Goal: Information Seeking & Learning: Learn about a topic

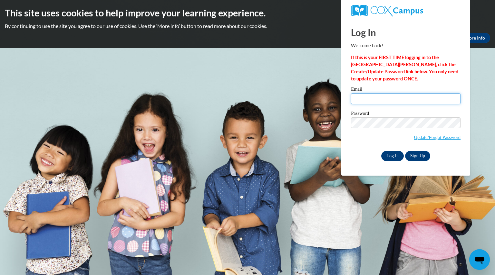
type input "[EMAIL_ADDRESS][DOMAIN_NAME]"
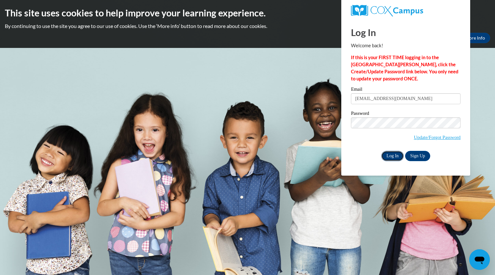
click at [388, 155] on input "Log In" at bounding box center [392, 156] width 23 height 10
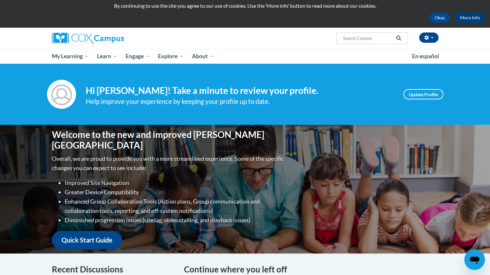
scroll to position [21, 0]
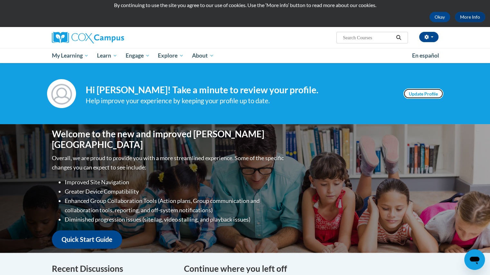
click at [410, 95] on link "Update Profile" at bounding box center [423, 94] width 40 height 10
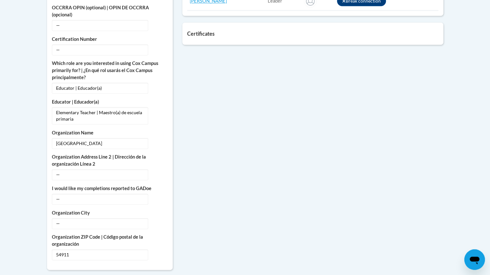
scroll to position [381, 0]
click at [116, 138] on span "Appleton Area School District" at bounding box center [100, 143] width 96 height 11
click at [157, 138] on button "Edit" at bounding box center [160, 143] width 15 height 10
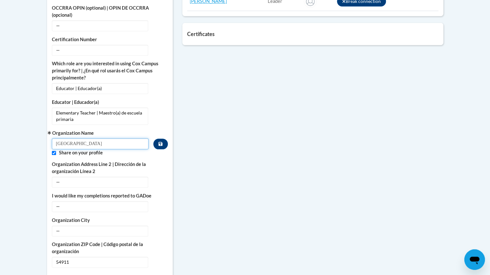
drag, startPoint x: 117, startPoint y: 136, endPoint x: 26, endPoint y: 127, distance: 91.3
click at [26, 127] on body "This site uses cookies to help improve your learning experience. By continuing …" at bounding box center [245, 89] width 490 height 940
type input "Edison Elementary"
click at [156, 139] on button "Custom profile fields" at bounding box center [160, 144] width 14 height 11
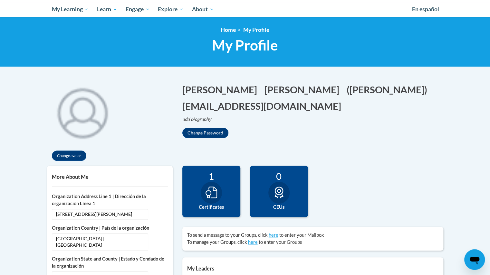
scroll to position [67, 0]
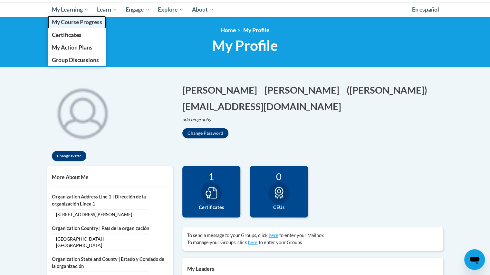
click at [72, 22] on span "My Course Progress" at bounding box center [77, 22] width 50 height 7
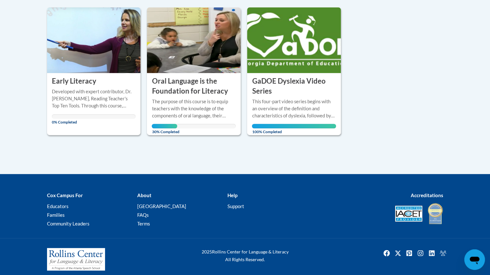
scroll to position [158, 0]
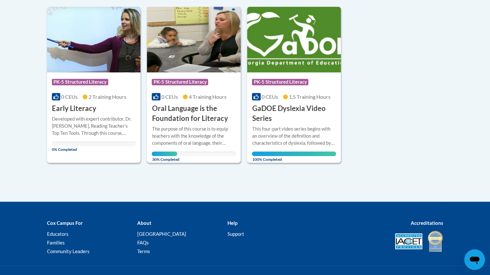
click at [195, 112] on h3 "Oral Language is the Foundation for Literacy" at bounding box center [194, 114] width 84 height 20
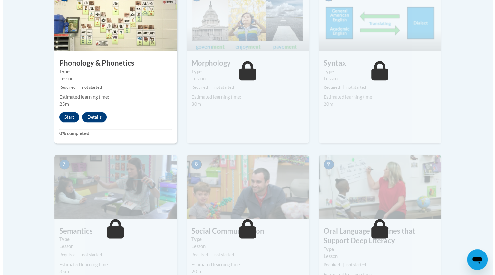
scroll to position [417, 0]
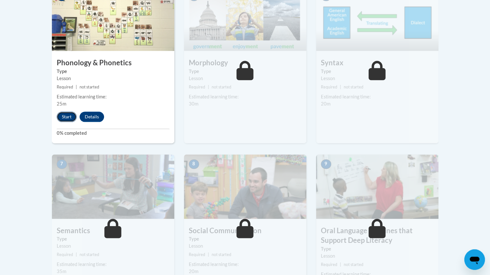
click at [62, 114] on button "Start" at bounding box center [67, 117] width 20 height 10
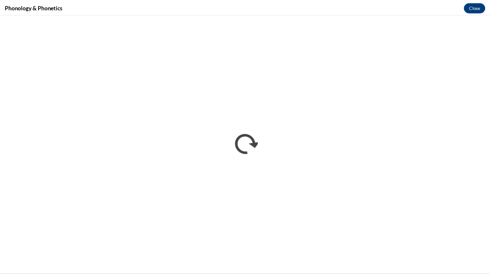
scroll to position [0, 0]
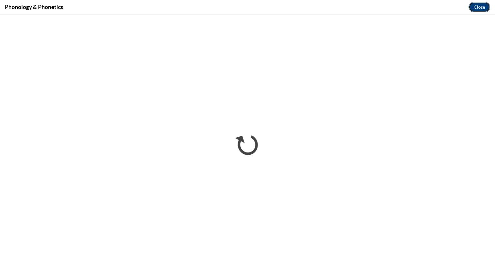
click at [483, 5] on button "Close" at bounding box center [479, 7] width 22 height 10
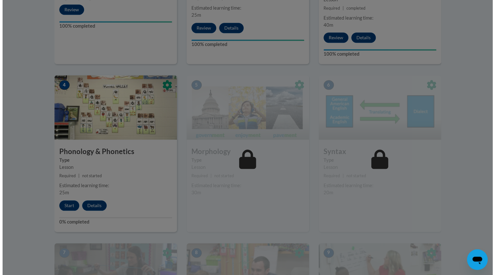
scroll to position [326, 0]
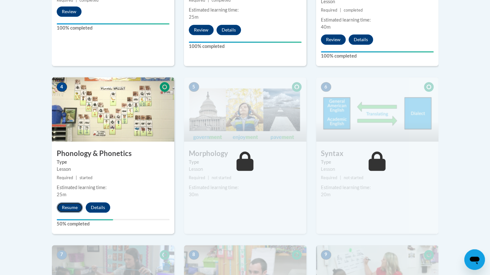
click at [66, 203] on button "Resume" at bounding box center [70, 208] width 26 height 10
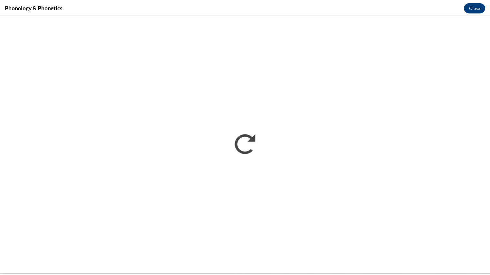
scroll to position [0, 0]
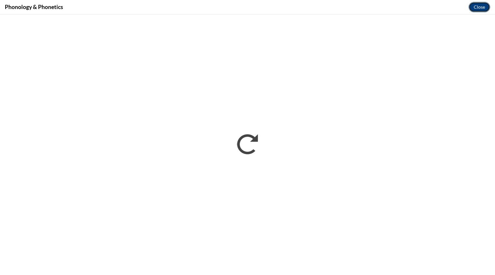
click at [479, 6] on button "Close" at bounding box center [479, 7] width 22 height 10
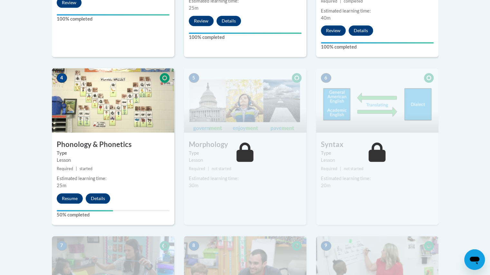
scroll to position [335, 0]
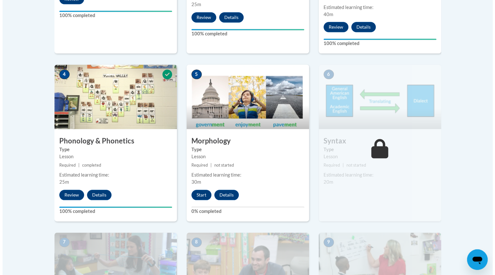
scroll to position [339, 0]
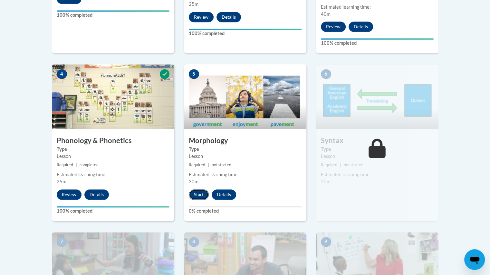
click at [196, 198] on button "Start" at bounding box center [199, 195] width 20 height 10
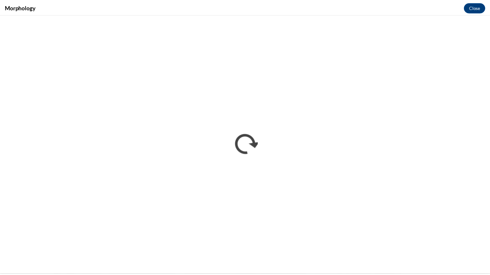
scroll to position [0, 0]
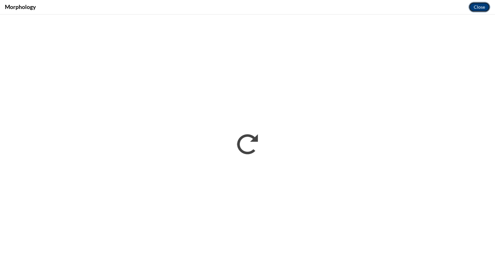
click at [478, 4] on button "Close" at bounding box center [479, 7] width 22 height 10
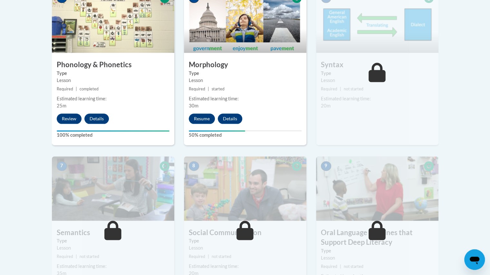
scroll to position [415, 0]
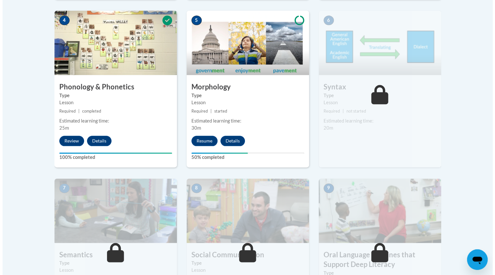
scroll to position [394, 0]
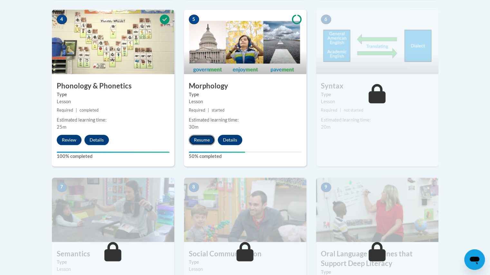
click at [199, 138] on button "Resume" at bounding box center [202, 140] width 26 height 10
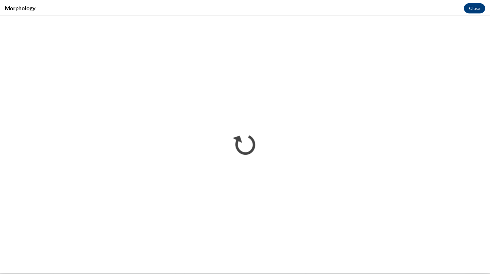
scroll to position [0, 0]
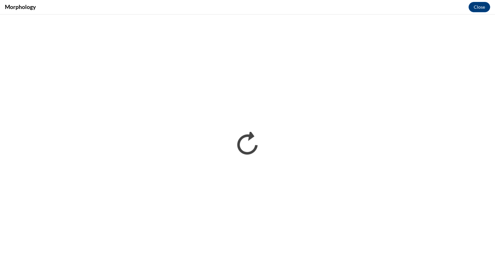
click at [189, 0] on div "Morphology Close" at bounding box center [247, 7] width 495 height 14
click at [483, 5] on button "Close" at bounding box center [479, 7] width 22 height 10
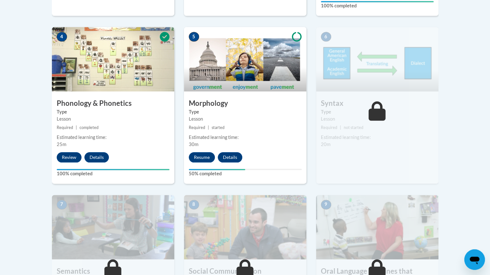
scroll to position [382, 0]
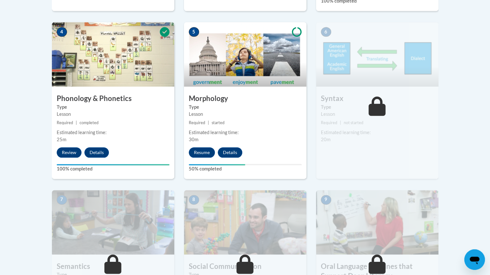
click at [294, 28] on icon at bounding box center [297, 31] width 10 height 9
click at [288, 41] on img at bounding box center [245, 54] width 122 height 64
click at [228, 150] on button "Details" at bounding box center [230, 152] width 24 height 10
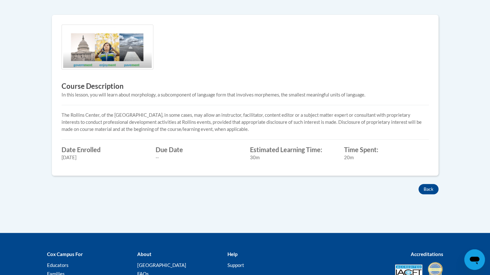
scroll to position [190, 0]
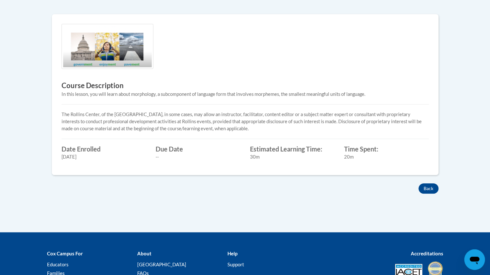
click at [418, 185] on div "Back" at bounding box center [245, 189] width 396 height 10
click at [425, 190] on button "Back" at bounding box center [428, 189] width 20 height 10
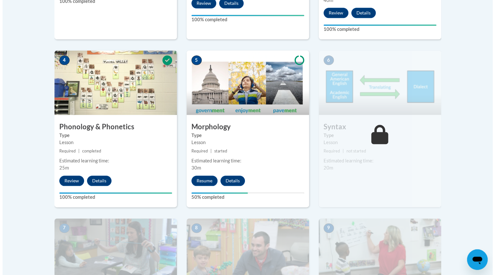
scroll to position [358, 0]
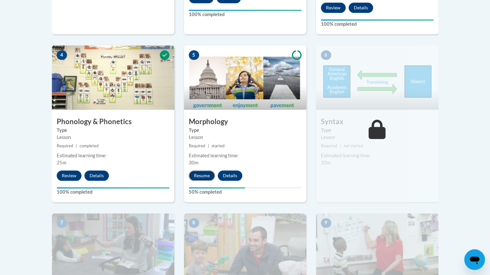
click at [207, 174] on button "Resume" at bounding box center [202, 176] width 26 height 10
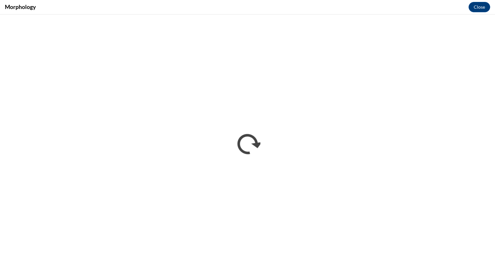
scroll to position [0, 0]
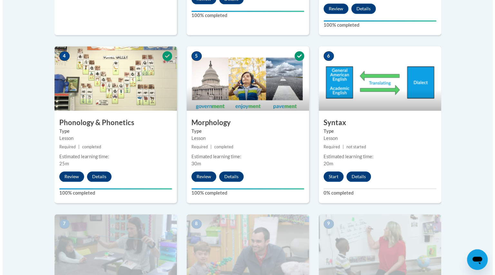
scroll to position [357, 0]
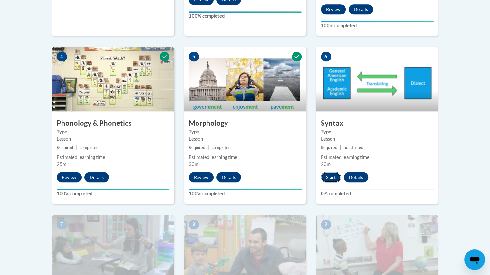
click at [331, 175] on button "Start" at bounding box center [331, 177] width 20 height 10
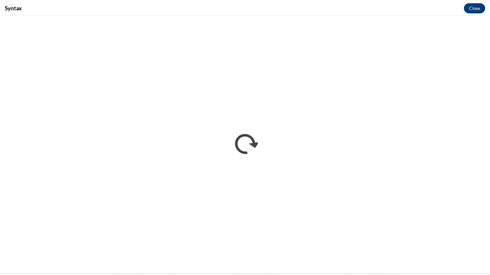
scroll to position [0, 0]
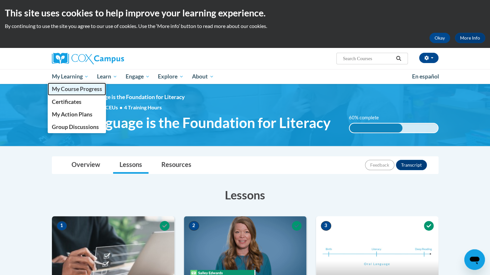
click at [77, 91] on span "My Course Progress" at bounding box center [77, 89] width 50 height 7
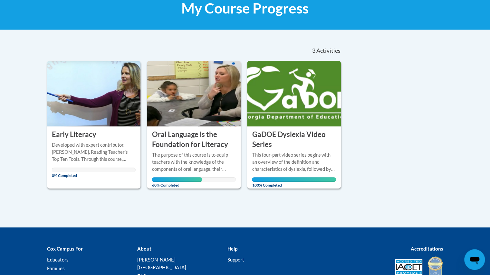
scroll to position [104, 0]
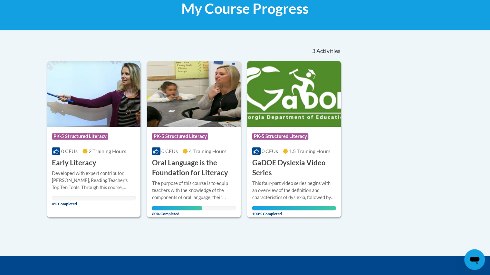
click at [99, 161] on div "Course Category: PK-5 Structured Literacy 0 CEUs 2 Training Hours COURSE Early …" at bounding box center [94, 147] width 94 height 41
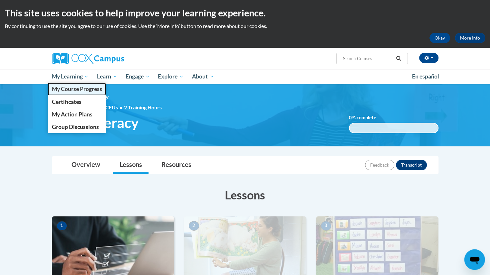
click at [78, 89] on span "My Course Progress" at bounding box center [77, 89] width 50 height 7
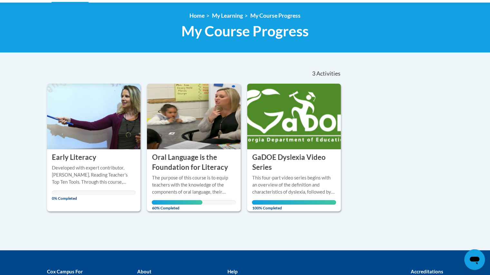
scroll to position [82, 0]
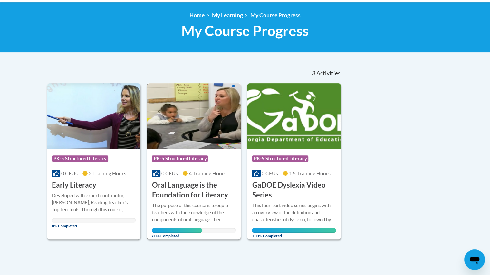
click at [175, 179] on div "Course Category: PK-5 Structured Literacy 0 CEUs 4 Training Hours COURSE Oral L…" at bounding box center [194, 174] width 94 height 51
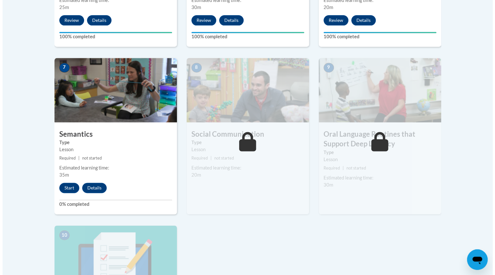
scroll to position [514, 0]
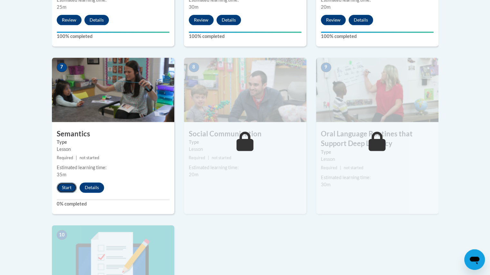
click at [71, 187] on button "Start" at bounding box center [67, 188] width 20 height 10
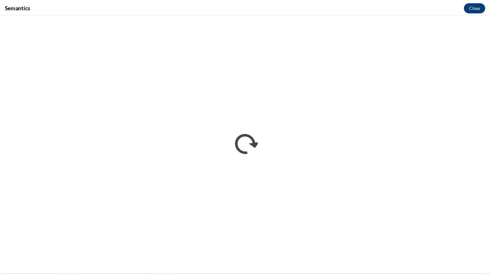
scroll to position [0, 0]
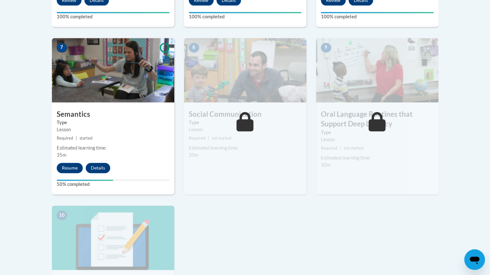
scroll to position [533, 0]
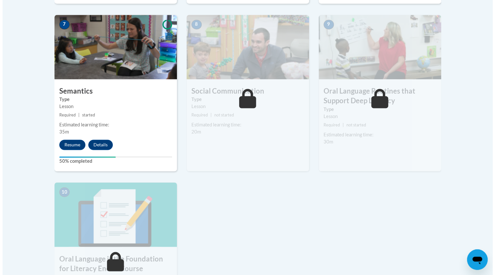
scroll to position [557, 0]
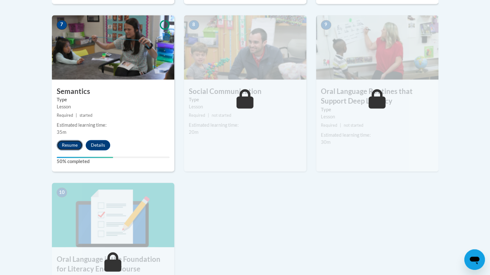
click at [68, 148] on button "Resume" at bounding box center [70, 145] width 26 height 10
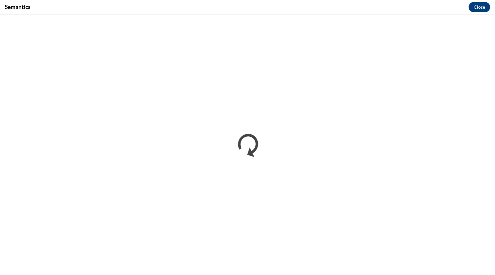
scroll to position [0, 0]
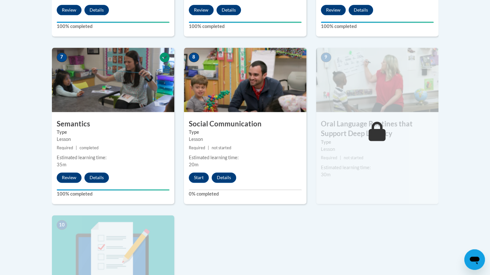
scroll to position [524, 0]
click at [99, 176] on button "Details" at bounding box center [96, 178] width 24 height 10
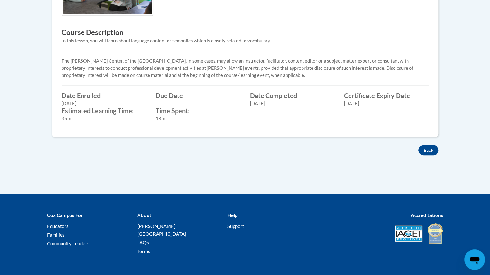
scroll to position [245, 0]
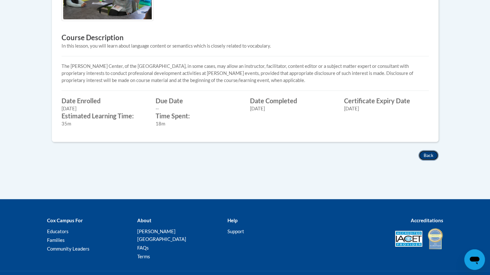
click at [426, 154] on button "Back" at bounding box center [428, 155] width 20 height 10
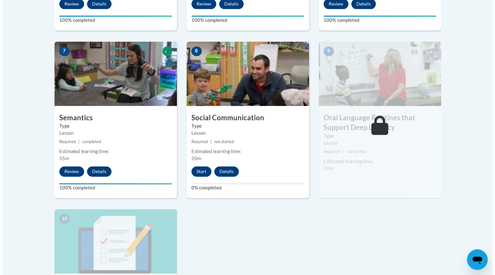
scroll to position [530, 0]
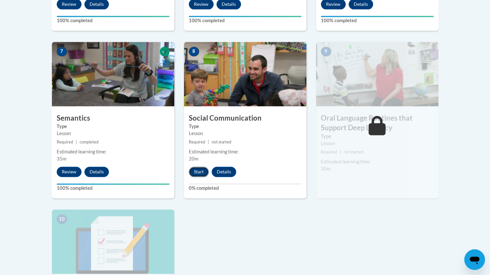
click at [198, 171] on button "Start" at bounding box center [199, 172] width 20 height 10
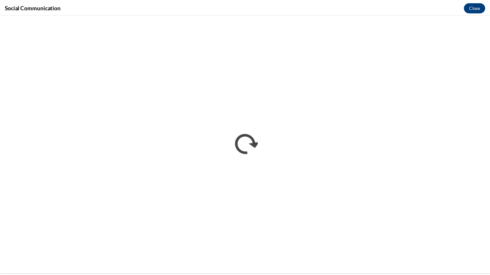
scroll to position [0, 0]
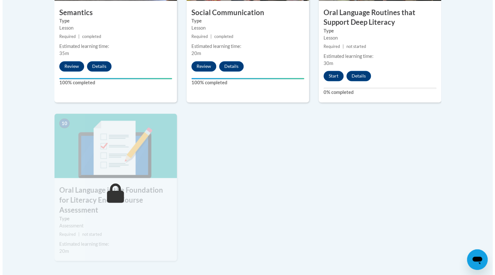
scroll to position [634, 0]
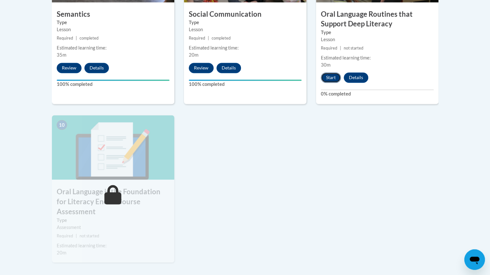
click at [328, 76] on button "Start" at bounding box center [331, 77] width 20 height 10
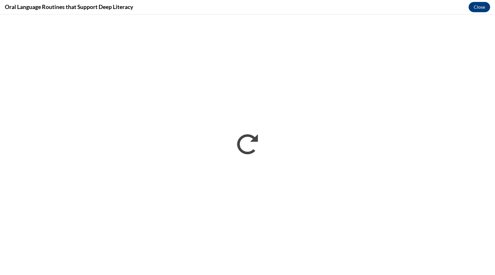
scroll to position [0, 0]
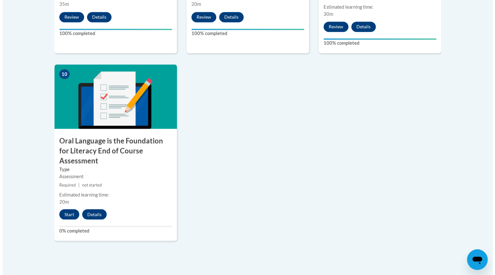
scroll to position [685, 0]
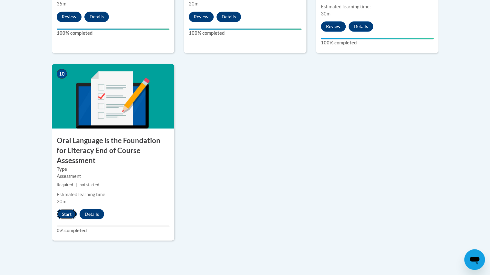
click at [67, 209] on button "Start" at bounding box center [67, 214] width 20 height 10
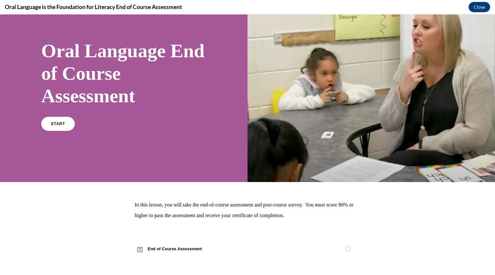
scroll to position [27, 0]
click at [66, 121] on link "START" at bounding box center [57, 124] width 35 height 15
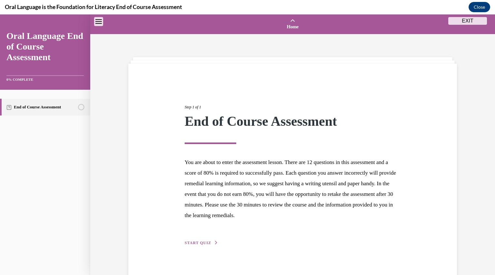
scroll to position [20, 0]
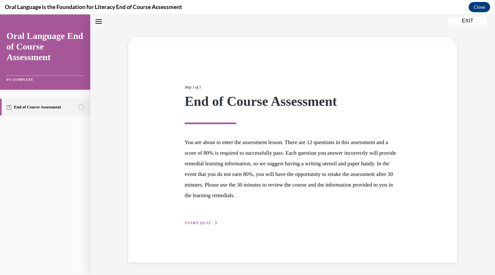
click at [198, 220] on button "START QUIZ" at bounding box center [200, 223] width 33 height 6
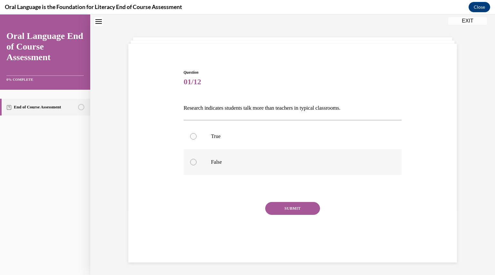
click at [225, 164] on p "False" at bounding box center [298, 162] width 175 height 6
click at [196, 164] on input "False" at bounding box center [193, 162] width 6 height 6
radio input "true"
click at [273, 206] on button "SUBMIT" at bounding box center [292, 208] width 55 height 13
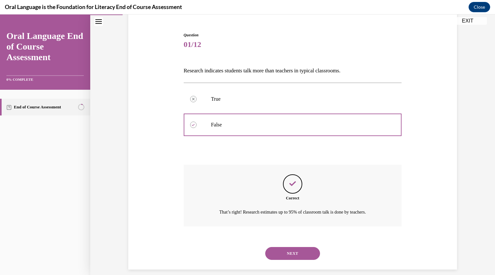
scroll to position [64, 0]
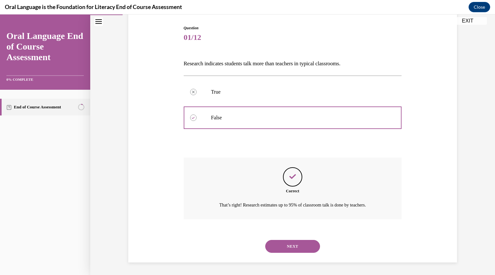
click at [283, 246] on button "NEXT" at bounding box center [292, 246] width 55 height 13
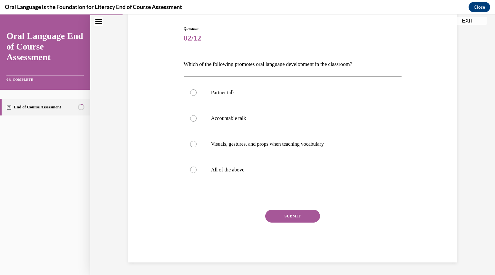
scroll to position [33, 0]
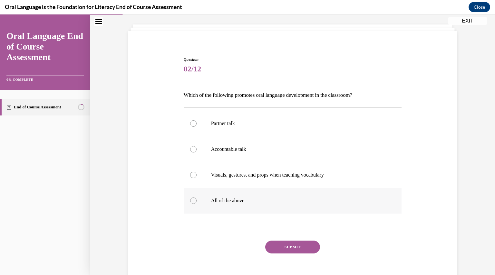
click at [271, 204] on label "All of the above" at bounding box center [293, 201] width 218 height 26
click at [196, 204] on input "All of the above" at bounding box center [193, 201] width 6 height 6
radio input "true"
click at [286, 248] on button "SUBMIT" at bounding box center [292, 247] width 55 height 13
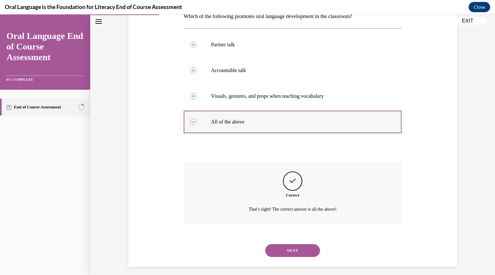
scroll to position [116, 0]
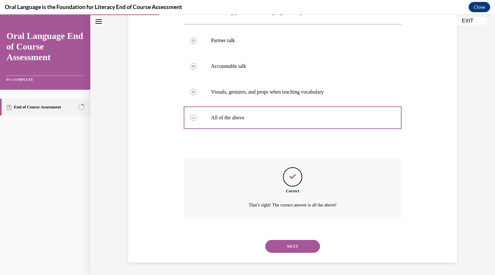
click at [285, 246] on button "NEXT" at bounding box center [292, 246] width 55 height 13
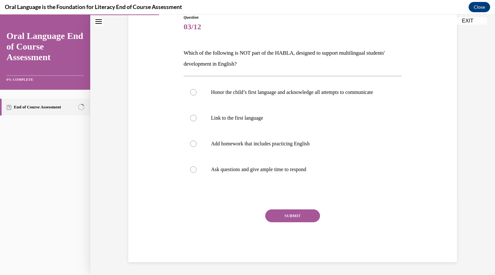
scroll to position [72, 0]
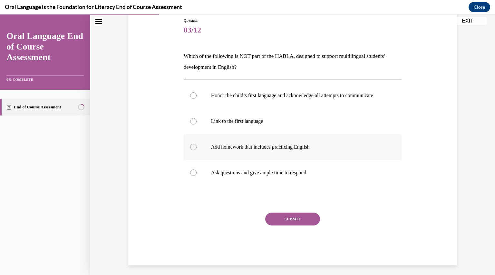
click at [280, 158] on label "Add homework that includes practicing English" at bounding box center [293, 147] width 218 height 26
click at [196, 150] on input "Add homework that includes practicing English" at bounding box center [193, 147] width 6 height 6
radio input "true"
click at [294, 226] on button "SUBMIT" at bounding box center [292, 219] width 55 height 13
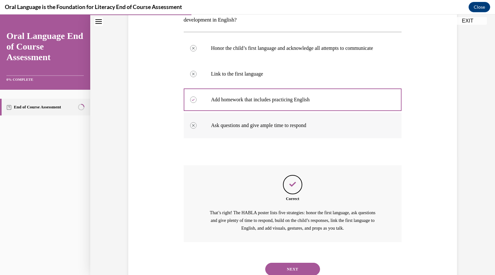
scroll to position [148, 0]
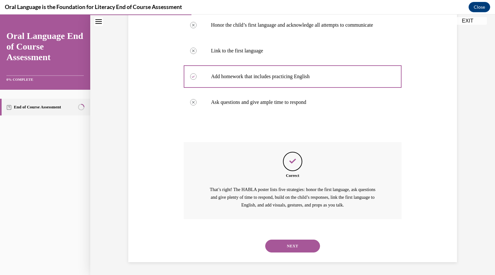
click at [296, 242] on button "NEXT" at bounding box center [292, 246] width 55 height 13
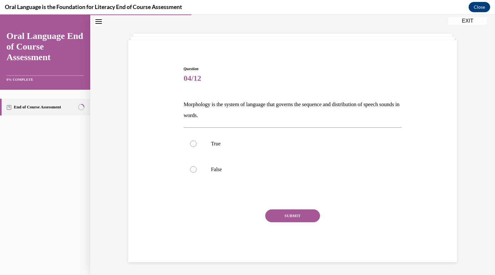
scroll to position [23, 0]
click at [292, 174] on label "False" at bounding box center [293, 170] width 218 height 26
click at [196, 173] on input "False" at bounding box center [193, 170] width 6 height 6
radio input "true"
click at [290, 209] on div "Question 04/12 Morphology is the system of language that governs the sequence a…" at bounding box center [293, 164] width 218 height 196
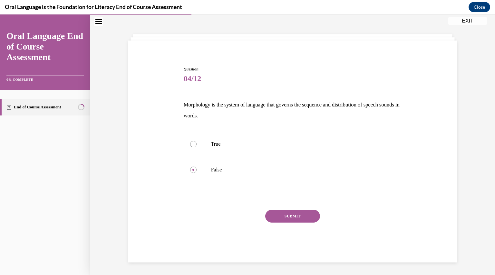
click at [290, 216] on button "SUBMIT" at bounding box center [292, 216] width 55 height 13
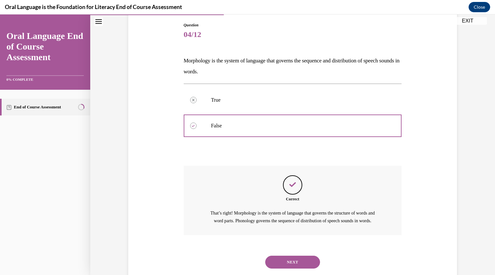
scroll to position [90, 0]
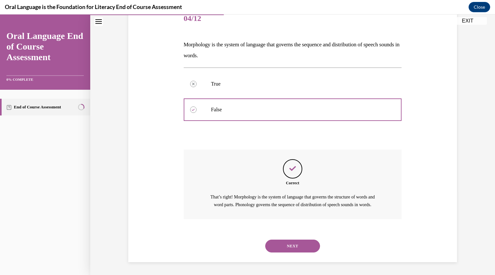
click at [282, 248] on button "NEXT" at bounding box center [292, 246] width 55 height 13
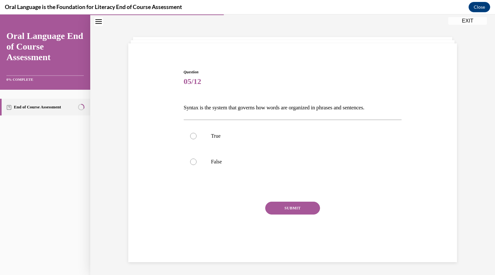
scroll to position [20, 0]
click at [299, 139] on p "True" at bounding box center [298, 136] width 175 height 6
click at [196, 139] on input "True" at bounding box center [193, 136] width 6 height 6
radio input "true"
click at [301, 208] on button "SUBMIT" at bounding box center [292, 208] width 55 height 13
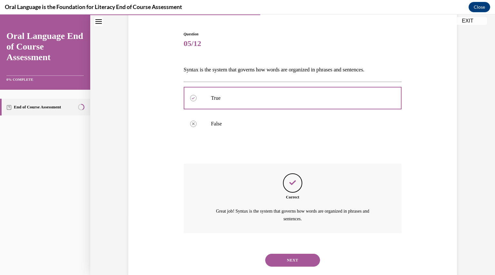
scroll to position [72, 0]
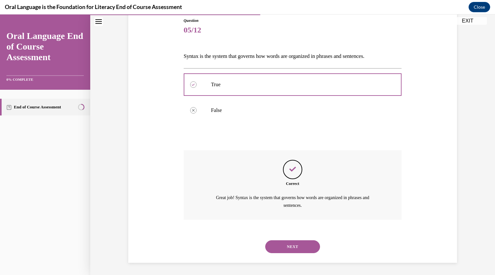
click at [296, 244] on button "NEXT" at bounding box center [292, 247] width 55 height 13
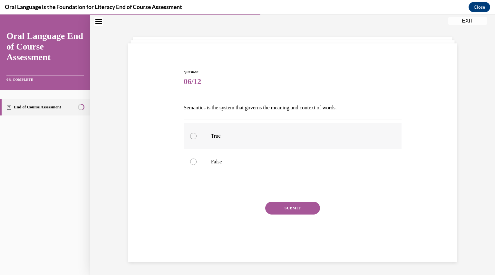
click at [286, 127] on label "True" at bounding box center [293, 136] width 218 height 26
click at [196, 133] on input "True" at bounding box center [193, 136] width 6 height 6
radio input "true"
click at [292, 204] on button "SUBMIT" at bounding box center [292, 208] width 55 height 13
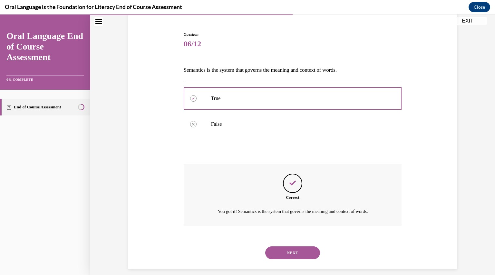
scroll to position [64, 0]
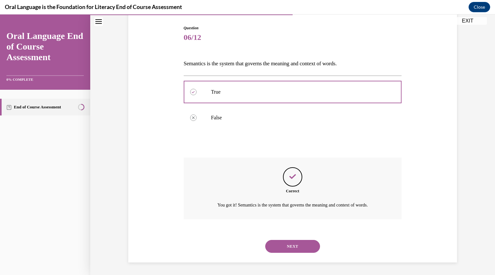
click at [289, 243] on button "NEXT" at bounding box center [292, 246] width 55 height 13
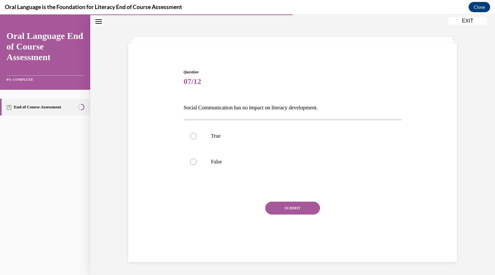
scroll to position [20, 0]
click at [282, 171] on label "False" at bounding box center [293, 162] width 218 height 26
click at [196, 165] on input "False" at bounding box center [193, 162] width 6 height 6
radio input "true"
click at [290, 209] on button "SUBMIT" at bounding box center [292, 208] width 55 height 13
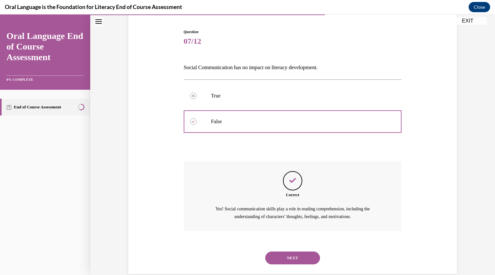
scroll to position [72, 0]
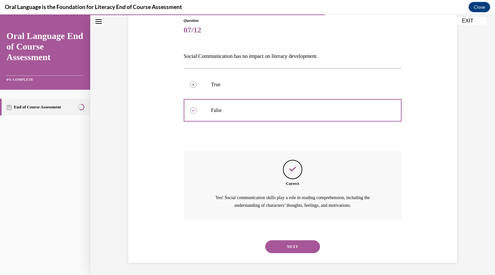
click at [288, 244] on button "NEXT" at bounding box center [292, 247] width 55 height 13
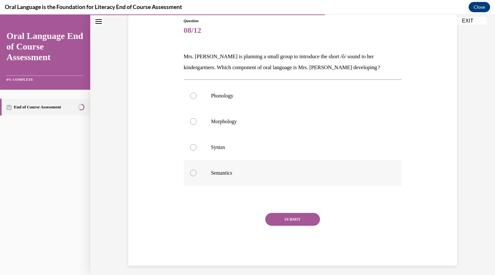
scroll to position [33, 0]
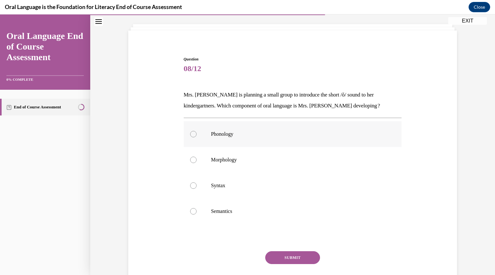
click at [286, 134] on p "Phonology" at bounding box center [298, 134] width 175 height 6
click at [196, 134] on input "Phonology" at bounding box center [193, 134] width 6 height 6
radio input "true"
click at [289, 256] on button "SUBMIT" at bounding box center [292, 257] width 55 height 13
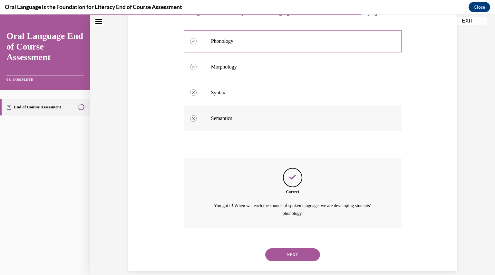
scroll to position [134, 0]
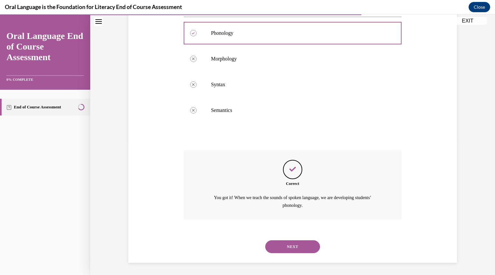
click at [290, 244] on button "NEXT" at bounding box center [292, 247] width 55 height 13
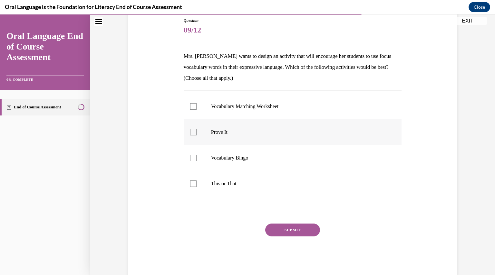
click at [280, 142] on label "Prove It" at bounding box center [293, 132] width 218 height 26
click at [196, 136] on input "Prove It" at bounding box center [193, 132] width 6 height 6
checkbox input "true"
click at [291, 227] on button "SUBMIT" at bounding box center [292, 230] width 55 height 13
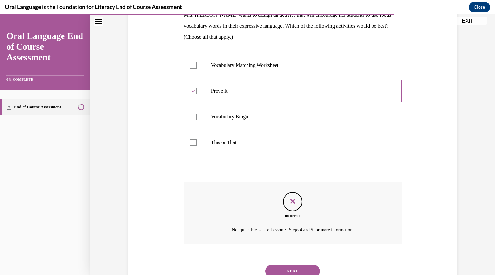
scroll to position [138, 0]
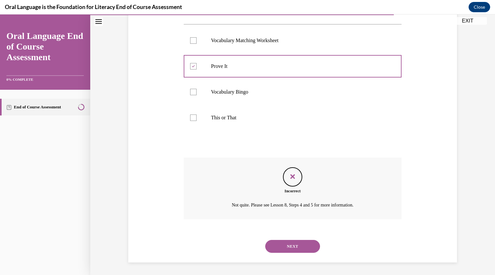
click at [240, 43] on p "Vocabulary Matching Worksheet" at bounding box center [298, 40] width 175 height 6
click at [287, 240] on button "NEXT" at bounding box center [292, 246] width 55 height 13
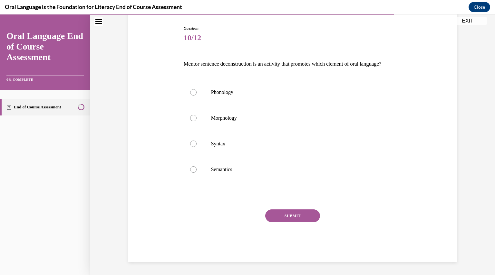
scroll to position [71, 0]
click at [270, 153] on label "Syntax" at bounding box center [293, 144] width 218 height 26
click at [196, 147] on input "Syntax" at bounding box center [193, 144] width 6 height 6
radio input "true"
click at [279, 219] on button "SUBMIT" at bounding box center [292, 216] width 55 height 13
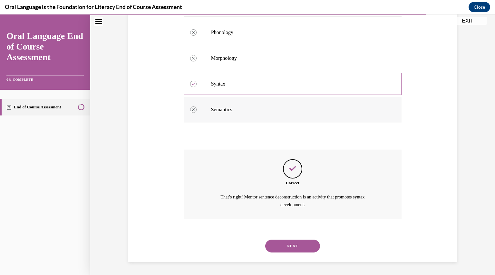
scroll to position [134, 0]
click at [291, 248] on button "NEXT" at bounding box center [292, 246] width 55 height 13
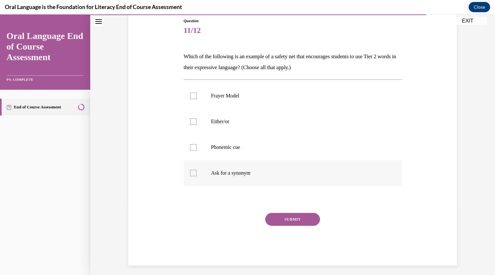
click at [276, 169] on label "Ask for a synonym" at bounding box center [293, 173] width 218 height 26
click at [196, 170] on input "Ask for a synonym" at bounding box center [193, 173] width 6 height 6
checkbox input "true"
click at [271, 123] on p "Either/or" at bounding box center [298, 121] width 175 height 6
click at [196, 123] on input "Either/or" at bounding box center [193, 121] width 6 height 6
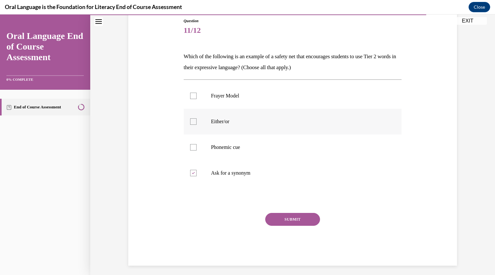
checkbox input "true"
click at [286, 219] on button "SUBMIT" at bounding box center [292, 219] width 55 height 13
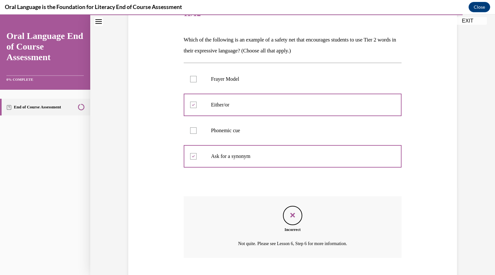
scroll to position [127, 0]
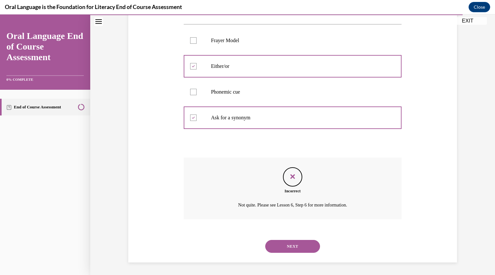
click at [287, 242] on button "NEXT" at bounding box center [292, 246] width 55 height 13
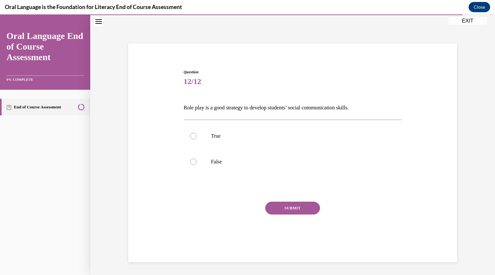
scroll to position [20, 0]
click at [276, 137] on p "True" at bounding box center [298, 136] width 175 height 6
click at [196, 137] on input "True" at bounding box center [193, 136] width 6 height 6
radio input "true"
click at [286, 209] on button "SUBMIT" at bounding box center [292, 208] width 55 height 13
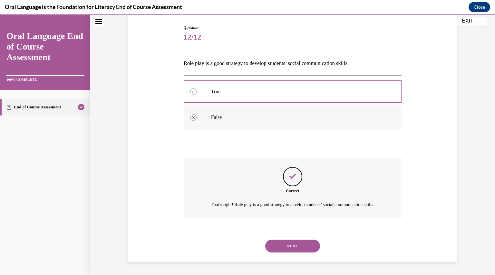
scroll to position [72, 0]
click at [290, 248] on button "NEXT" at bounding box center [292, 246] width 55 height 13
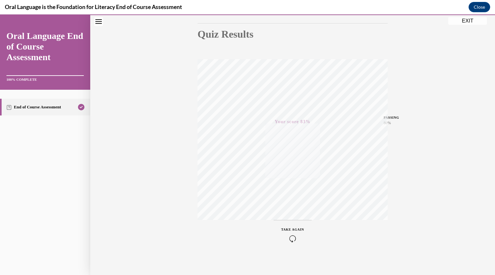
scroll to position [69, 0]
click at [287, 236] on icon "button" at bounding box center [292, 236] width 23 height 7
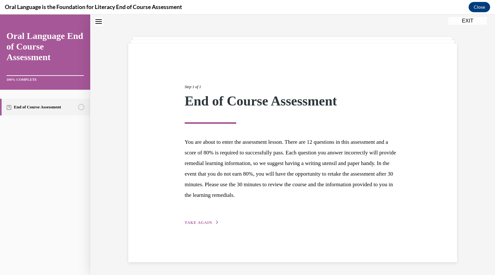
scroll to position [20, 0]
click at [214, 214] on div "Step 1 of 1 End of Course Assessment You are about to enter the assessment less…" at bounding box center [292, 147] width 225 height 157
click at [206, 222] on span "TAKE AGAIN" at bounding box center [197, 223] width 27 height 5
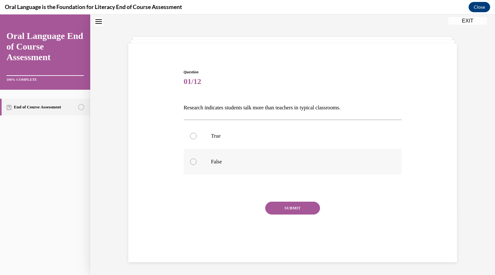
click at [234, 159] on p "False" at bounding box center [298, 162] width 175 height 6
click at [196, 159] on input "False" at bounding box center [193, 162] width 6 height 6
radio input "true"
click at [274, 206] on button "SUBMIT" at bounding box center [292, 208] width 55 height 13
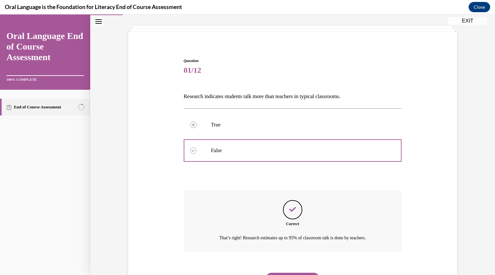
scroll to position [64, 0]
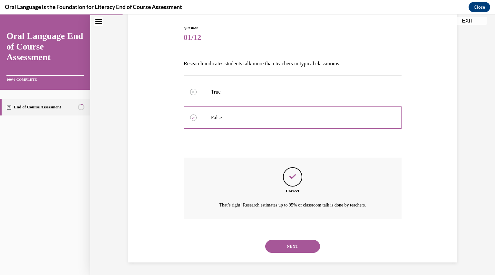
click at [279, 247] on button "NEXT" at bounding box center [292, 246] width 55 height 13
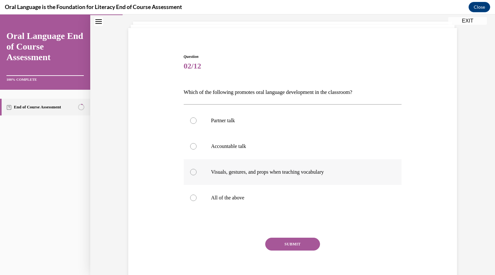
scroll to position [33, 0]
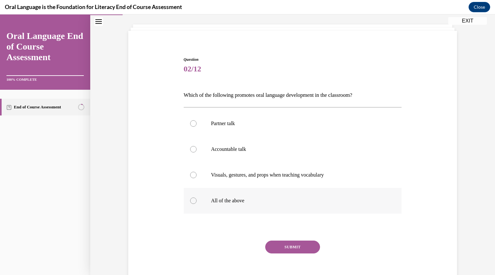
click at [264, 199] on p "All of the above" at bounding box center [298, 201] width 175 height 6
click at [196, 199] on input "All of the above" at bounding box center [193, 201] width 6 height 6
radio input "true"
click at [282, 247] on button "SUBMIT" at bounding box center [292, 247] width 55 height 13
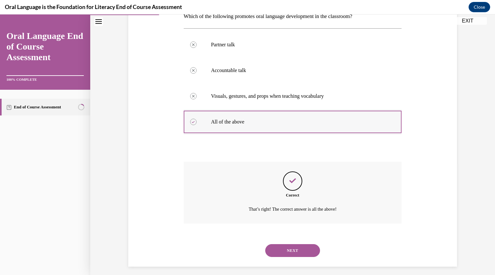
scroll to position [116, 0]
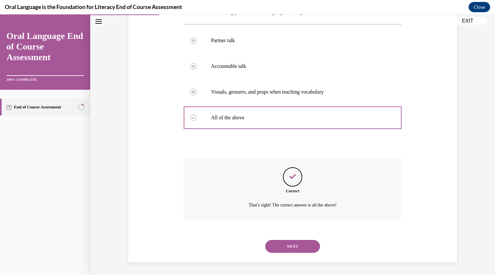
click at [282, 248] on button "NEXT" at bounding box center [292, 246] width 55 height 13
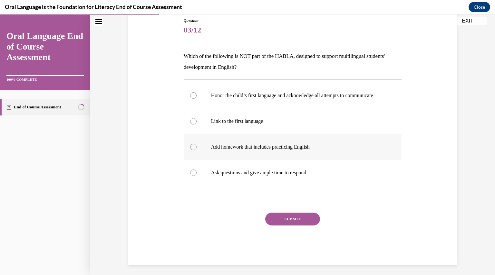
scroll to position [73, 0]
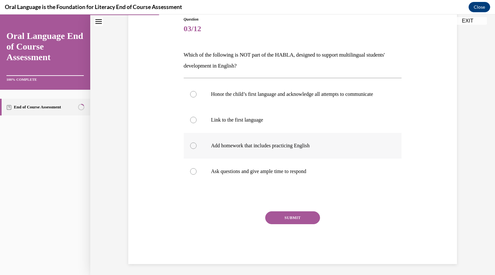
click at [272, 149] on p "Add homework that includes practicing English" at bounding box center [298, 146] width 175 height 6
click at [196, 149] on input "Add homework that includes practicing English" at bounding box center [193, 146] width 6 height 6
radio input "true"
click at [286, 224] on button "SUBMIT" at bounding box center [292, 218] width 55 height 13
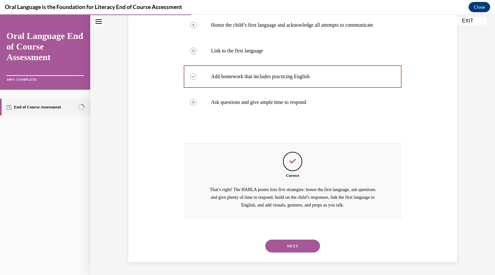
scroll to position [148, 0]
click at [287, 243] on button "NEXT" at bounding box center [292, 246] width 55 height 13
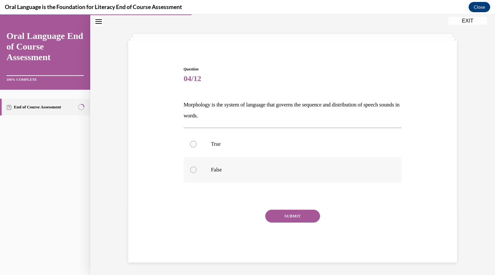
click at [287, 179] on label "False" at bounding box center [293, 170] width 218 height 26
click at [196, 173] on input "False" at bounding box center [193, 170] width 6 height 6
radio input "true"
click at [292, 213] on button "SUBMIT" at bounding box center [292, 216] width 55 height 13
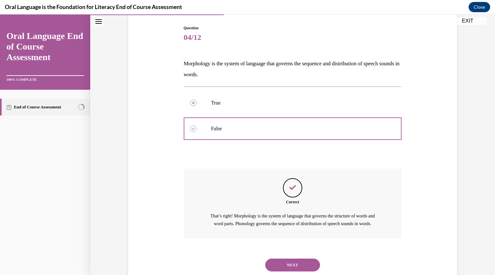
scroll to position [90, 0]
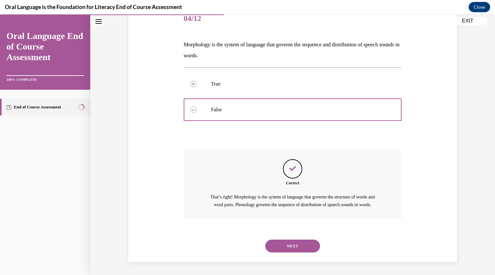
click at [285, 245] on button "NEXT" at bounding box center [292, 246] width 55 height 13
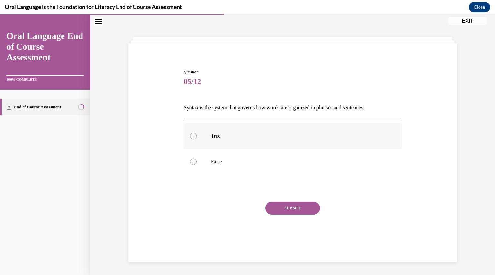
click at [282, 138] on p "True" at bounding box center [298, 136] width 175 height 6
click at [196, 138] on input "True" at bounding box center [193, 136] width 6 height 6
radio input "true"
click at [294, 211] on button "SUBMIT" at bounding box center [292, 208] width 55 height 13
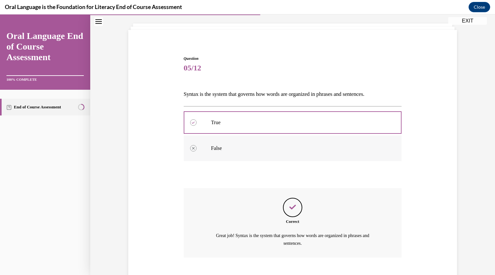
scroll to position [72, 0]
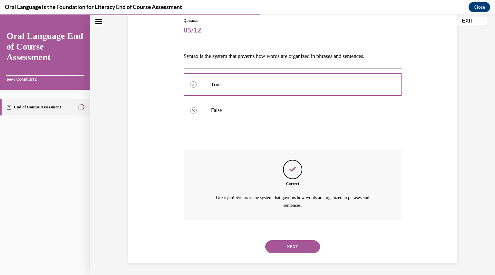
click at [282, 243] on button "NEXT" at bounding box center [292, 247] width 55 height 13
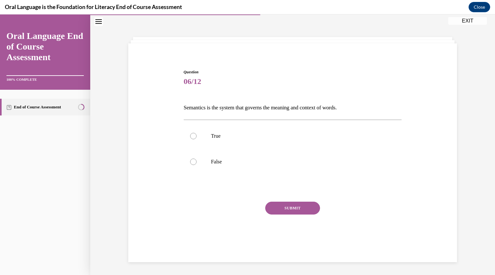
scroll to position [20, 0]
click at [273, 137] on p "True" at bounding box center [298, 136] width 175 height 6
click at [196, 137] on input "True" at bounding box center [193, 136] width 6 height 6
radio input "true"
click at [285, 207] on button "SUBMIT" at bounding box center [292, 208] width 55 height 13
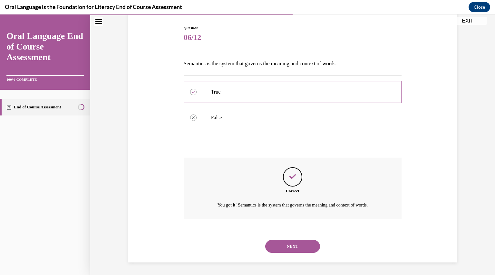
click at [280, 241] on button "NEXT" at bounding box center [292, 246] width 55 height 13
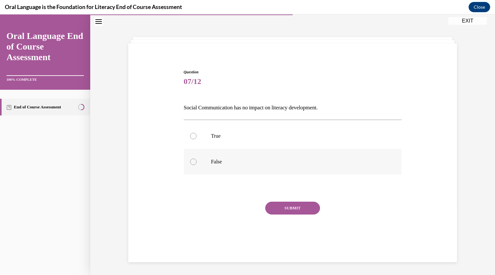
click at [271, 166] on label "False" at bounding box center [293, 162] width 218 height 26
click at [196, 165] on input "False" at bounding box center [193, 162] width 6 height 6
radio input "true"
click at [289, 208] on button "SUBMIT" at bounding box center [292, 208] width 55 height 13
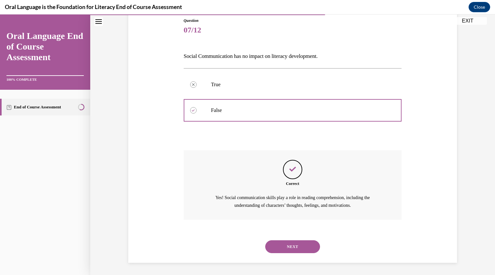
click at [284, 241] on button "NEXT" at bounding box center [292, 247] width 55 height 13
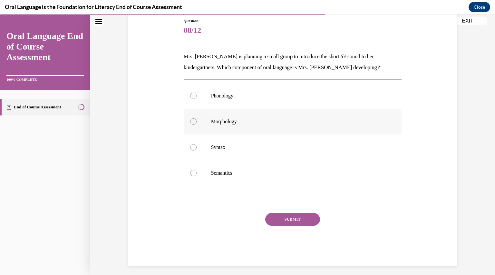
scroll to position [33, 0]
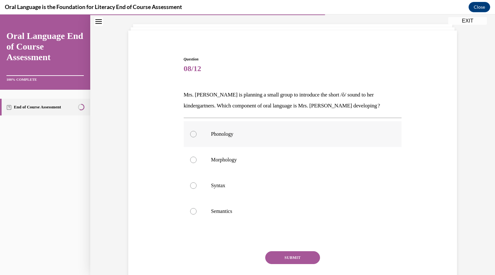
click at [265, 136] on p "Phonology" at bounding box center [298, 134] width 175 height 6
click at [196, 136] on input "Phonology" at bounding box center [193, 134] width 6 height 6
radio input "true"
click at [278, 257] on button "SUBMIT" at bounding box center [292, 257] width 55 height 13
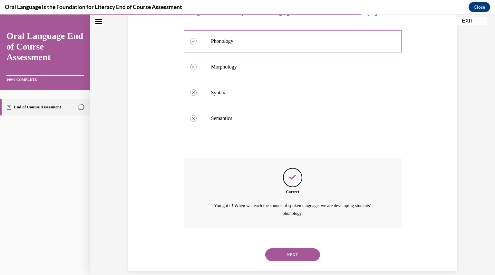
scroll to position [134, 0]
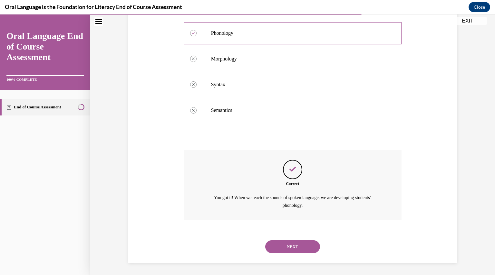
click at [289, 250] on button "NEXT" at bounding box center [292, 247] width 55 height 13
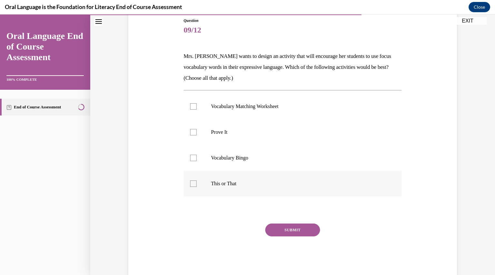
click at [288, 185] on div "Vocabulary Matching Worksheet  Prove It Vocabulary Bingo This or That" at bounding box center [293, 145] width 218 height 110
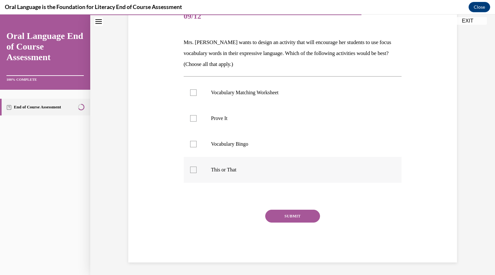
click at [281, 178] on label "This or That" at bounding box center [293, 170] width 218 height 26
click at [196, 173] on input "This or That" at bounding box center [193, 170] width 6 height 6
checkbox input "true"
click at [291, 217] on button "SUBMIT" at bounding box center [292, 216] width 55 height 13
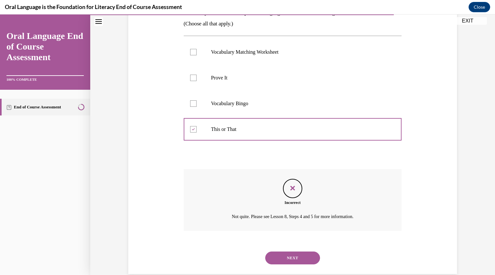
scroll to position [138, 0]
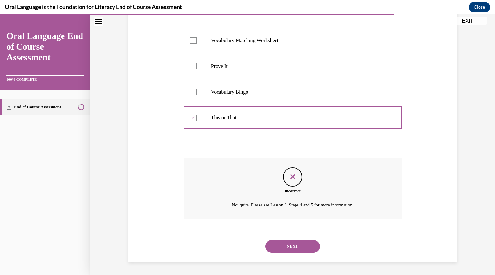
click at [289, 243] on button "NEXT" at bounding box center [292, 246] width 55 height 13
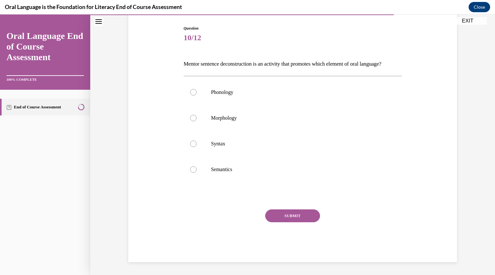
scroll to position [71, 0]
click at [271, 154] on label "Syntax" at bounding box center [293, 144] width 218 height 26
click at [196, 147] on input "Syntax" at bounding box center [193, 144] width 6 height 6
radio input "true"
click at [286, 222] on button "SUBMIT" at bounding box center [292, 216] width 55 height 13
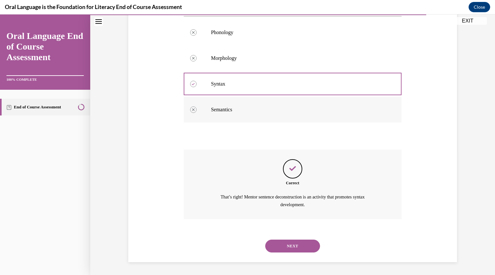
scroll to position [134, 0]
click at [291, 239] on div "NEXT" at bounding box center [293, 246] width 218 height 26
click at [292, 246] on button "NEXT" at bounding box center [292, 246] width 55 height 13
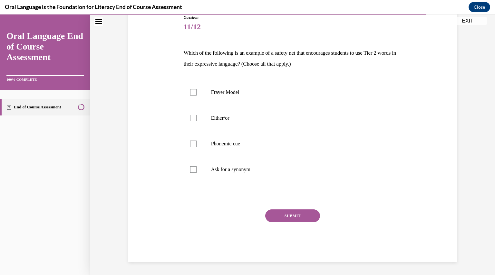
scroll to position [71, 0]
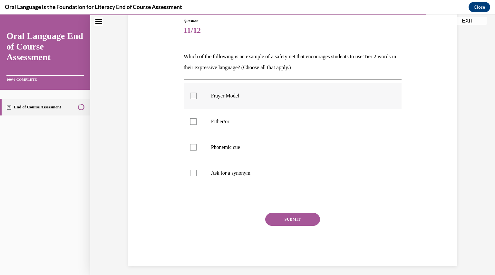
click at [280, 98] on p "Frayer Model" at bounding box center [298, 96] width 175 height 6
click at [196, 98] on input "Frayer Model" at bounding box center [193, 96] width 6 height 6
checkbox input "true"
click at [281, 135] on label "Phonemic cue" at bounding box center [293, 148] width 218 height 26
click at [196, 144] on input "Phonemic cue" at bounding box center [193, 147] width 6 height 6
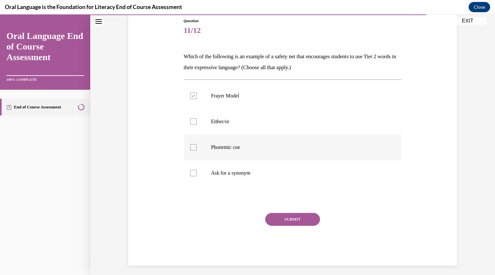
checkbox input "true"
click at [279, 126] on label "Either/or" at bounding box center [293, 122] width 218 height 26
click at [196, 125] on input "Either/or" at bounding box center [193, 121] width 6 height 6
checkbox input "true"
click at [277, 174] on p "Ask for a synonym" at bounding box center [298, 173] width 175 height 6
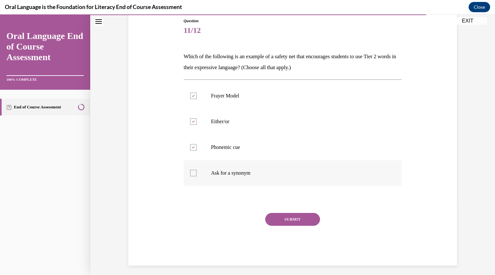
click at [196, 174] on input "Ask for a synonym" at bounding box center [193, 173] width 6 height 6
checkbox input "true"
click at [288, 219] on button "SUBMIT" at bounding box center [292, 219] width 55 height 13
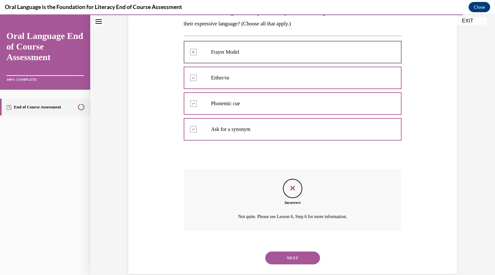
scroll to position [127, 0]
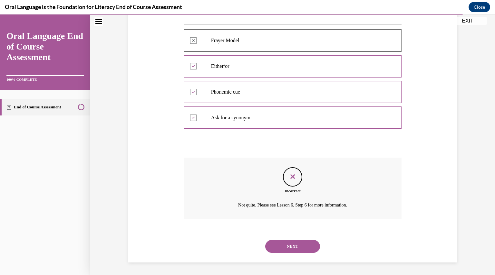
click at [298, 246] on button "NEXT" at bounding box center [292, 246] width 55 height 13
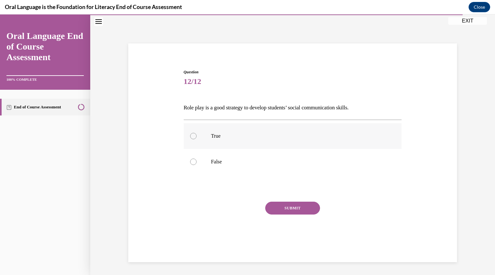
click at [267, 139] on p "True" at bounding box center [298, 136] width 175 height 6
click at [196, 139] on input "True" at bounding box center [193, 136] width 6 height 6
radio input "true"
click at [279, 209] on button "SUBMIT" at bounding box center [292, 208] width 55 height 13
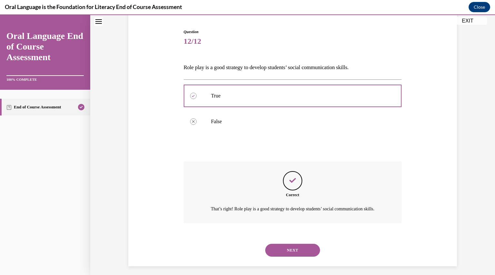
scroll to position [72, 0]
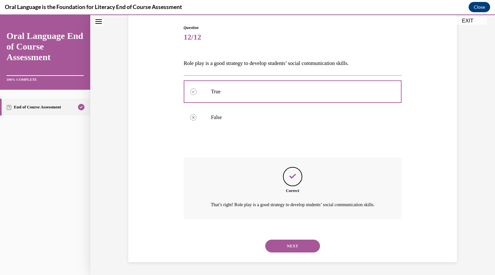
click at [294, 247] on button "NEXT" at bounding box center [292, 246] width 55 height 13
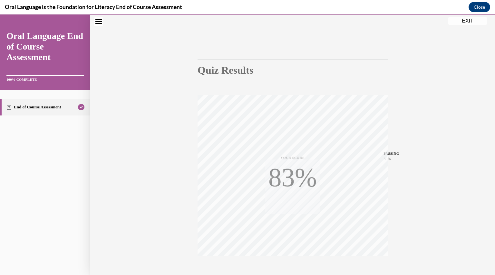
scroll to position [69, 0]
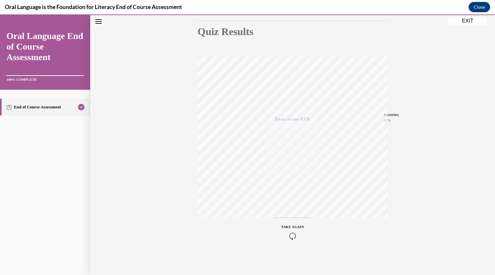
click at [290, 233] on icon "button" at bounding box center [292, 236] width 23 height 7
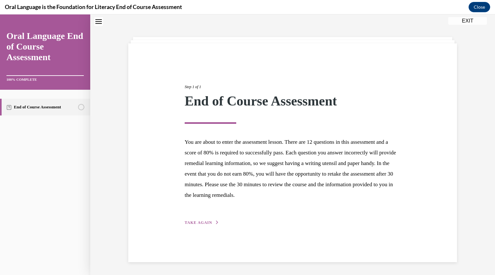
scroll to position [20, 0]
click at [203, 217] on div "Step 1 of 1 End of Course Assessment You are about to enter the assessment less…" at bounding box center [292, 147] width 225 height 157
click at [202, 224] on button "TAKE AGAIN" at bounding box center [201, 223] width 34 height 6
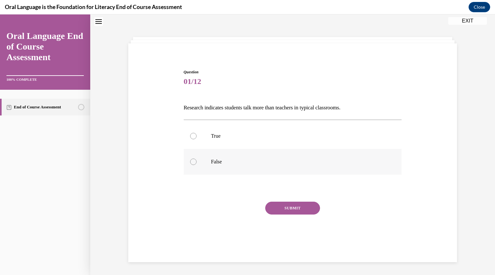
click at [223, 164] on p "False" at bounding box center [298, 162] width 175 height 6
click at [196, 164] on input "False" at bounding box center [193, 162] width 6 height 6
radio input "true"
click at [280, 205] on button "SUBMIT" at bounding box center [292, 208] width 55 height 13
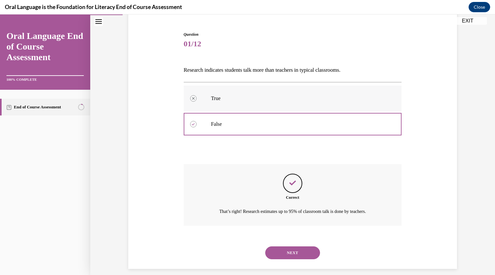
scroll to position [64, 0]
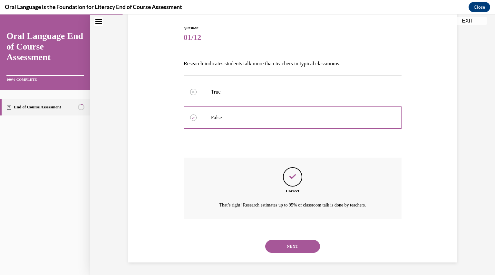
click at [278, 246] on button "NEXT" at bounding box center [292, 246] width 55 height 13
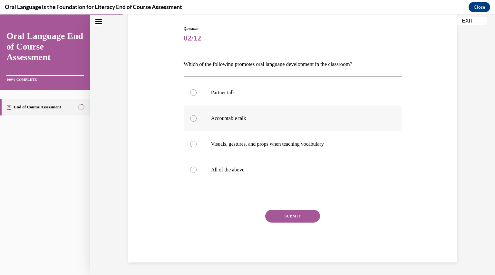
scroll to position [33, 0]
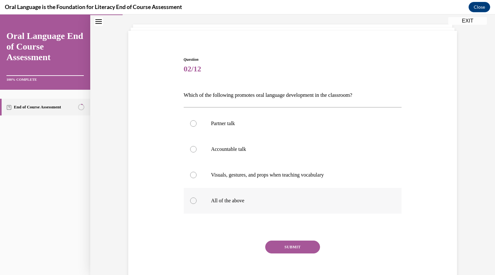
click at [263, 193] on label "All of the above" at bounding box center [293, 201] width 218 height 26
click at [196, 198] on input "All of the above" at bounding box center [193, 201] width 6 height 6
radio input "true"
click at [277, 251] on button "SUBMIT" at bounding box center [292, 247] width 55 height 13
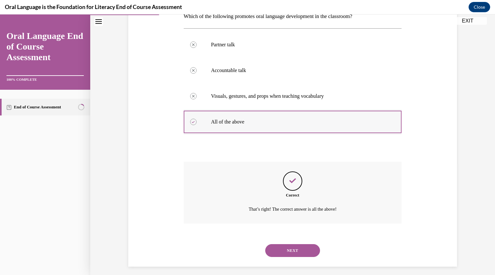
scroll to position [116, 0]
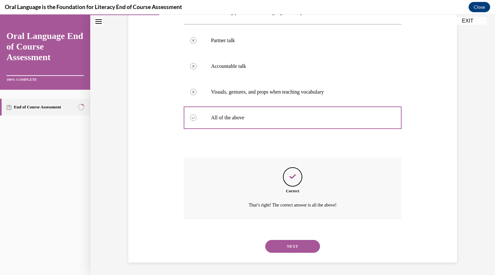
click at [283, 244] on button "NEXT" at bounding box center [292, 246] width 55 height 13
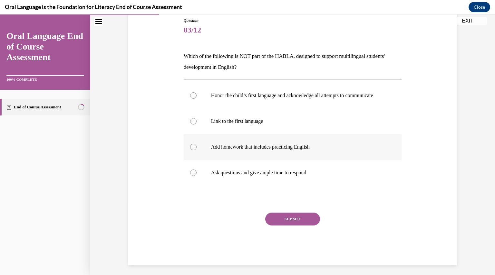
click at [270, 150] on p "Add homework that includes practicing English" at bounding box center [298, 147] width 175 height 6
click at [196, 150] on input "Add homework that includes practicing English" at bounding box center [193, 147] width 6 height 6
radio input "true"
click at [281, 224] on button "SUBMIT" at bounding box center [292, 219] width 55 height 13
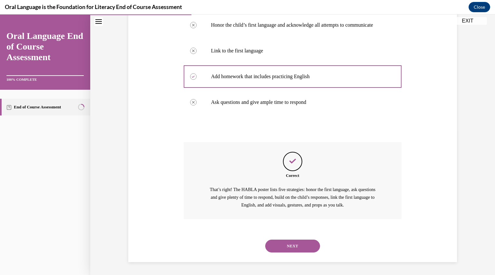
scroll to position [148, 0]
click at [282, 246] on button "NEXT" at bounding box center [292, 246] width 55 height 13
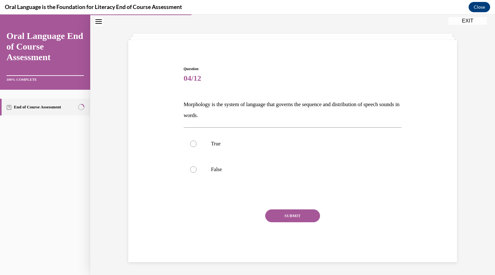
scroll to position [23, 0]
click at [263, 180] on label "False" at bounding box center [293, 170] width 218 height 26
click at [196, 173] on input "False" at bounding box center [193, 170] width 6 height 6
radio input "true"
click at [282, 219] on button "SUBMIT" at bounding box center [292, 216] width 55 height 13
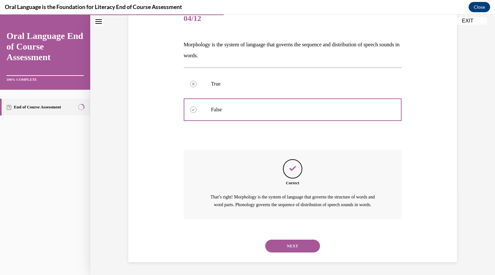
scroll to position [90, 0]
click at [287, 248] on button "NEXT" at bounding box center [292, 246] width 55 height 13
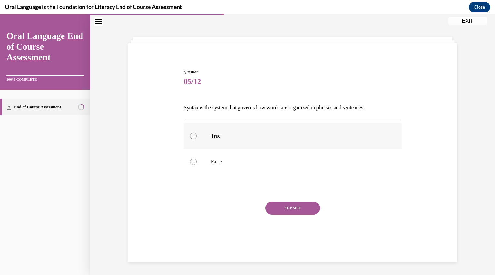
click at [274, 141] on label "True" at bounding box center [293, 136] width 218 height 26
click at [196, 139] on input "True" at bounding box center [193, 136] width 6 height 6
radio input "true"
click at [289, 208] on button "SUBMIT" at bounding box center [292, 208] width 55 height 13
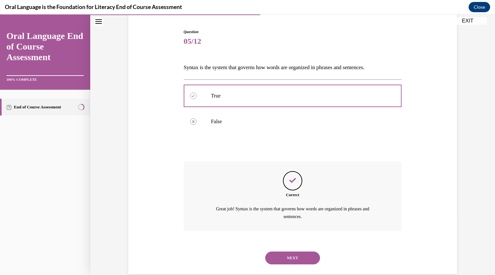
scroll to position [72, 0]
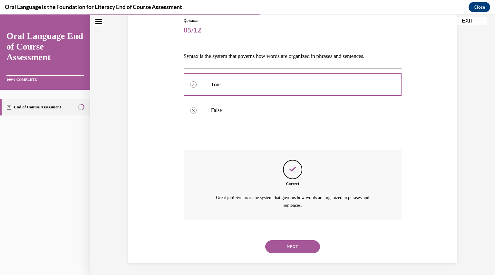
click at [288, 242] on button "NEXT" at bounding box center [292, 247] width 55 height 13
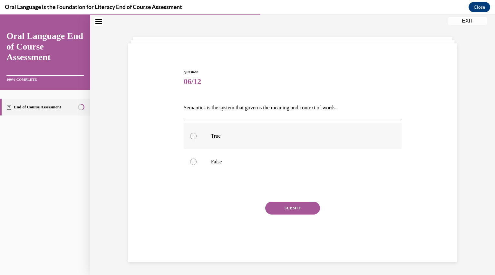
click at [276, 141] on label "True" at bounding box center [293, 136] width 218 height 26
click at [196, 139] on input "True" at bounding box center [193, 136] width 6 height 6
radio input "true"
click at [294, 212] on button "SUBMIT" at bounding box center [292, 208] width 55 height 13
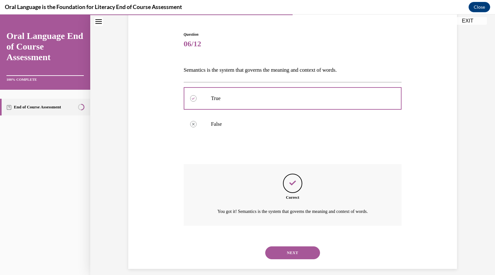
scroll to position [64, 0]
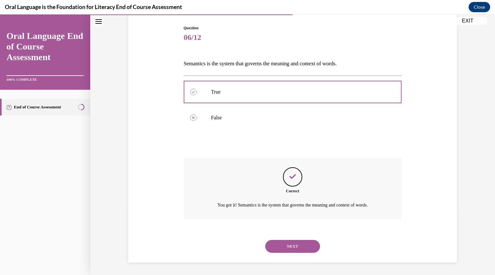
click at [290, 244] on button "NEXT" at bounding box center [292, 246] width 55 height 13
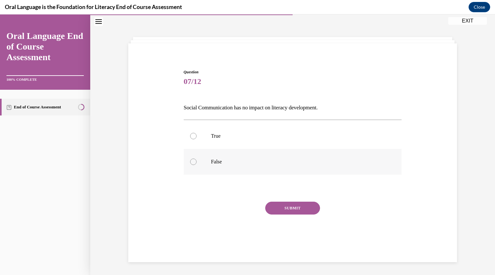
click at [276, 172] on label "False" at bounding box center [293, 162] width 218 height 26
click at [196, 165] on input "False" at bounding box center [193, 162] width 6 height 6
radio input "true"
click at [284, 208] on button "SUBMIT" at bounding box center [292, 208] width 55 height 13
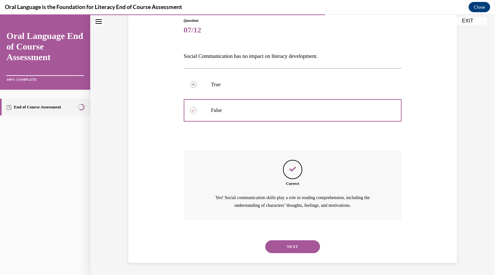
click at [281, 247] on button "NEXT" at bounding box center [292, 247] width 55 height 13
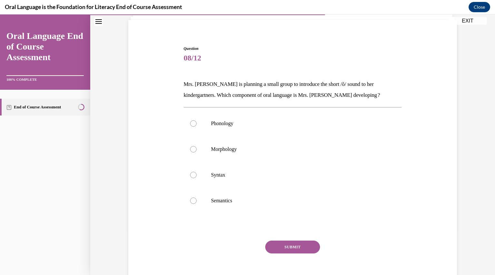
scroll to position [33, 0]
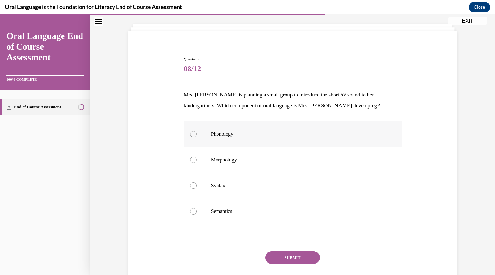
click at [269, 130] on label "Phonology" at bounding box center [293, 134] width 218 height 26
click at [196, 131] on input "Phonology" at bounding box center [193, 134] width 6 height 6
radio input "true"
click at [292, 260] on button "SUBMIT" at bounding box center [292, 257] width 55 height 13
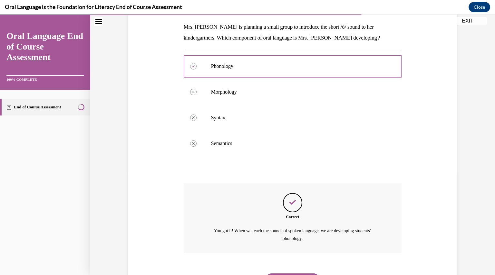
scroll to position [134, 0]
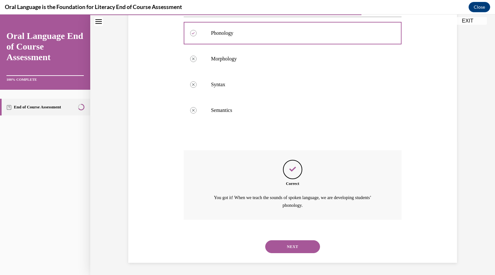
click at [288, 243] on button "NEXT" at bounding box center [292, 247] width 55 height 13
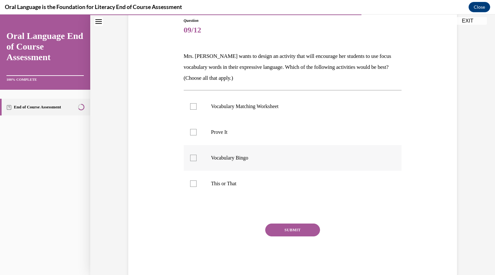
click at [290, 146] on label "Vocabulary Bingo" at bounding box center [293, 158] width 218 height 26
click at [196, 155] on input "Vocabulary Bingo" at bounding box center [193, 158] width 6 height 6
checkbox input "true"
click at [279, 115] on label "Vocabulary Matching Worksheet" at bounding box center [293, 107] width 218 height 26
click at [196, 110] on input "Vocabulary Matching Worksheet" at bounding box center [193, 106] width 6 height 6
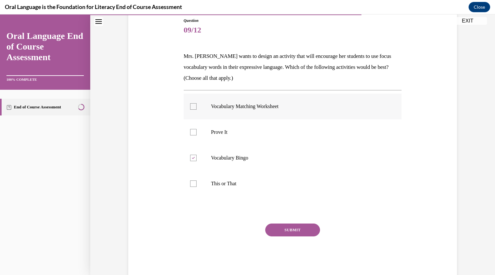
checkbox input "true"
click at [274, 142] on label "Prove It" at bounding box center [293, 132] width 218 height 26
click at [196, 136] on input "Prove It" at bounding box center [193, 132] width 6 height 6
checkbox input "true"
click at [274, 190] on label "This or That" at bounding box center [293, 184] width 218 height 26
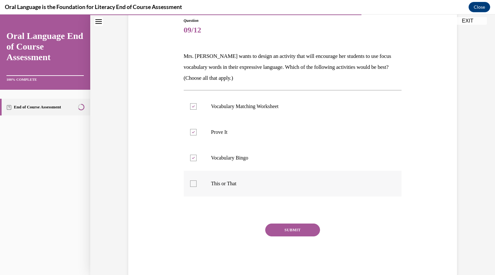
click at [196, 187] on input "This or That" at bounding box center [193, 184] width 6 height 6
checkbox input "true"
click at [283, 231] on button "SUBMIT" at bounding box center [292, 230] width 55 height 13
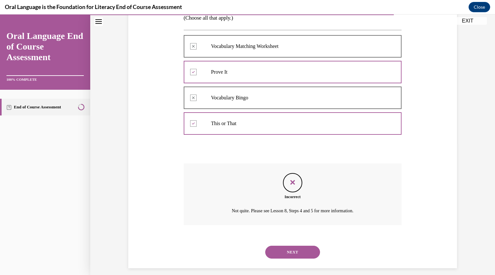
scroll to position [138, 0]
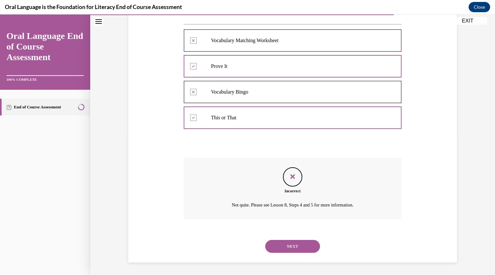
click at [298, 247] on button "NEXT" at bounding box center [292, 246] width 55 height 13
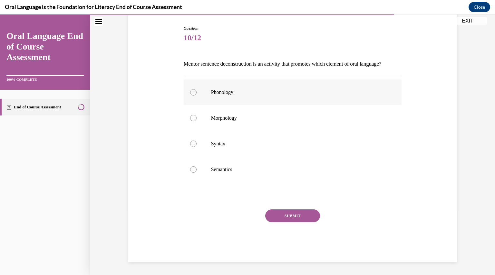
click at [279, 100] on label "Phonology" at bounding box center [293, 93] width 218 height 26
click at [196, 96] on input "Phonology" at bounding box center [193, 92] width 6 height 6
radio input "true"
click at [269, 143] on label "Syntax" at bounding box center [293, 144] width 218 height 26
click at [196, 143] on input "Syntax" at bounding box center [193, 144] width 6 height 6
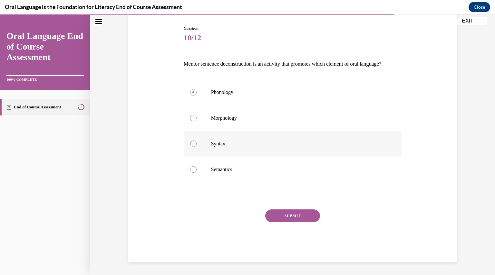
radio input "true"
click at [288, 221] on button "SUBMIT" at bounding box center [292, 216] width 55 height 13
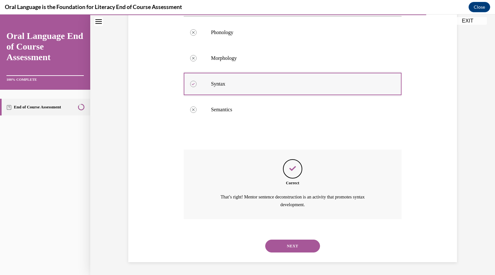
scroll to position [134, 0]
click at [293, 246] on button "NEXT" at bounding box center [292, 246] width 55 height 13
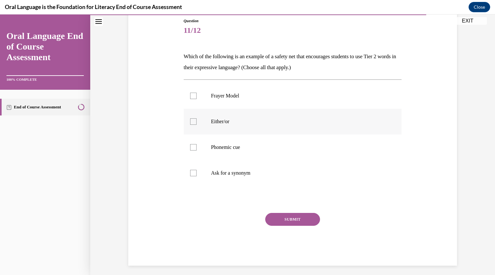
click at [281, 122] on p "Either/or" at bounding box center [298, 121] width 175 height 6
click at [196, 122] on input "Either/or" at bounding box center [193, 121] width 6 height 6
checkbox input "true"
click at [276, 151] on label "Phonemic cue" at bounding box center [293, 148] width 218 height 26
click at [196, 151] on input "Phonemic cue" at bounding box center [193, 147] width 6 height 6
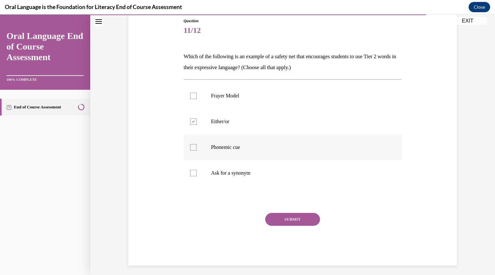
checkbox input "true"
click at [274, 172] on p "Ask for a synonym" at bounding box center [298, 173] width 175 height 6
click at [196, 172] on input "Ask for a synonym" at bounding box center [193, 173] width 6 height 6
checkbox input "true"
click at [287, 221] on button "SUBMIT" at bounding box center [292, 219] width 55 height 13
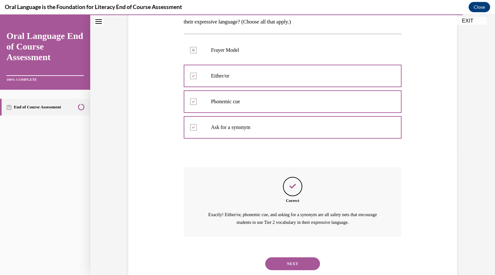
scroll to position [134, 0]
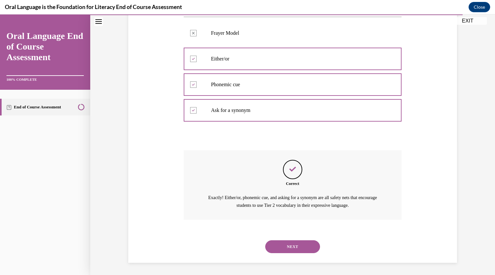
click at [291, 246] on button "NEXT" at bounding box center [292, 247] width 55 height 13
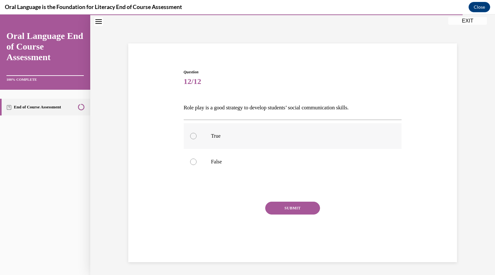
click at [281, 142] on label "True" at bounding box center [293, 136] width 218 height 26
click at [196, 139] on input "True" at bounding box center [193, 136] width 6 height 6
radio input "true"
click at [287, 206] on button "SUBMIT" at bounding box center [292, 208] width 55 height 13
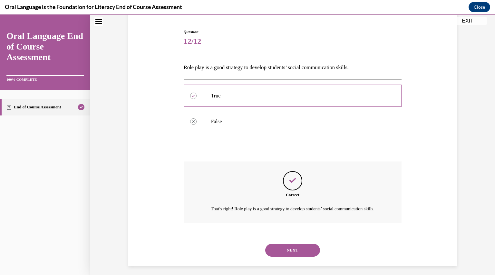
scroll to position [72, 0]
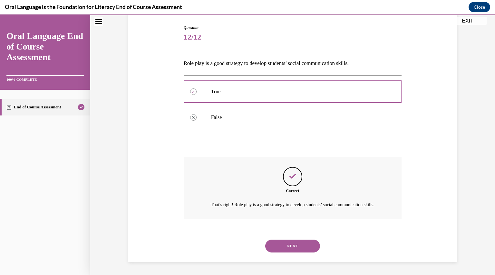
click at [288, 250] on button "NEXT" at bounding box center [292, 246] width 55 height 13
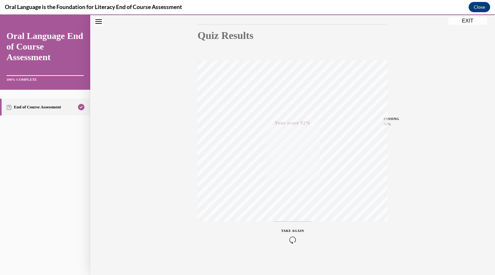
scroll to position [69, 0]
click at [287, 231] on div "TAKE AGAIN" at bounding box center [292, 232] width 23 height 15
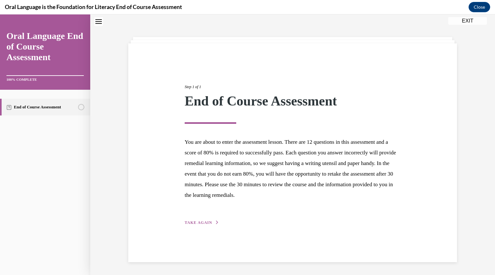
scroll to position [20, 0]
click at [204, 221] on span "TAKE AGAIN" at bounding box center [197, 223] width 27 height 5
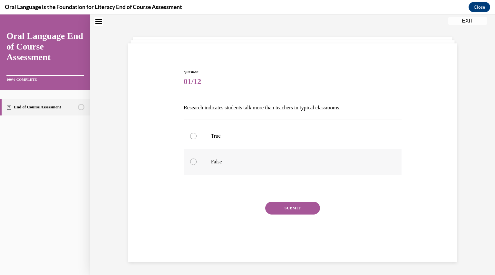
click at [228, 163] on p "False" at bounding box center [298, 162] width 175 height 6
click at [196, 163] on input "False" at bounding box center [193, 162] width 6 height 6
radio input "true"
click at [270, 209] on button "SUBMIT" at bounding box center [292, 208] width 55 height 13
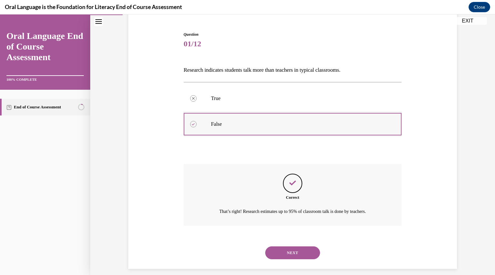
scroll to position [64, 0]
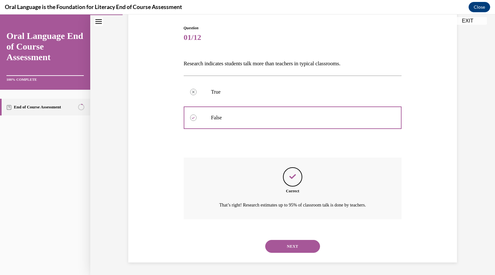
click at [287, 240] on button "NEXT" at bounding box center [292, 246] width 55 height 13
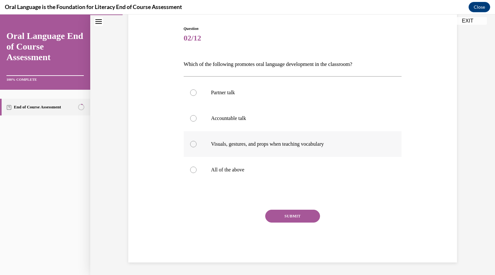
scroll to position [33, 0]
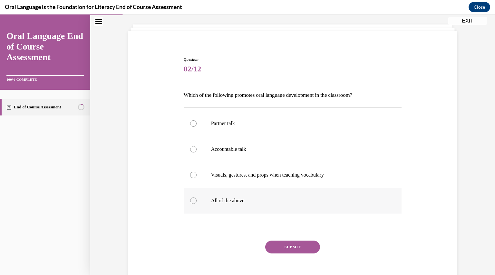
click at [242, 205] on label "All of the above" at bounding box center [293, 201] width 218 height 26
click at [196, 204] on input "All of the above" at bounding box center [193, 201] width 6 height 6
radio input "true"
click at [274, 244] on button "SUBMIT" at bounding box center [292, 247] width 55 height 13
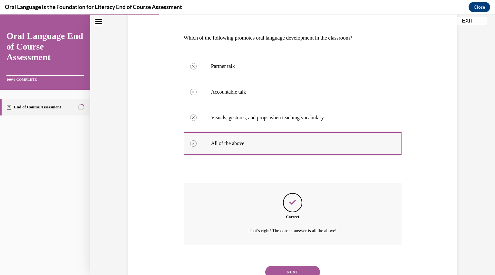
scroll to position [116, 0]
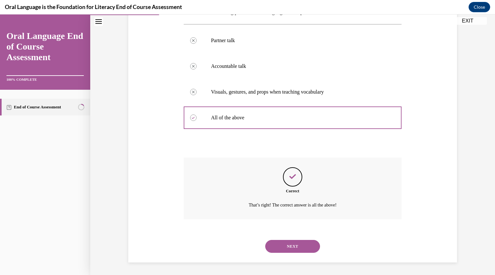
click at [280, 245] on button "NEXT" at bounding box center [292, 246] width 55 height 13
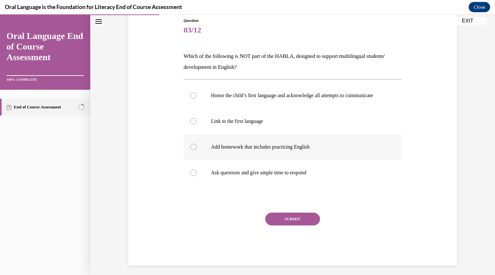
click at [273, 158] on label "Add homework that includes practicing English" at bounding box center [293, 147] width 218 height 26
click at [196, 150] on input "Add homework that includes practicing English" at bounding box center [193, 147] width 6 height 6
radio input "true"
click at [288, 224] on button "SUBMIT" at bounding box center [292, 219] width 55 height 13
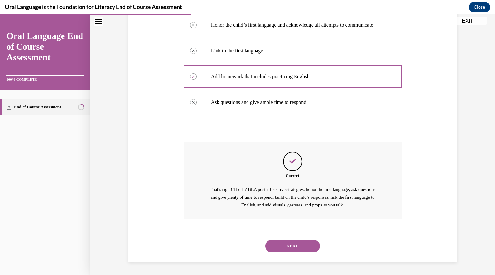
click at [292, 244] on button "NEXT" at bounding box center [292, 246] width 55 height 13
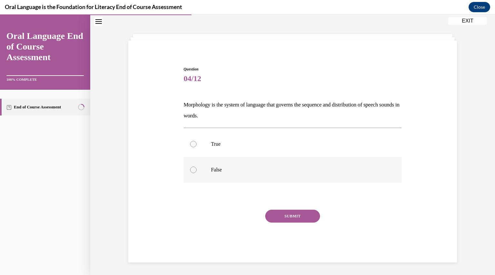
click at [275, 177] on label "False" at bounding box center [293, 170] width 218 height 26
click at [196, 173] on input "False" at bounding box center [193, 170] width 6 height 6
radio input "true"
click at [286, 220] on button "SUBMIT" at bounding box center [292, 216] width 55 height 13
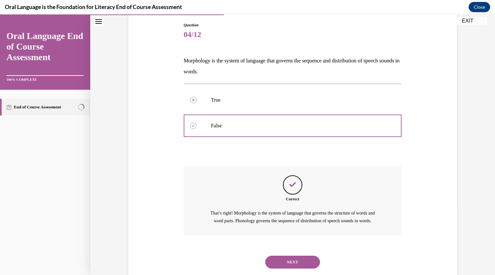
scroll to position [90, 0]
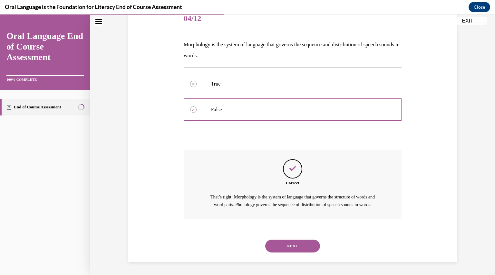
click at [287, 244] on button "NEXT" at bounding box center [292, 246] width 55 height 13
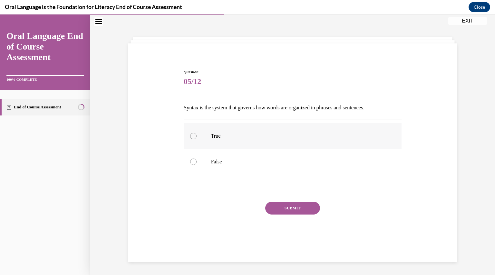
click at [264, 140] on label "True" at bounding box center [293, 136] width 218 height 26
click at [196, 139] on input "True" at bounding box center [193, 136] width 6 height 6
radio input "true"
click at [283, 217] on div "SUBMIT" at bounding box center [293, 218] width 218 height 32
click at [281, 210] on button "SUBMIT" at bounding box center [292, 208] width 55 height 13
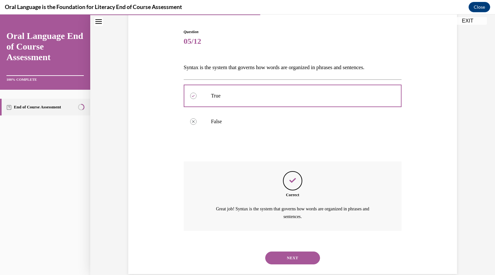
scroll to position [72, 0]
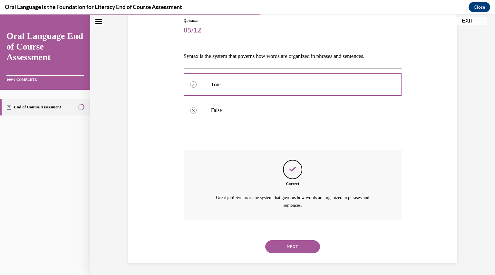
click at [283, 236] on div "NEXT" at bounding box center [293, 247] width 218 height 26
click at [284, 245] on button "NEXT" at bounding box center [292, 247] width 55 height 13
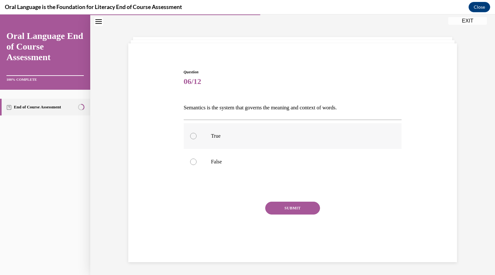
click at [256, 140] on label "True" at bounding box center [293, 136] width 218 height 26
click at [196, 139] on input "True" at bounding box center [193, 136] width 6 height 6
radio input "true"
click at [274, 210] on button "SUBMIT" at bounding box center [292, 208] width 55 height 13
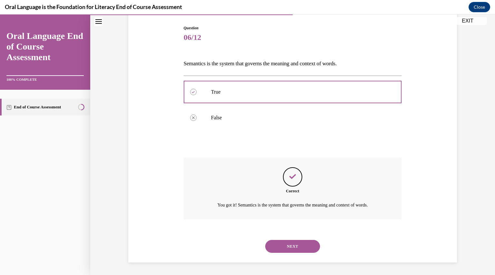
click at [279, 246] on button "NEXT" at bounding box center [292, 246] width 55 height 13
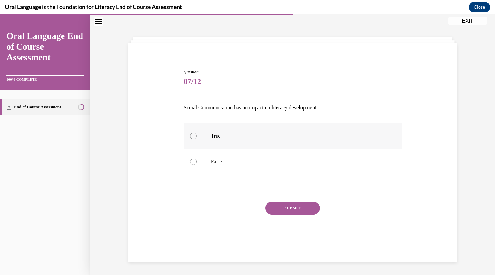
click at [276, 125] on label "True" at bounding box center [293, 136] width 218 height 26
click at [196, 133] on input "True" at bounding box center [193, 136] width 6 height 6
radio input "true"
click at [275, 159] on p "False" at bounding box center [298, 162] width 175 height 6
click at [196, 159] on input "False" at bounding box center [193, 162] width 6 height 6
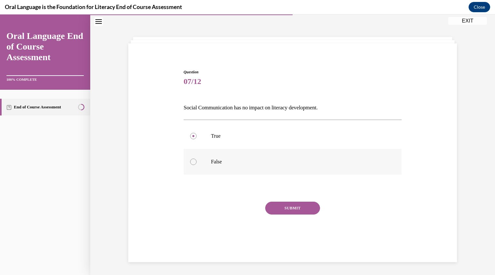
radio input "true"
click at [286, 210] on button "SUBMIT" at bounding box center [292, 208] width 55 height 13
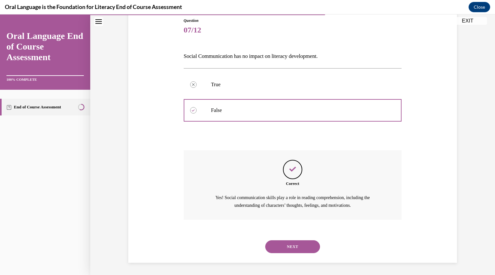
click at [286, 244] on button "NEXT" at bounding box center [292, 247] width 55 height 13
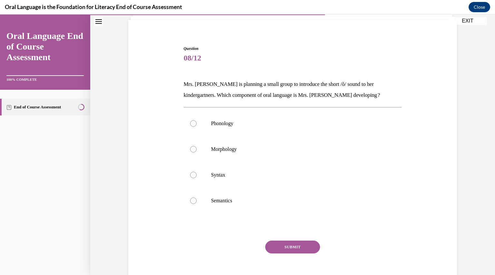
scroll to position [33, 0]
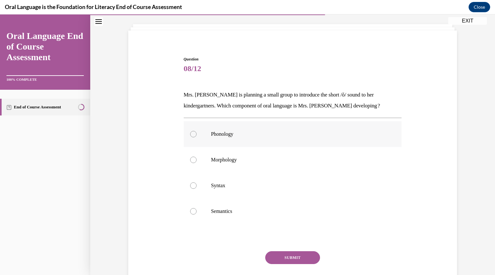
click at [260, 132] on p "Phonology" at bounding box center [298, 134] width 175 height 6
click at [196, 132] on input "Phonology" at bounding box center [193, 134] width 6 height 6
radio input "true"
click at [282, 259] on button "SUBMIT" at bounding box center [292, 257] width 55 height 13
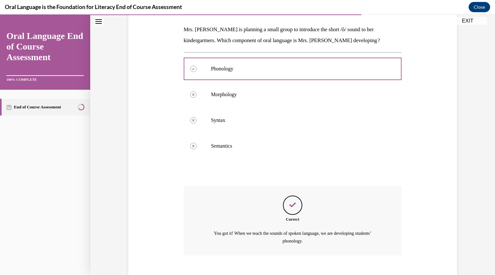
scroll to position [134, 0]
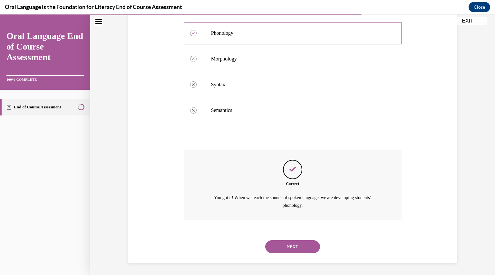
click at [292, 241] on button "NEXT" at bounding box center [292, 247] width 55 height 13
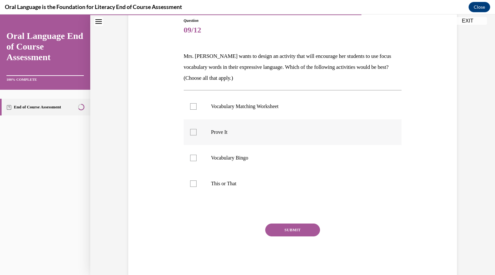
click at [271, 125] on label "Prove It" at bounding box center [293, 132] width 218 height 26
click at [196, 129] on input "Prove It" at bounding box center [193, 132] width 6 height 6
checkbox input "true"
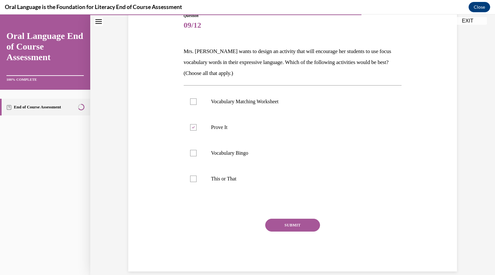
scroll to position [80, 0]
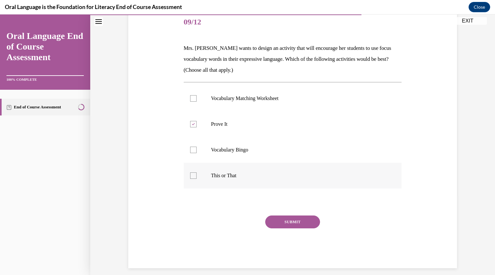
click at [261, 175] on p "This or That" at bounding box center [298, 176] width 175 height 6
click at [196, 175] on input "This or That" at bounding box center [193, 176] width 6 height 6
checkbox input "true"
click at [279, 223] on button "SUBMIT" at bounding box center [292, 222] width 55 height 13
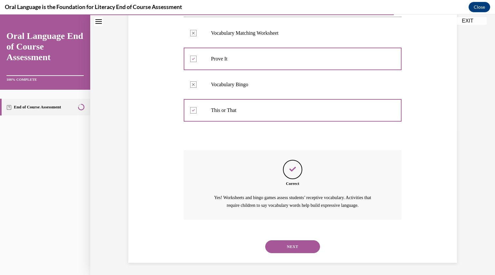
click at [283, 246] on button "NEXT" at bounding box center [292, 247] width 55 height 13
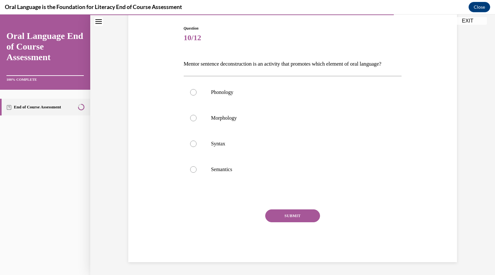
scroll to position [71, 0]
click at [261, 99] on label "Phonology" at bounding box center [293, 93] width 218 height 26
click at [196, 96] on input "Phonology" at bounding box center [193, 92] width 6 height 6
radio input "true"
click at [285, 218] on button "SUBMIT" at bounding box center [292, 216] width 55 height 13
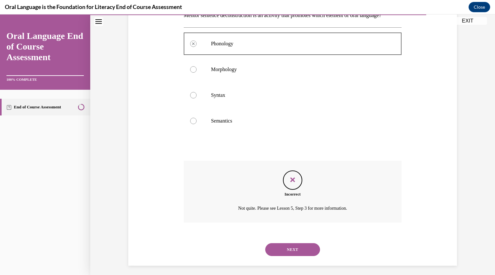
scroll to position [127, 0]
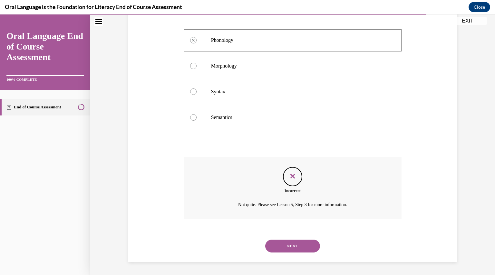
click at [287, 247] on button "NEXT" at bounding box center [292, 246] width 55 height 13
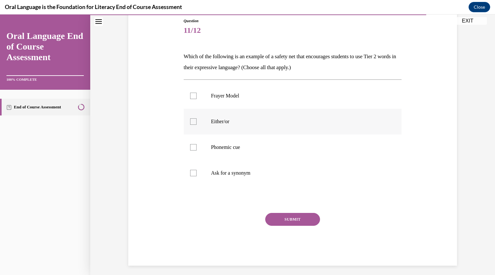
click at [284, 129] on label "Either/or" at bounding box center [293, 122] width 218 height 26
click at [196, 125] on input "Either/or" at bounding box center [193, 121] width 6 height 6
checkbox input "true"
click at [279, 163] on label "Ask for a synonym" at bounding box center [293, 173] width 218 height 26
click at [196, 170] on input "Ask for a synonym" at bounding box center [193, 173] width 6 height 6
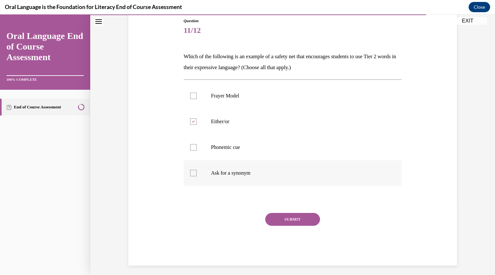
checkbox input "true"
click at [276, 152] on label "Phonemic cue" at bounding box center [293, 148] width 218 height 26
click at [196, 151] on input "Phonemic cue" at bounding box center [193, 147] width 6 height 6
checkbox input "true"
click at [296, 215] on button "SUBMIT" at bounding box center [292, 219] width 55 height 13
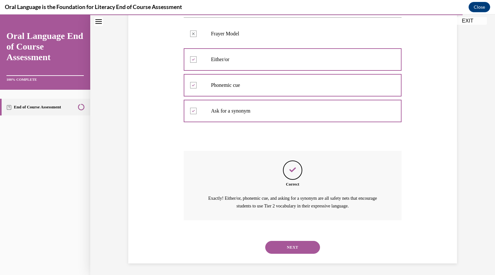
scroll to position [134, 0]
click at [289, 243] on button "NEXT" at bounding box center [292, 247] width 55 height 13
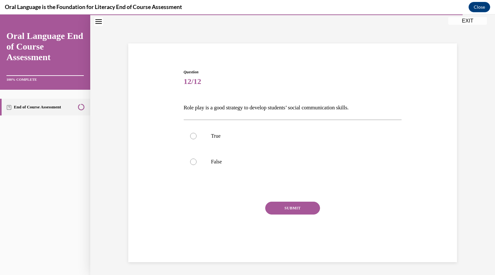
scroll to position [20, 0]
click at [268, 134] on p "True" at bounding box center [298, 136] width 175 height 6
click at [196, 134] on input "True" at bounding box center [193, 136] width 6 height 6
radio input "true"
click at [285, 208] on button "SUBMIT" at bounding box center [292, 208] width 55 height 13
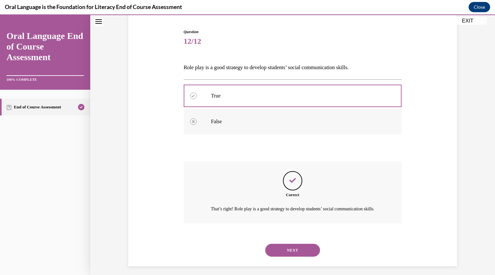
scroll to position [72, 0]
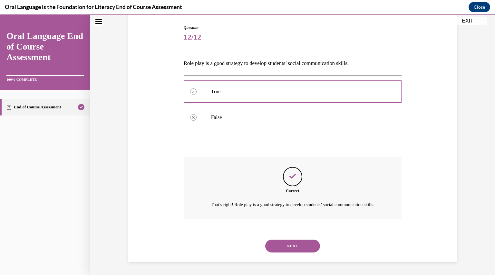
click at [297, 244] on button "NEXT" at bounding box center [292, 246] width 55 height 13
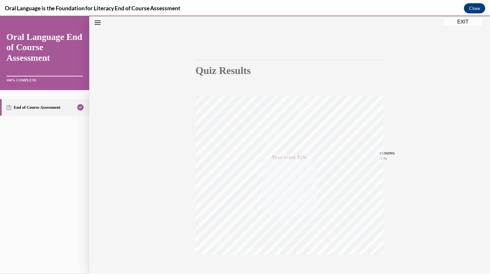
scroll to position [69, 0]
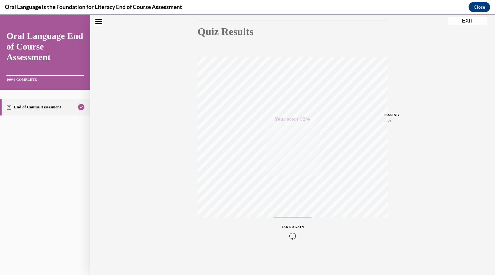
click at [466, 23] on button "EXIT" at bounding box center [467, 21] width 39 height 8
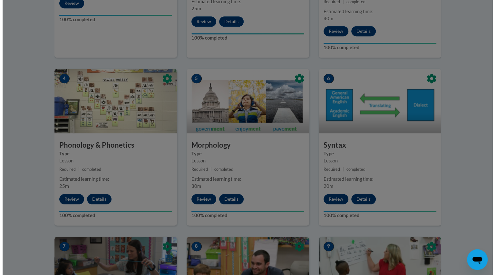
scroll to position [285, 0]
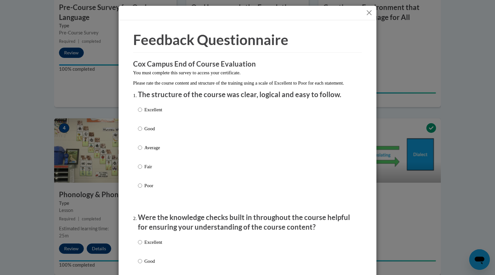
click at [169, 119] on div "Excellent Good Average Fair Poor" at bounding box center [247, 155] width 219 height 105
click at [156, 113] on p "Excellent" at bounding box center [153, 109] width 18 height 7
click at [142, 113] on input "Excellent" at bounding box center [140, 109] width 4 height 7
radio input "true"
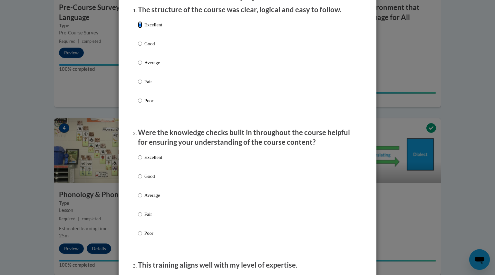
scroll to position [84, 0]
click at [148, 162] on p "Excellent" at bounding box center [153, 158] width 18 height 7
click at [142, 162] on input "Excellent" at bounding box center [140, 158] width 4 height 7
radio input "true"
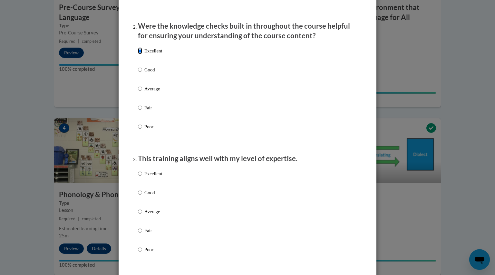
scroll to position [192, 0]
click at [145, 177] on p "Excellent" at bounding box center [153, 173] width 18 height 7
click at [142, 177] on input "Excellent" at bounding box center [140, 173] width 4 height 7
radio input "true"
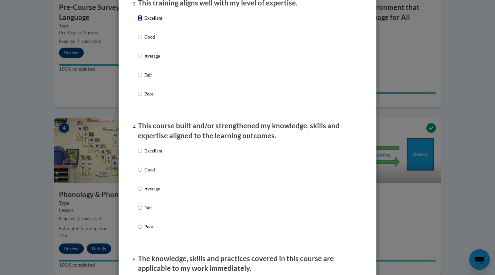
scroll to position [347, 0]
click at [146, 163] on label "Excellent" at bounding box center [150, 156] width 24 height 17
click at [142, 155] on input "Excellent" at bounding box center [140, 151] width 4 height 7
radio input "true"
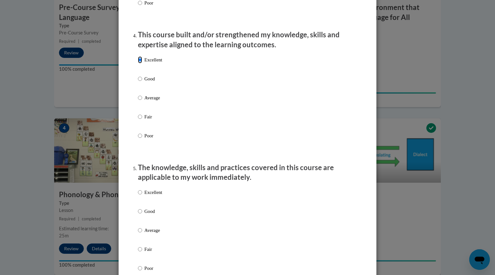
scroll to position [439, 0]
click at [146, 202] on label "Excellent" at bounding box center [150, 197] width 24 height 17
click at [142, 196] on input "Excellent" at bounding box center [140, 192] width 4 height 7
radio input "true"
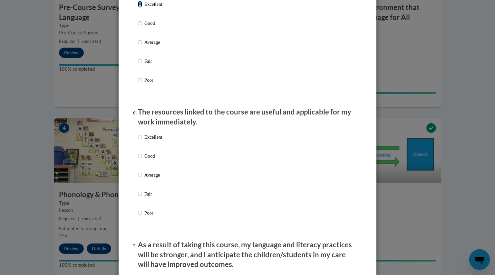
scroll to position [649, 0]
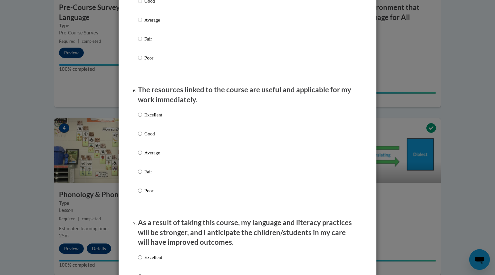
click at [145, 129] on label "Excellent" at bounding box center [150, 119] width 24 height 17
click at [142, 118] on input "Excellent" at bounding box center [140, 114] width 4 height 7
radio input "true"
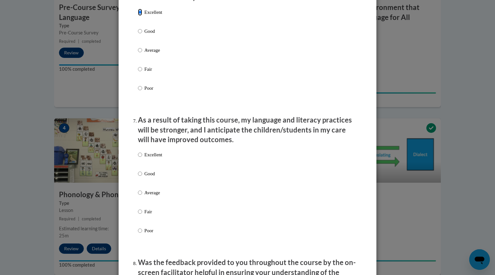
scroll to position [752, 0]
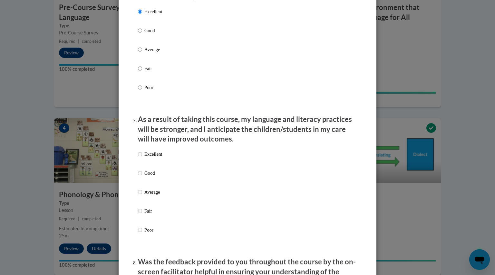
click at [154, 158] on p "Excellent" at bounding box center [153, 154] width 18 height 7
click at [142, 158] on input "Excellent" at bounding box center [140, 154] width 4 height 7
radio input "true"
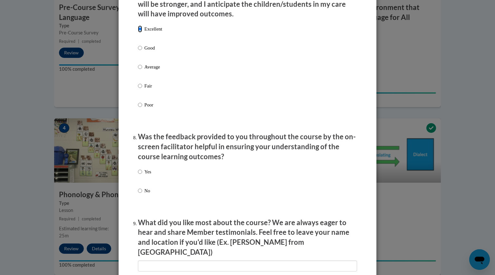
scroll to position [881, 0]
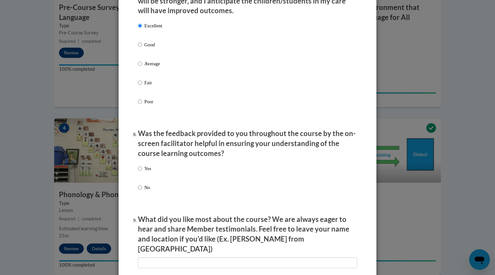
click at [149, 177] on div "Yes No" at bounding box center [247, 186] width 219 height 48
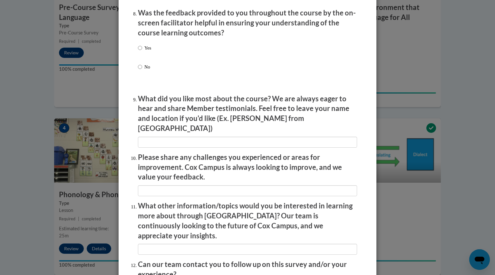
scroll to position [1001, 0]
click at [138, 52] on input "Yes" at bounding box center [140, 48] width 4 height 7
radio input "true"
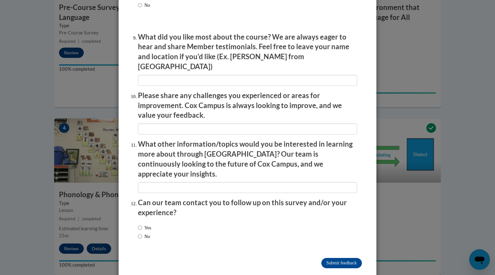
click at [139, 233] on label "No" at bounding box center [144, 236] width 12 height 7
click at [139, 233] on input "No" at bounding box center [140, 236] width 4 height 7
radio input "true"
click at [321, 258] on input "Submit feedback" at bounding box center [341, 263] width 41 height 10
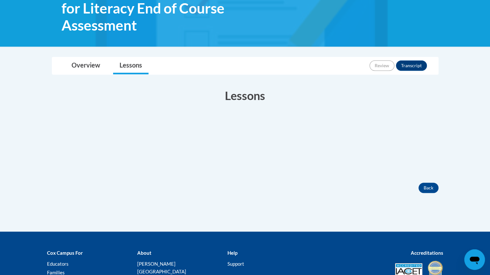
scroll to position [122, 0]
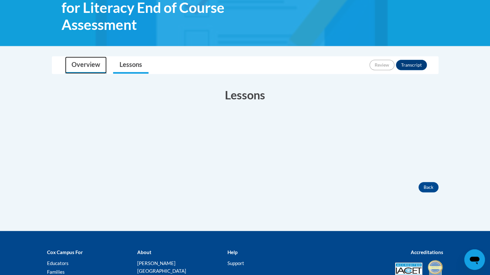
click at [88, 61] on link "Overview" at bounding box center [86, 65] width 42 height 17
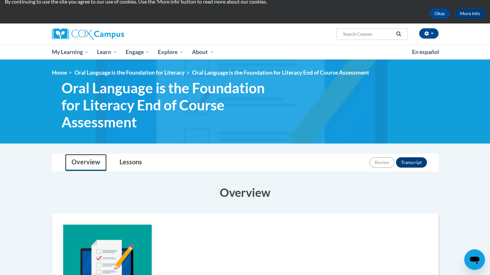
scroll to position [0, 0]
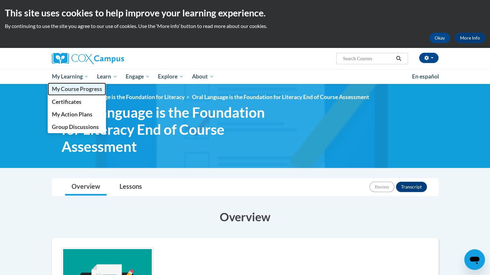
click at [76, 90] on span "My Course Progress" at bounding box center [77, 89] width 50 height 7
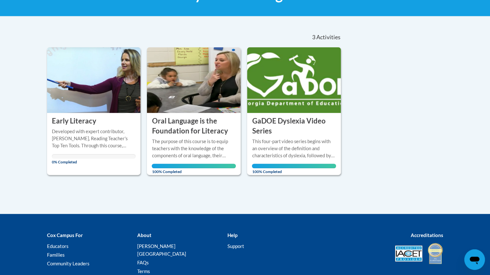
scroll to position [117, 0]
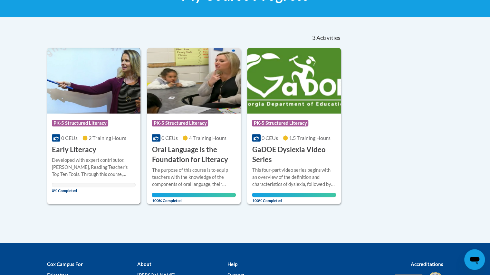
click at [101, 162] on div "Developed with expert contributor, [PERSON_NAME], Reading Teacher's Top Ten Too…" at bounding box center [94, 167] width 84 height 21
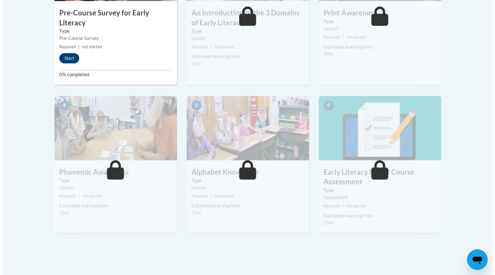
scroll to position [208, 0]
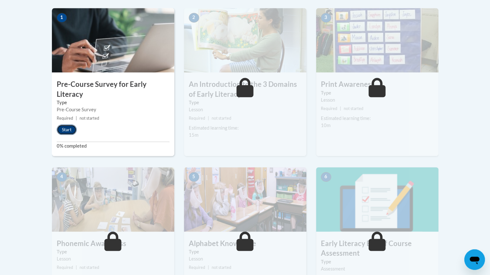
click at [64, 127] on button "Start" at bounding box center [67, 130] width 20 height 10
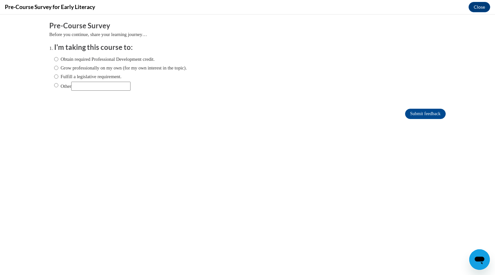
scroll to position [0, 0]
click at [106, 77] on label "Fulfill a legislative requirement." at bounding box center [87, 76] width 67 height 7
click at [58, 77] on input "Fulfill a legislative requirement." at bounding box center [56, 76] width 4 height 7
radio input "true"
click at [405, 117] on input "Submit feedback" at bounding box center [425, 114] width 41 height 10
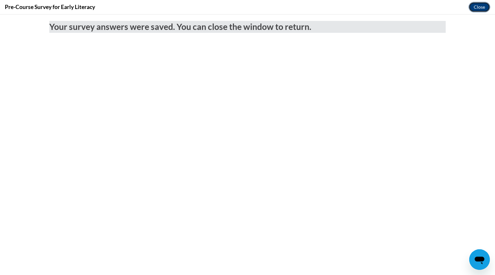
click at [474, 9] on button "Close" at bounding box center [479, 7] width 22 height 10
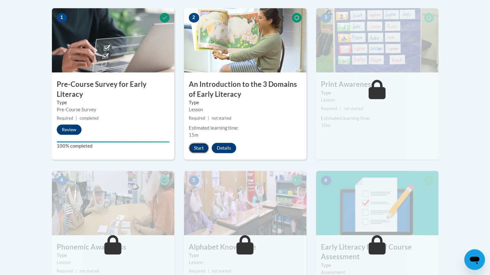
click at [201, 148] on button "Start" at bounding box center [199, 148] width 20 height 10
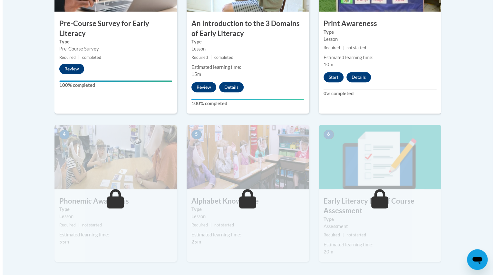
scroll to position [269, 0]
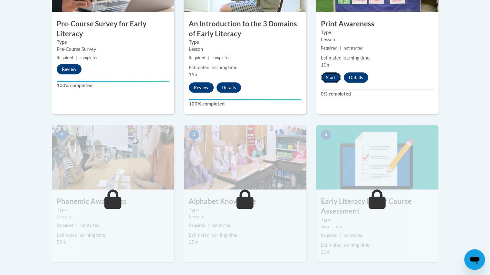
click at [331, 78] on button "Start" at bounding box center [331, 77] width 20 height 10
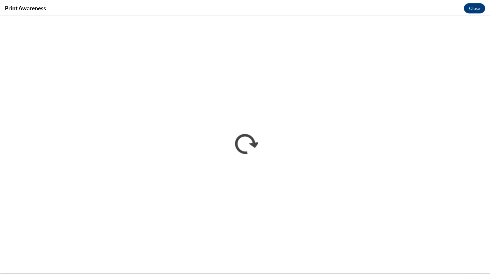
scroll to position [0, 0]
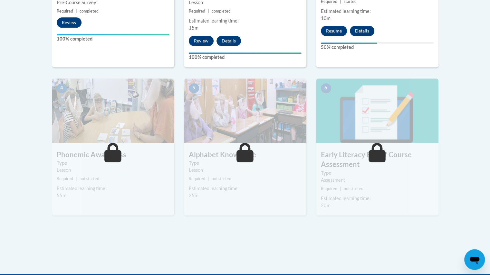
scroll to position [323, 0]
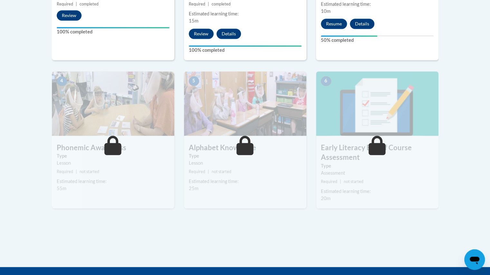
click at [108, 121] on img at bounding box center [113, 103] width 122 height 64
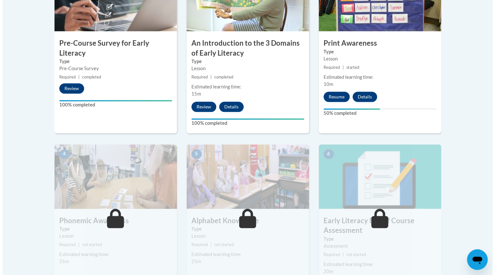
scroll to position [222, 0]
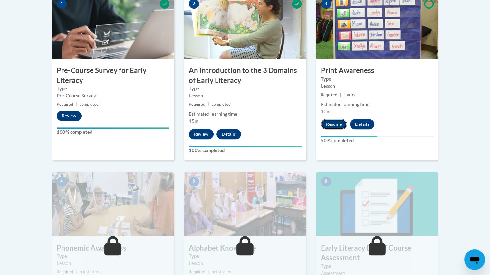
click at [340, 129] on button "Resume" at bounding box center [334, 124] width 26 height 10
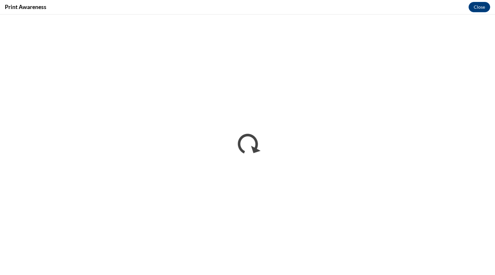
scroll to position [0, 0]
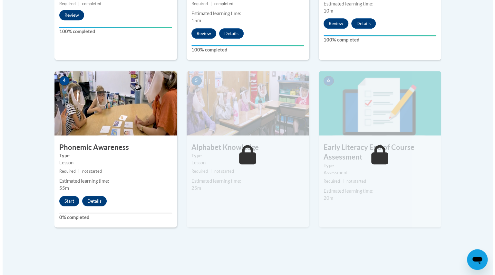
scroll to position [337, 0]
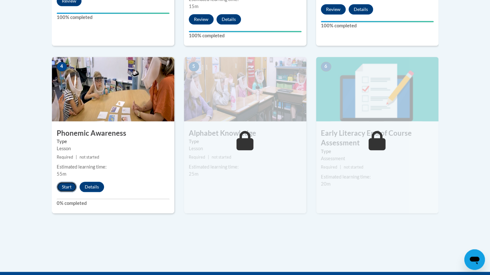
click at [63, 187] on button "Start" at bounding box center [67, 187] width 20 height 10
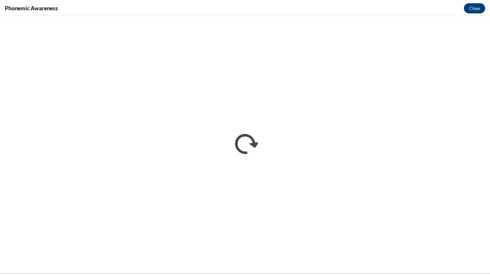
scroll to position [0, 0]
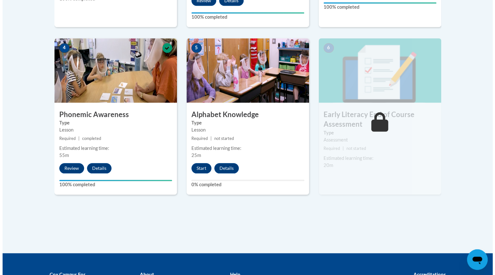
scroll to position [355, 0]
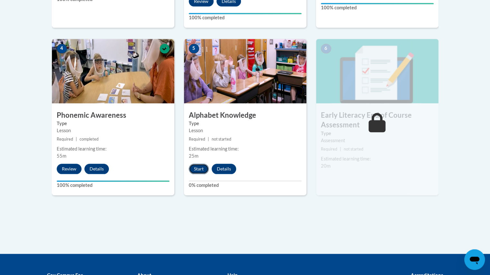
click at [197, 167] on button "Start" at bounding box center [199, 169] width 20 height 10
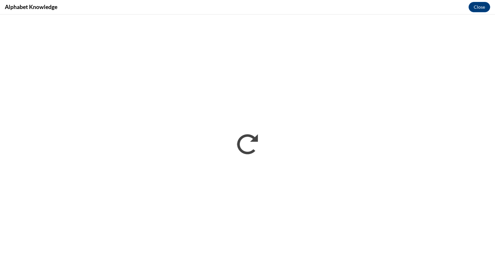
scroll to position [0, 0]
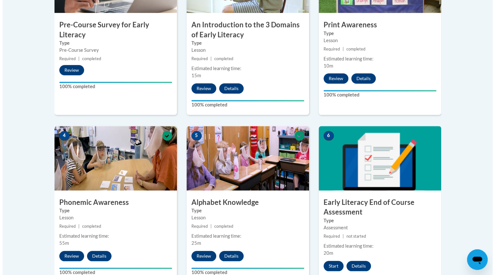
scroll to position [449, 0]
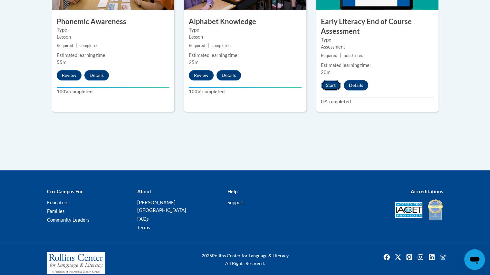
click at [328, 84] on button "Start" at bounding box center [331, 85] width 20 height 10
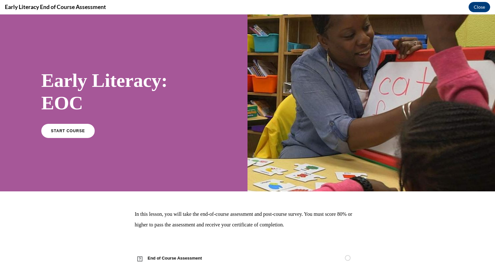
scroll to position [0, 0]
click at [74, 130] on span "START COURSE" at bounding box center [68, 130] width 36 height 5
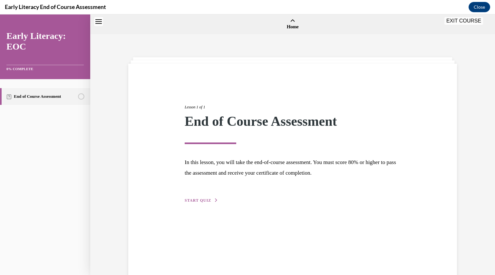
scroll to position [20, 0]
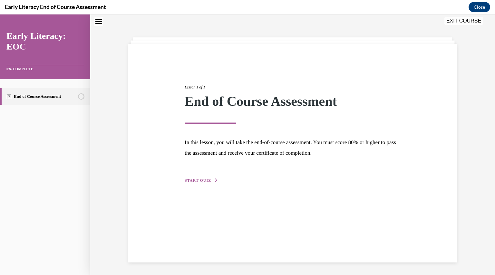
click at [187, 179] on span "START QUIZ" at bounding box center [197, 180] width 26 height 5
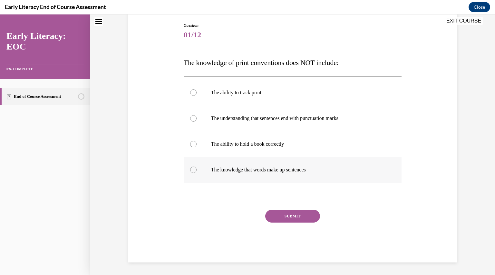
scroll to position [66, 0]
click at [241, 126] on div at bounding box center [293, 119] width 218 height 26
click at [270, 216] on button "SUBMIT" at bounding box center [292, 217] width 55 height 13
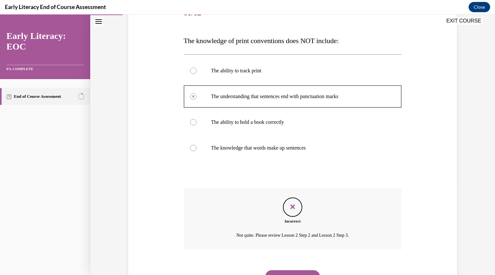
scroll to position [119, 0]
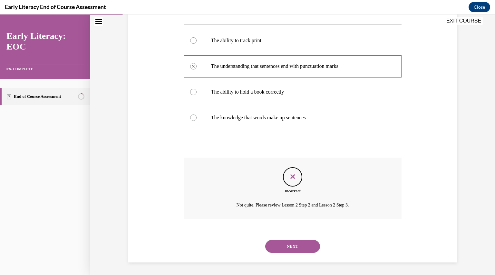
click at [273, 248] on button "NEXT" at bounding box center [292, 246] width 55 height 13
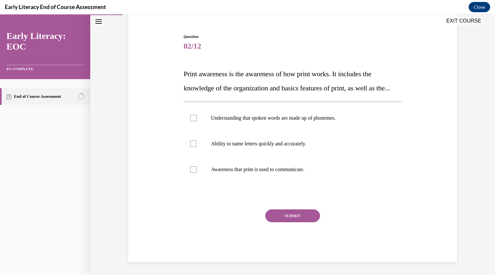
scroll to position [70, 0]
click at [229, 171] on p "Awareness that print is used to communicate." at bounding box center [298, 169] width 175 height 6
click at [268, 219] on button "SUBMIT" at bounding box center [292, 216] width 55 height 13
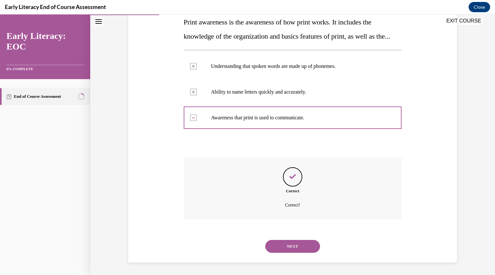
scroll to position [122, 0]
click at [272, 247] on button "NEXT" at bounding box center [292, 246] width 55 height 13
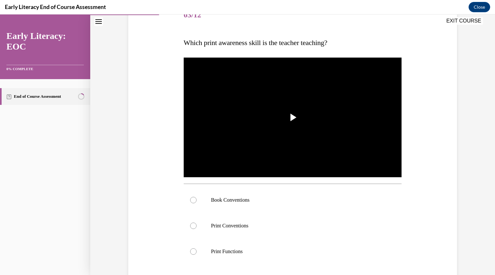
scroll to position [90, 0]
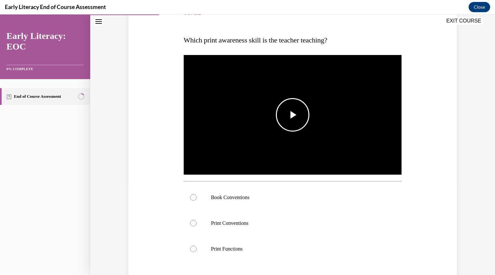
click at [257, 115] on img "Video player" at bounding box center [293, 115] width 218 height 123
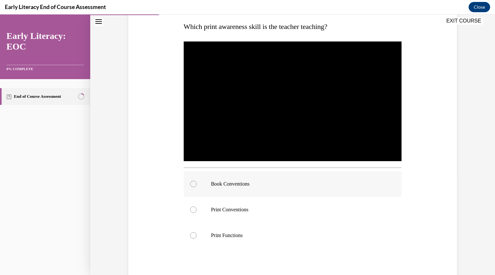
scroll to position [103, 0]
click at [276, 187] on p "Book Conventions" at bounding box center [298, 184] width 175 height 6
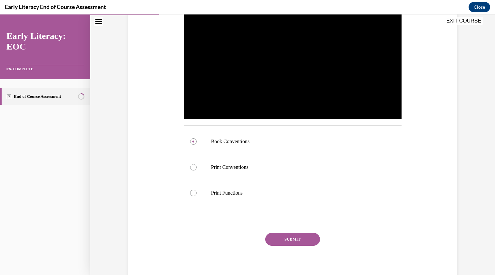
click at [284, 238] on button "SUBMIT" at bounding box center [292, 239] width 55 height 13
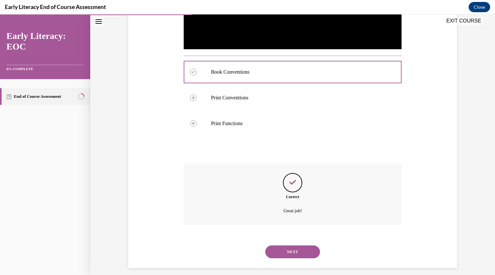
scroll to position [221, 0]
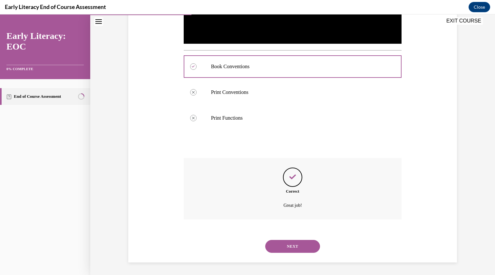
click at [290, 242] on button "NEXT" at bounding box center [292, 246] width 55 height 13
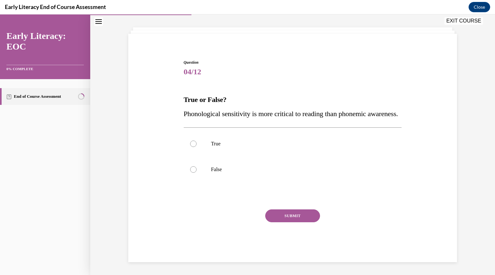
scroll to position [44, 0]
click at [261, 107] on p "Phonological sensitivity is more critical to reading than phonemic awareness." at bounding box center [293, 114] width 218 height 14
click at [246, 169] on p "False" at bounding box center [298, 169] width 175 height 6
click at [270, 219] on button "SUBMIT" at bounding box center [292, 216] width 55 height 13
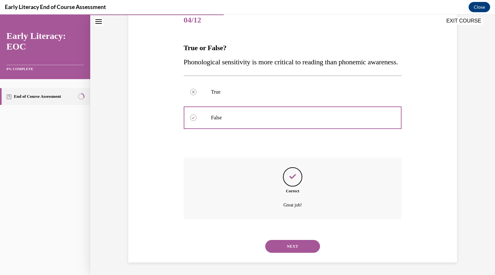
scroll to position [96, 0]
click at [269, 242] on button "NEXT" at bounding box center [292, 246] width 55 height 13
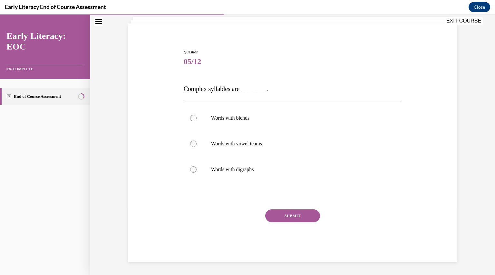
scroll to position [40, 0]
click at [263, 149] on div at bounding box center [293, 144] width 218 height 26
click at [274, 215] on button "SUBMIT" at bounding box center [292, 216] width 55 height 13
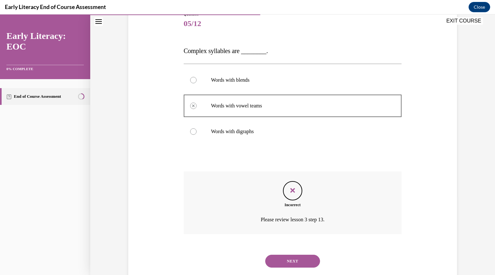
scroll to position [93, 0]
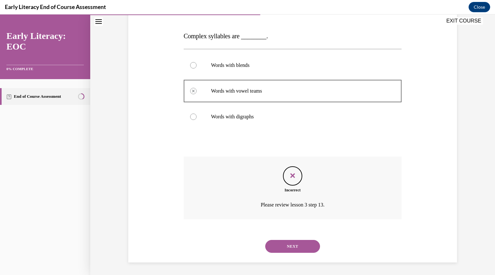
click at [278, 246] on button "NEXT" at bounding box center [292, 246] width 55 height 13
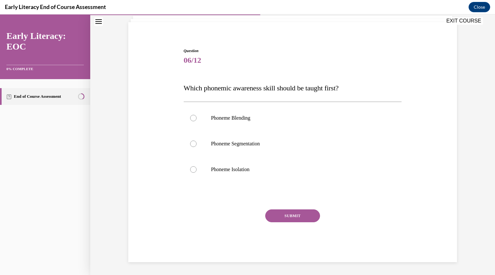
scroll to position [41, 0]
click at [271, 117] on p "Phoneme Blending" at bounding box center [298, 118] width 175 height 6
click at [279, 215] on button "SUBMIT" at bounding box center [292, 216] width 55 height 13
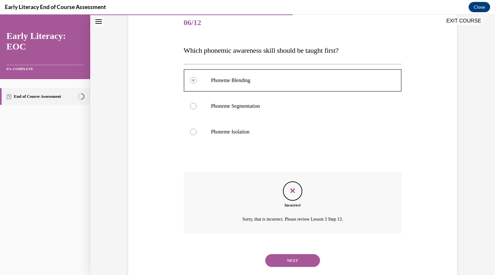
scroll to position [93, 0]
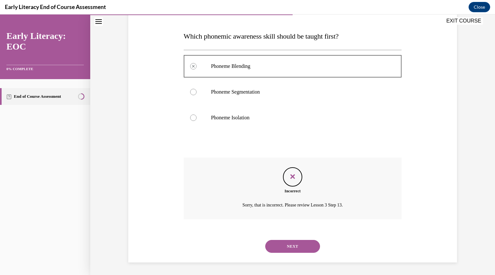
click at [281, 243] on button "NEXT" at bounding box center [292, 246] width 55 height 13
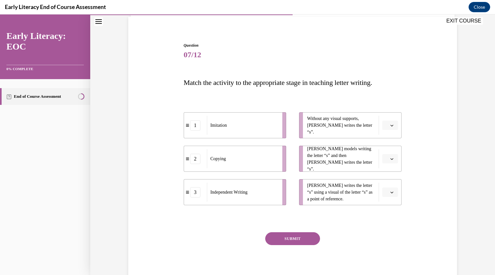
scroll to position [48, 0]
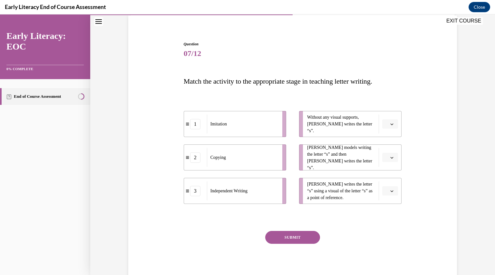
click at [272, 202] on li "3 Independent Writing" at bounding box center [235, 191] width 102 height 26
click at [386, 125] on span "Please select an option" at bounding box center [387, 124] width 2 height 6
click at [387, 176] on div "3" at bounding box center [387, 177] width 16 height 13
click at [390, 154] on button "button" at bounding box center [390, 158] width 16 height 10
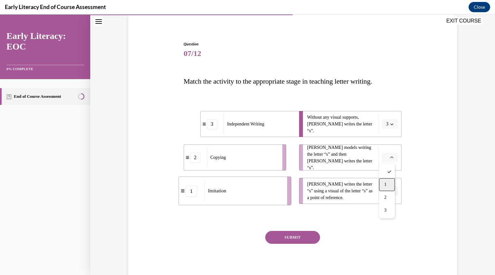
click at [387, 184] on div "1" at bounding box center [387, 184] width 16 height 13
click at [390, 192] on icon "button" at bounding box center [391, 191] width 3 height 3
click at [389, 231] on div "2" at bounding box center [387, 231] width 16 height 13
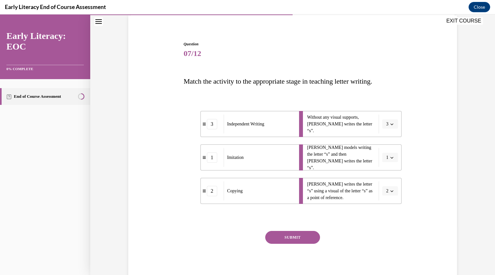
click at [298, 241] on button "SUBMIT" at bounding box center [292, 237] width 55 height 13
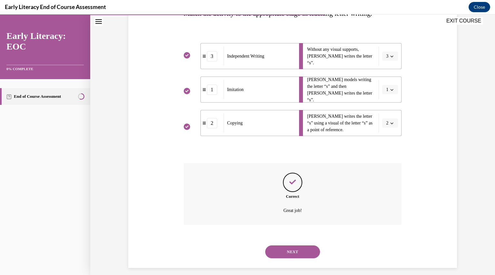
scroll to position [122, 0]
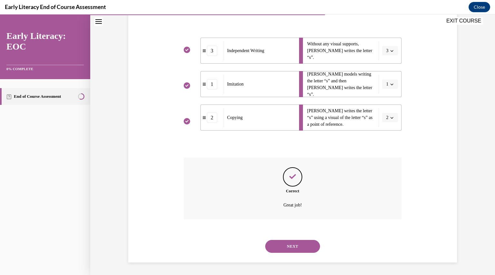
click at [289, 247] on button "NEXT" at bounding box center [292, 246] width 55 height 13
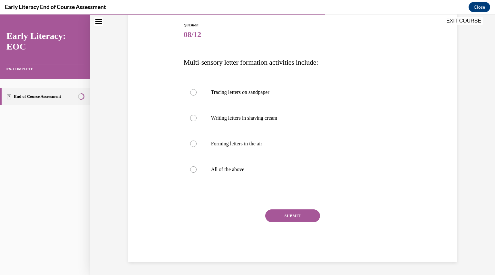
scroll to position [67, 0]
click at [269, 172] on p "All of the above" at bounding box center [298, 170] width 175 height 6
click at [280, 218] on button "SUBMIT" at bounding box center [292, 216] width 55 height 13
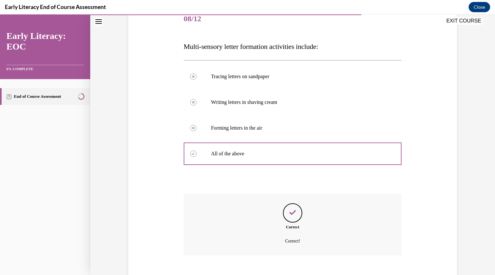
scroll to position [119, 0]
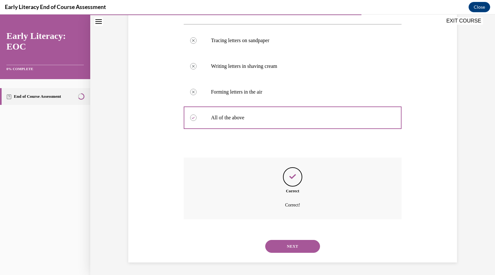
click at [284, 247] on button "NEXT" at bounding box center [292, 246] width 55 height 13
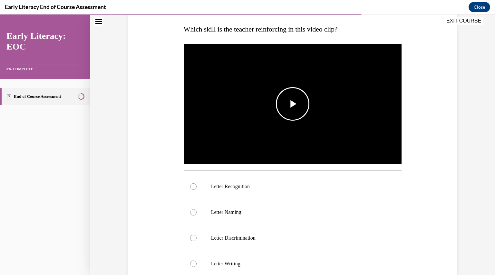
scroll to position [103, 0]
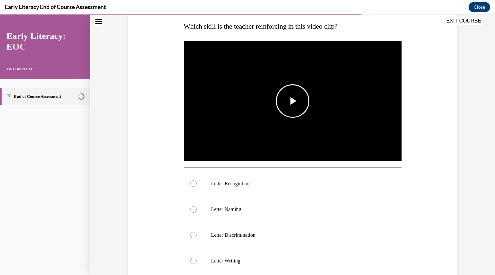
click at [278, 122] on img "Video player" at bounding box center [293, 101] width 218 height 123
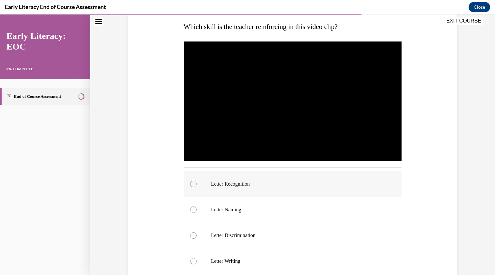
scroll to position [105, 0]
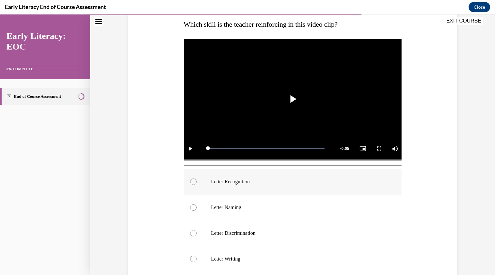
click at [274, 175] on div at bounding box center [293, 182] width 218 height 26
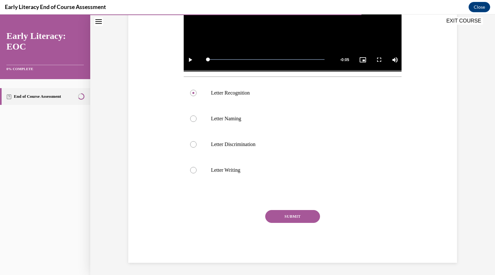
click at [283, 216] on button "SUBMIT" at bounding box center [292, 216] width 55 height 13
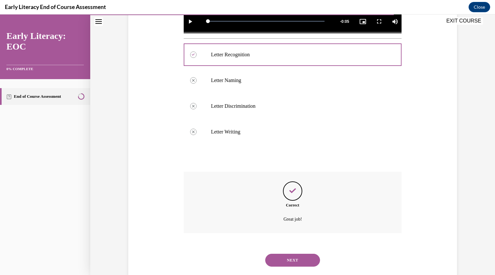
scroll to position [246, 0]
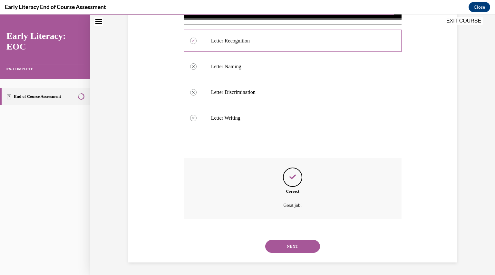
click at [281, 250] on button "NEXT" at bounding box center [292, 246] width 55 height 13
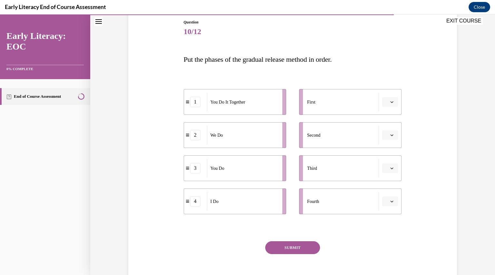
scroll to position [70, 0]
click at [386, 199] on span "Please select an option" at bounding box center [387, 202] width 2 height 6
click at [387, 172] on div "3" at bounding box center [387, 175] width 16 height 13
click at [394, 102] on button "button" at bounding box center [390, 103] width 16 height 10
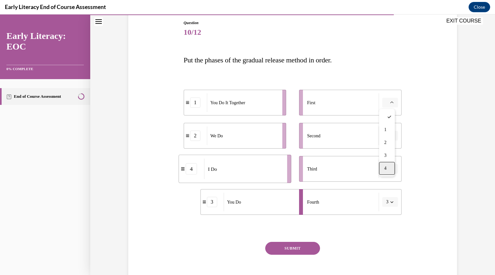
click at [389, 167] on div "4" at bounding box center [387, 168] width 16 height 13
click at [393, 137] on button "button" at bounding box center [390, 136] width 16 height 10
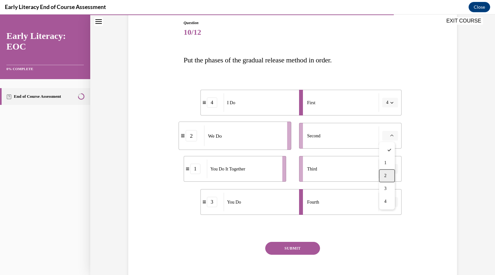
click at [390, 174] on div "2" at bounding box center [387, 175] width 16 height 13
click at [389, 166] on button "button" at bounding box center [390, 169] width 16 height 10
click at [386, 220] on span "3" at bounding box center [385, 221] width 2 height 5
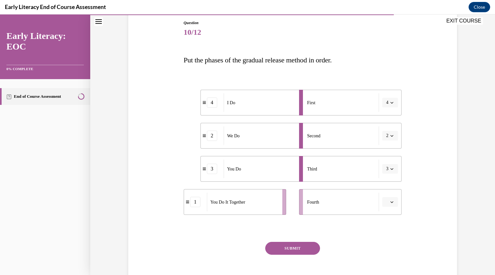
click at [392, 168] on span "button" at bounding box center [391, 169] width 5 height 5
click at [389, 195] on div "1" at bounding box center [385, 196] width 16 height 13
click at [389, 204] on span "button" at bounding box center [391, 202] width 5 height 5
click at [389, 172] on div "3" at bounding box center [387, 175] width 16 height 13
click at [302, 244] on button "SUBMIT" at bounding box center [292, 248] width 55 height 13
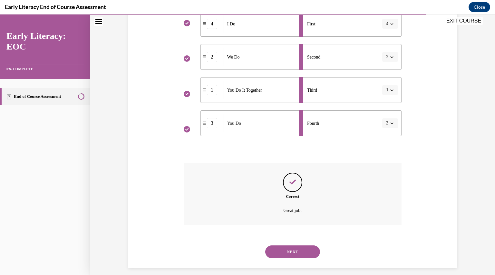
scroll to position [154, 0]
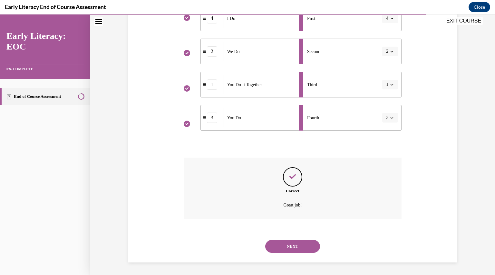
click at [287, 243] on button "NEXT" at bounding box center [292, 246] width 55 height 13
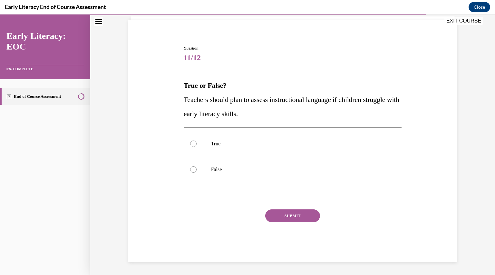
scroll to position [44, 0]
click at [244, 143] on p "True" at bounding box center [298, 144] width 175 height 6
click at [271, 217] on button "SUBMIT" at bounding box center [292, 216] width 55 height 13
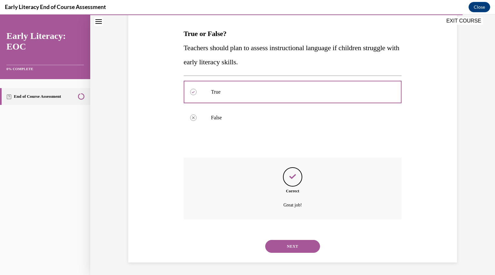
click at [282, 244] on button "NEXT" at bounding box center [292, 246] width 55 height 13
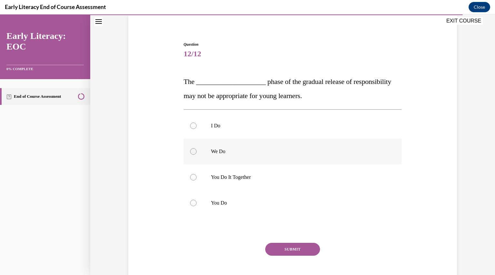
scroll to position [50, 0]
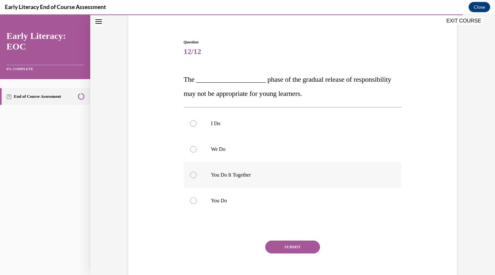
click at [260, 172] on p "You Do It Together" at bounding box center [298, 175] width 175 height 6
click at [272, 243] on button "SUBMIT" at bounding box center [292, 247] width 55 height 13
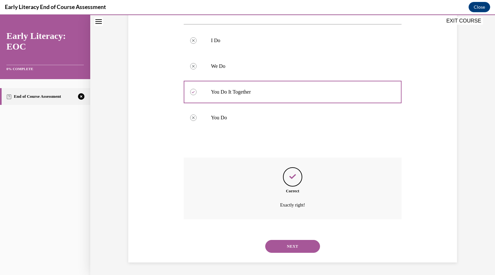
click at [280, 247] on button "NEXT" at bounding box center [292, 246] width 55 height 13
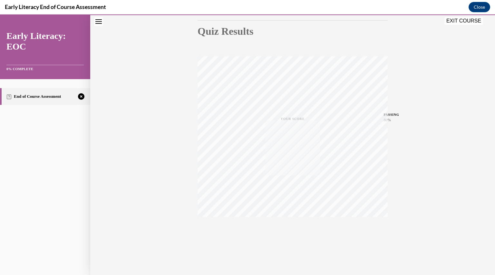
scroll to position [69, 0]
click at [289, 228] on span "TAKE AGAIN" at bounding box center [292, 227] width 23 height 4
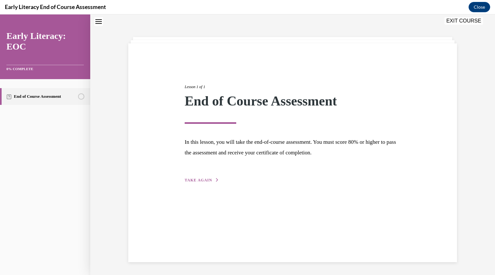
scroll to position [20, 0]
click at [192, 184] on div "Lesson 1 of 1 End of Course Assessment In this lesson, you will take the end-of…" at bounding box center [292, 152] width 328 height 219
click at [192, 181] on span "TAKE AGAIN" at bounding box center [197, 180] width 27 height 5
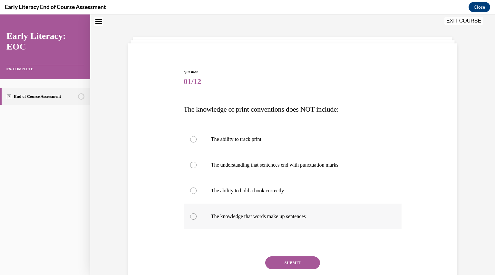
click at [218, 217] on p "The knowledge that words make up sentences" at bounding box center [298, 216] width 175 height 6
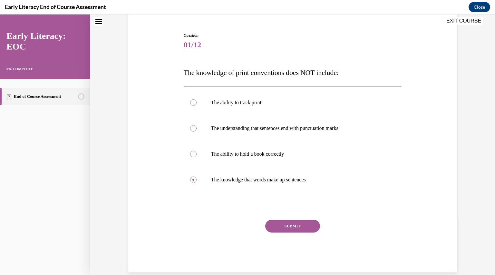
click at [266, 224] on button "SUBMIT" at bounding box center [292, 226] width 55 height 13
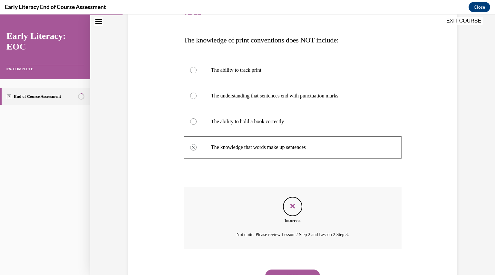
scroll to position [119, 0]
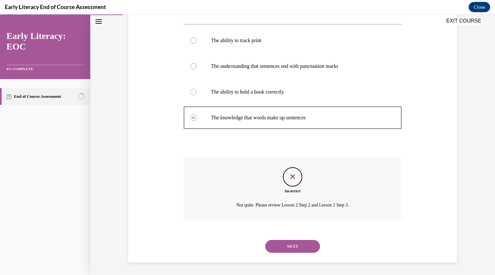
click at [274, 246] on button "NEXT" at bounding box center [292, 246] width 55 height 13
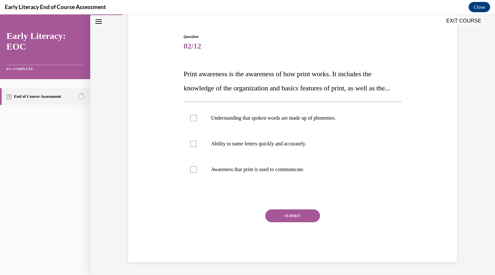
scroll to position [70, 0]
click at [272, 148] on div at bounding box center [293, 144] width 218 height 26
click at [272, 170] on p "Awareness that print is used to communicate." at bounding box center [298, 169] width 175 height 6
click at [269, 145] on p "Ability to name letters quickly and accurately." at bounding box center [298, 144] width 175 height 6
click at [278, 217] on button "SUBMIT" at bounding box center [292, 216] width 55 height 13
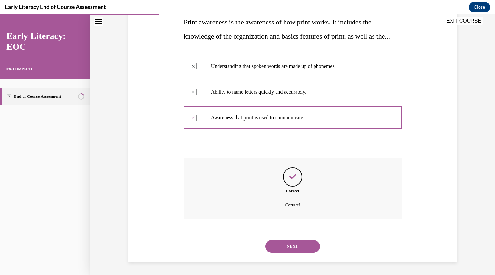
scroll to position [122, 0]
click at [281, 246] on button "NEXT" at bounding box center [292, 246] width 55 height 13
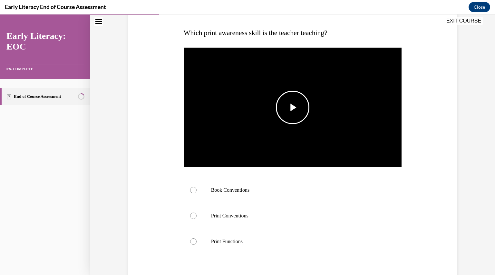
scroll to position [101, 0]
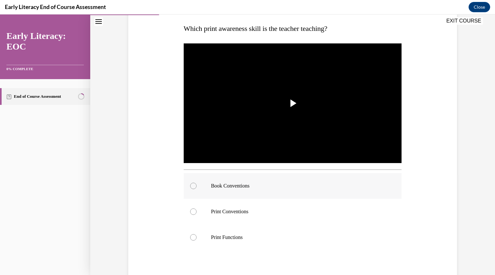
click at [271, 182] on div at bounding box center [293, 186] width 218 height 26
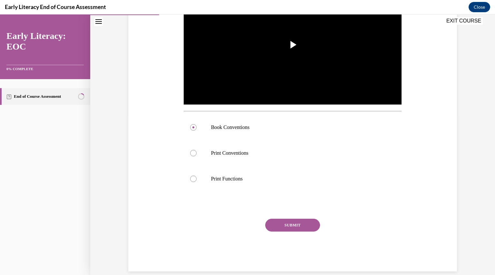
click at [281, 224] on button "SUBMIT" at bounding box center [292, 225] width 55 height 13
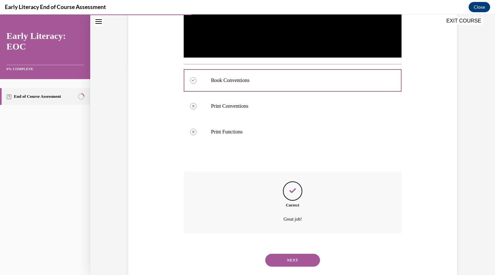
scroll to position [221, 0]
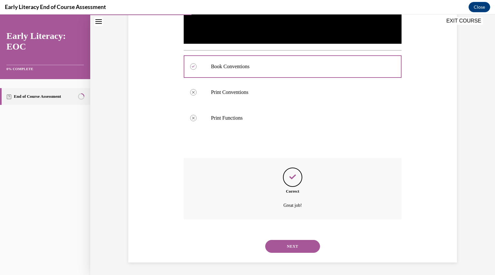
click at [283, 241] on button "NEXT" at bounding box center [292, 246] width 55 height 13
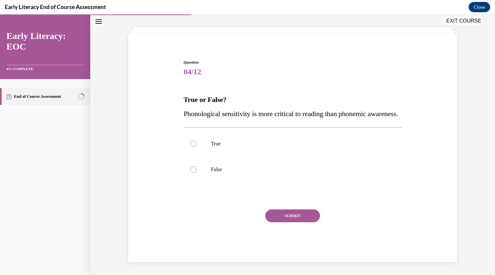
scroll to position [44, 0]
click at [279, 168] on p "False" at bounding box center [298, 169] width 175 height 6
click at [284, 218] on button "SUBMIT" at bounding box center [292, 216] width 55 height 13
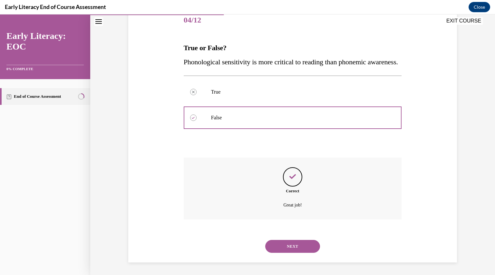
scroll to position [96, 0]
click at [280, 243] on button "NEXT" at bounding box center [292, 246] width 55 height 13
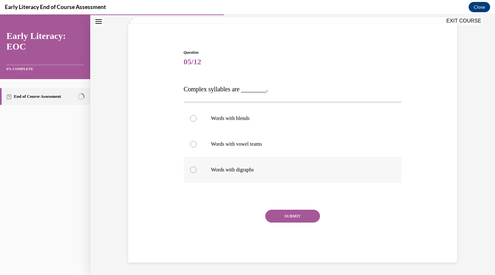
click at [276, 166] on div at bounding box center [293, 170] width 218 height 26
click at [283, 219] on button "SUBMIT" at bounding box center [292, 216] width 55 height 13
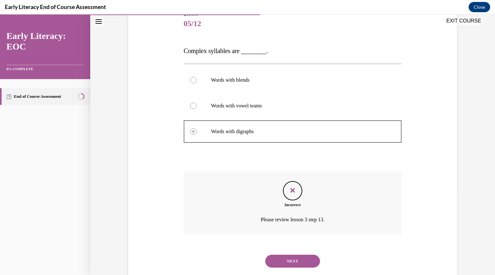
scroll to position [93, 0]
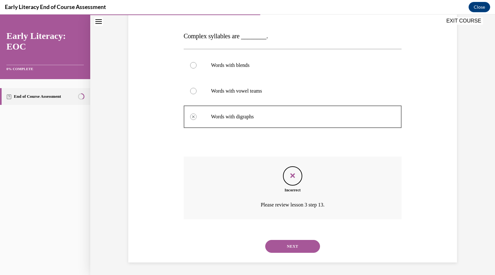
click at [283, 247] on button "NEXT" at bounding box center [292, 246] width 55 height 13
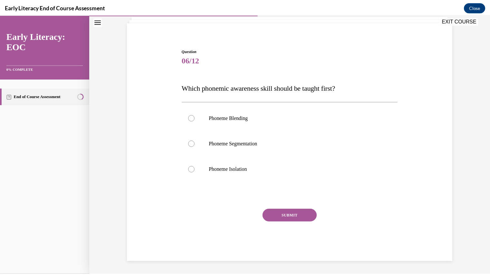
scroll to position [41, 0]
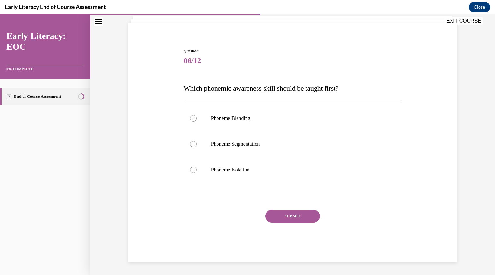
click at [456, 21] on button "EXIT COURSE" at bounding box center [463, 21] width 39 height 8
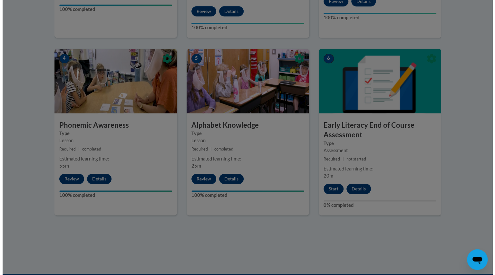
scroll to position [345, 0]
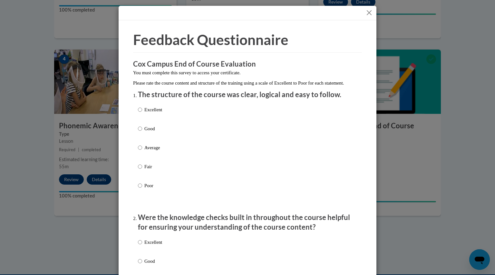
click at [366, 10] on button "Close" at bounding box center [369, 13] width 8 height 8
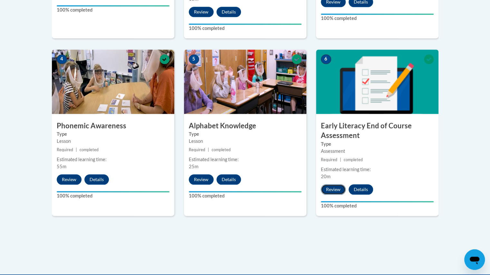
click at [333, 187] on button "Review" at bounding box center [333, 189] width 25 height 10
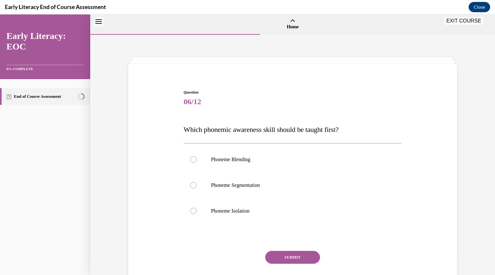
scroll to position [20, 0]
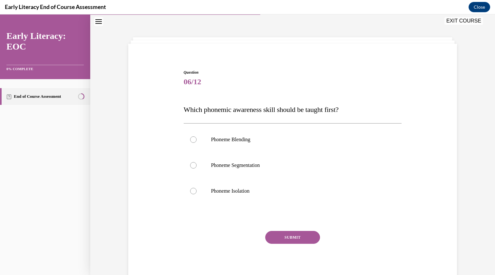
click at [100, 24] on icon "Close navigation menu" at bounding box center [98, 21] width 6 height 5
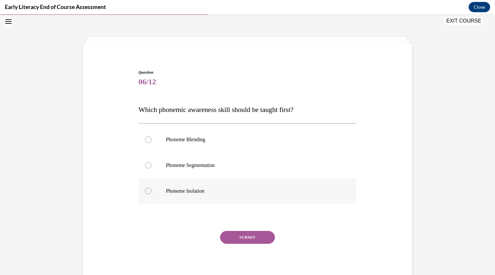
click at [173, 188] on p "Phoneme Isolation" at bounding box center [253, 191] width 175 height 6
drag, startPoint x: 232, startPoint y: 238, endPoint x: 224, endPoint y: 243, distance: 9.1
click at [224, 243] on button "SUBMIT" at bounding box center [247, 237] width 55 height 13
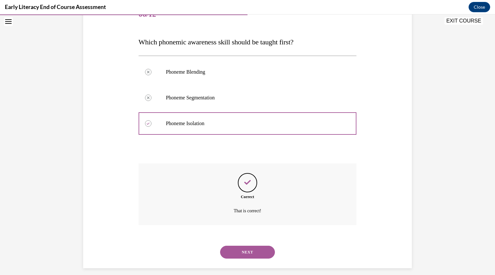
scroll to position [93, 0]
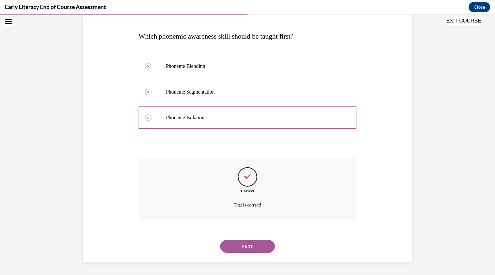
click at [244, 249] on button "NEXT" at bounding box center [247, 246] width 55 height 13
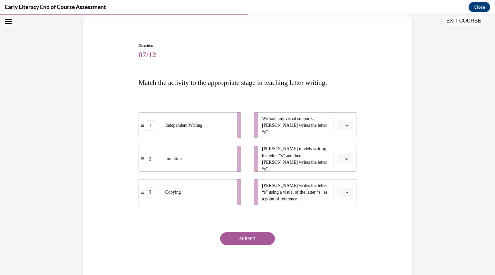
scroll to position [48, 0]
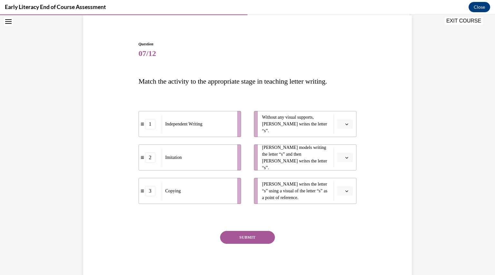
click at [344, 120] on button "button" at bounding box center [345, 124] width 16 height 10
click at [342, 151] on div "1" at bounding box center [342, 151] width 16 height 13
click at [345, 157] on icon "button" at bounding box center [346, 157] width 3 height 3
click at [345, 196] on div "2" at bounding box center [342, 197] width 16 height 13
click at [343, 196] on li "Tina writes the letter “s” using a visual of the letter “s” as a point of refer…" at bounding box center [305, 191] width 102 height 26
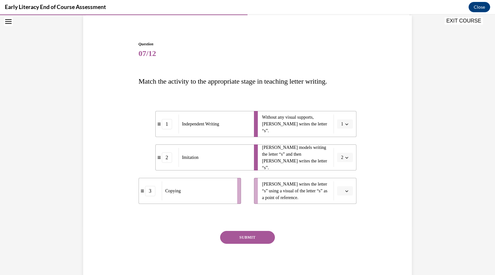
click at [341, 188] on button "button" at bounding box center [345, 191] width 16 height 10
click at [343, 247] on div "3" at bounding box center [342, 244] width 16 height 13
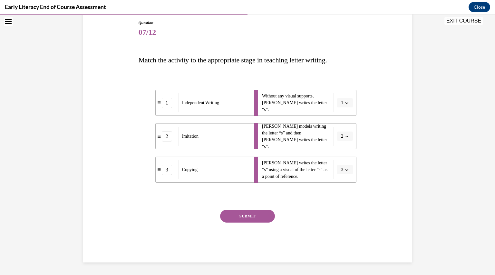
scroll to position [69, 0]
drag, startPoint x: 268, startPoint y: 165, endPoint x: 286, endPoint y: 165, distance: 18.4
click at [286, 165] on span "Tina writes the letter “s” using a visual of the letter “s” as a point of refer…" at bounding box center [296, 170] width 68 height 20
click at [254, 216] on button "SUBMIT" at bounding box center [247, 217] width 55 height 13
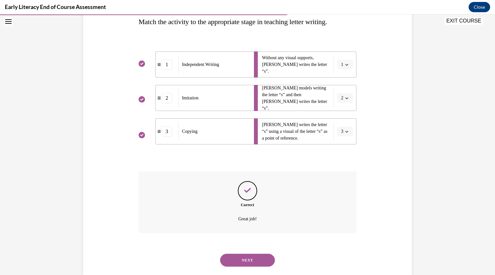
scroll to position [122, 0]
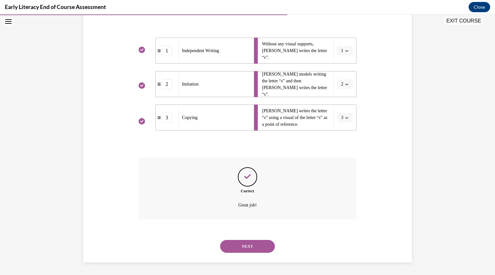
click at [249, 250] on button "NEXT" at bounding box center [247, 246] width 55 height 13
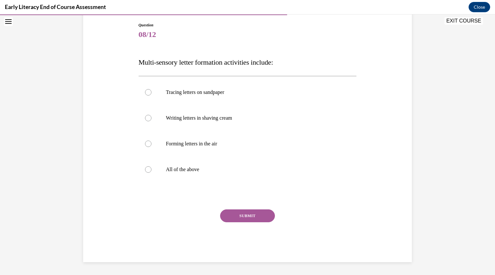
scroll to position [67, 0]
click at [256, 169] on p "All of the above" at bounding box center [253, 170] width 175 height 6
click at [251, 211] on button "SUBMIT" at bounding box center [247, 216] width 55 height 13
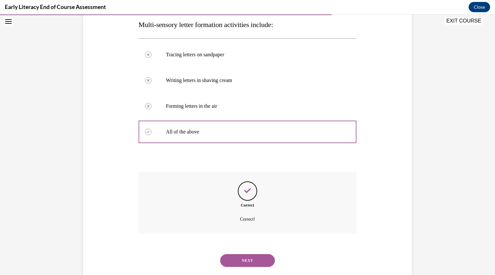
scroll to position [119, 0]
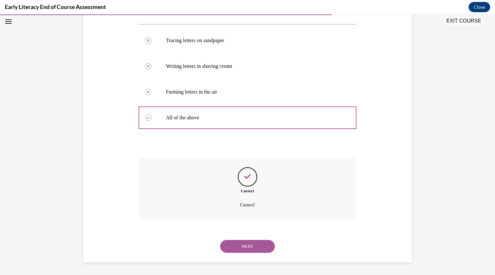
click at [247, 242] on button "NEXT" at bounding box center [247, 246] width 55 height 13
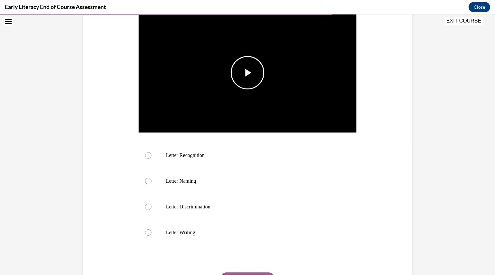
scroll to position [131, 0]
click at [243, 93] on img "Video player" at bounding box center [247, 73] width 218 height 123
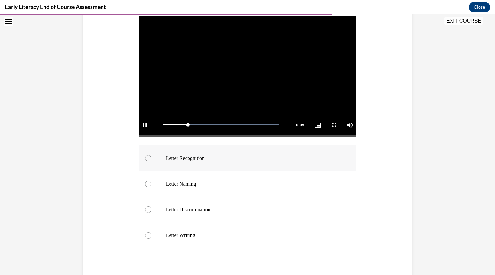
click at [208, 154] on div at bounding box center [247, 159] width 218 height 26
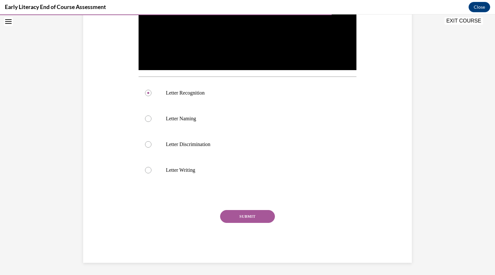
click at [224, 213] on button "SUBMIT" at bounding box center [247, 216] width 55 height 13
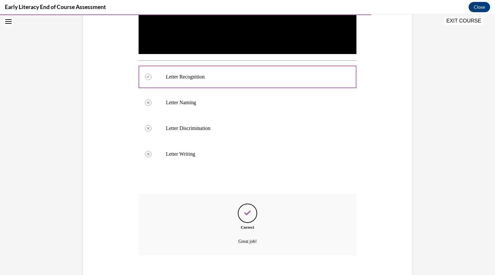
scroll to position [246, 0]
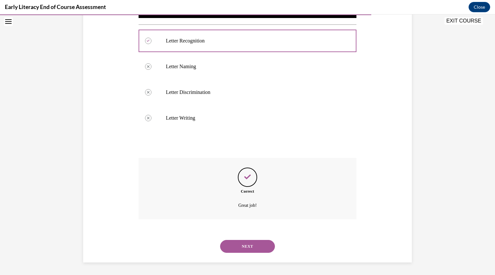
click at [247, 241] on button "NEXT" at bounding box center [247, 246] width 55 height 13
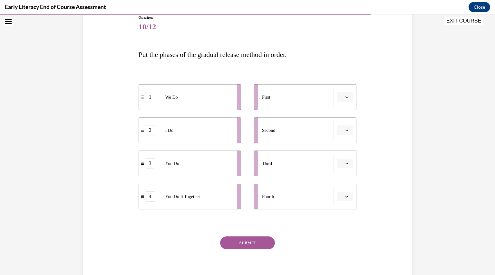
scroll to position [75, 0]
click at [347, 95] on button "button" at bounding box center [345, 97] width 16 height 10
click at [342, 123] on div "1" at bounding box center [342, 124] width 16 height 13
click at [347, 94] on button "1" at bounding box center [345, 97] width 16 height 10
click at [342, 137] on div "2" at bounding box center [340, 136] width 16 height 13
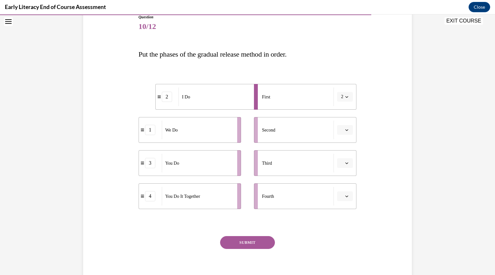
click at [344, 123] on li "Second" at bounding box center [305, 130] width 102 height 26
click at [346, 129] on icon "button" at bounding box center [346, 129] width 3 height 3
click at [344, 157] on div "1" at bounding box center [342, 157] width 16 height 13
click at [345, 163] on icon "button" at bounding box center [346, 163] width 3 height 3
click at [342, 231] on div "4" at bounding box center [342, 228] width 16 height 13
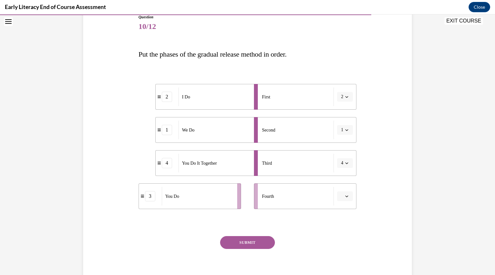
click at [345, 194] on button "button" at bounding box center [345, 197] width 16 height 10
click at [343, 246] on div "3" at bounding box center [342, 249] width 16 height 13
click at [252, 242] on button "SUBMIT" at bounding box center [247, 242] width 55 height 13
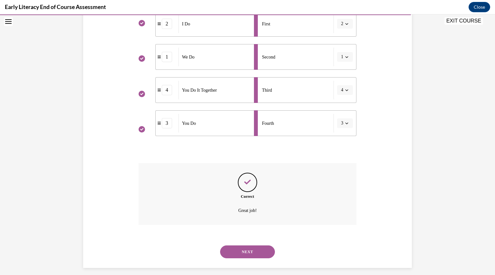
scroll to position [154, 0]
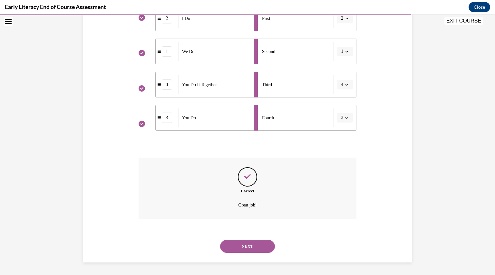
click at [240, 246] on button "NEXT" at bounding box center [247, 246] width 55 height 13
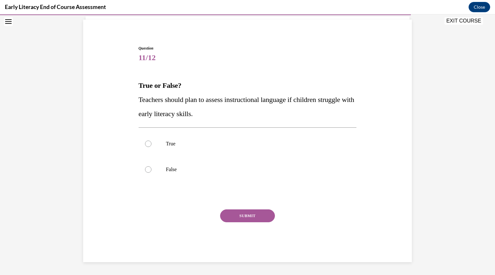
scroll to position [44, 0]
click at [233, 141] on div at bounding box center [247, 144] width 218 height 26
click at [234, 215] on button "SUBMIT" at bounding box center [247, 216] width 55 height 13
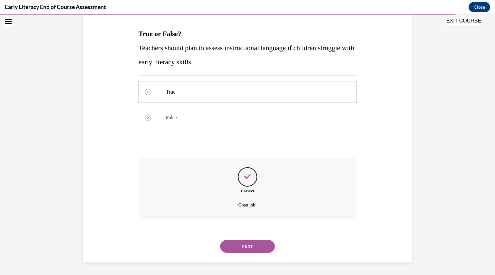
click at [235, 245] on button "NEXT" at bounding box center [247, 246] width 55 height 13
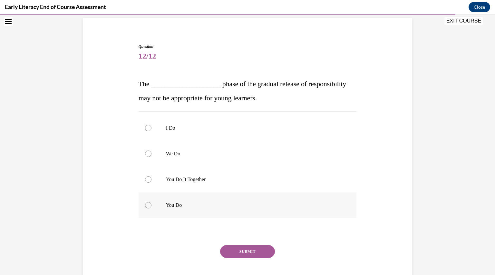
scroll to position [50, 0]
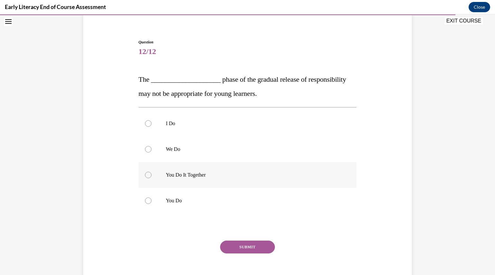
click at [224, 177] on p "You Do It Together" at bounding box center [253, 175] width 175 height 6
click at [240, 245] on button "SUBMIT" at bounding box center [247, 247] width 55 height 13
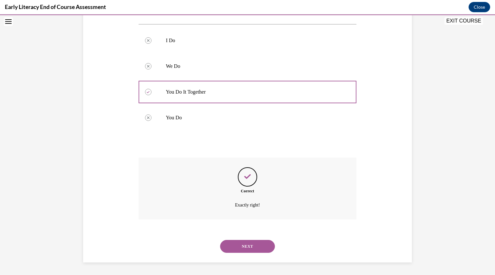
click at [251, 244] on button "NEXT" at bounding box center [247, 246] width 55 height 13
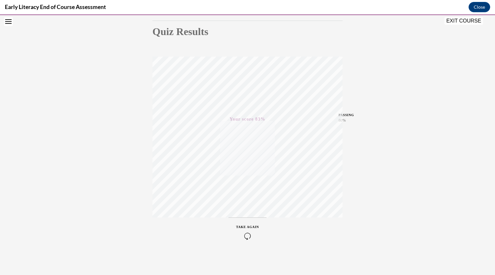
click at [242, 231] on div "TAKE AGAIN" at bounding box center [247, 232] width 23 height 15
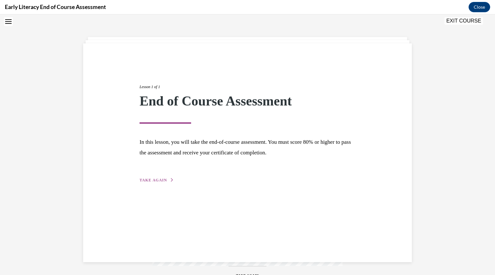
scroll to position [20, 0]
click at [160, 181] on span "TAKE AGAIN" at bounding box center [152, 180] width 27 height 5
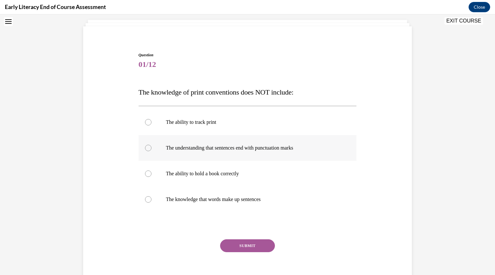
scroll to position [38, 0]
click at [189, 126] on div at bounding box center [247, 122] width 218 height 26
click at [231, 243] on button "SUBMIT" at bounding box center [247, 245] width 55 height 13
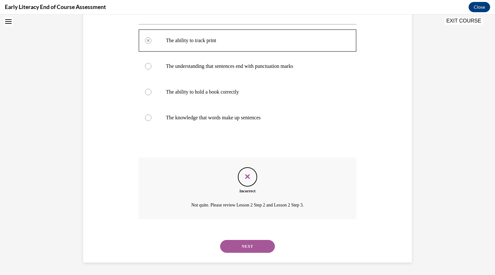
scroll to position [0, 0]
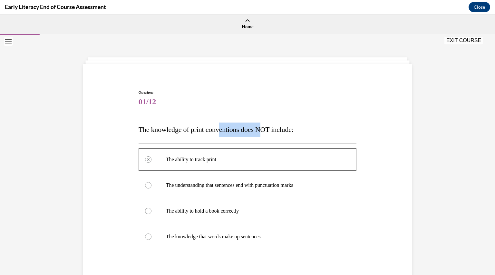
drag, startPoint x: 220, startPoint y: 130, endPoint x: 264, endPoint y: 129, distance: 43.5
click at [264, 129] on span "The knowledge of print conventions does NOT include:" at bounding box center [215, 130] width 155 height 8
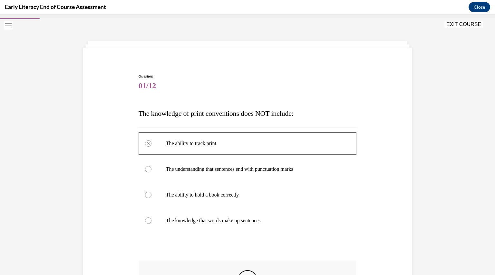
scroll to position [15, 0]
click at [215, 197] on p "The ability to hold a book correctly" at bounding box center [253, 196] width 175 height 6
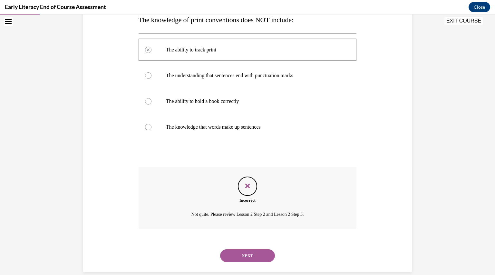
scroll to position [119, 0]
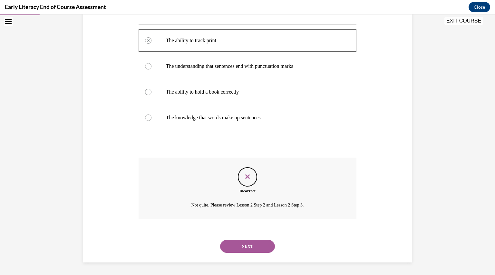
click at [242, 173] on icon "Feedback" at bounding box center [247, 177] width 10 height 10
click at [235, 246] on button "NEXT" at bounding box center [247, 246] width 55 height 13
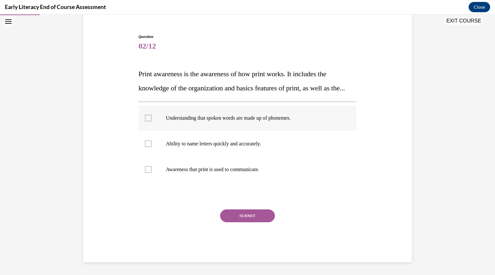
click at [213, 120] on p "Understanding that spoken words are made up of phonemes." at bounding box center [253, 118] width 175 height 6
click at [238, 225] on div "SUBMIT" at bounding box center [247, 226] width 218 height 32
click at [237, 217] on button "SUBMIT" at bounding box center [247, 216] width 55 height 13
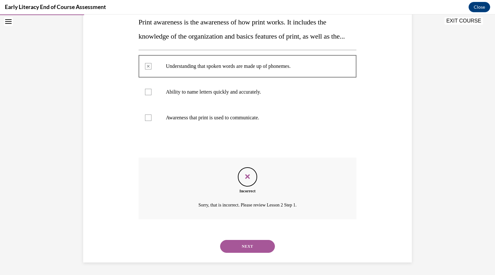
scroll to position [122, 0]
click at [223, 110] on div at bounding box center [247, 118] width 218 height 26
click at [238, 242] on button "NEXT" at bounding box center [247, 246] width 55 height 13
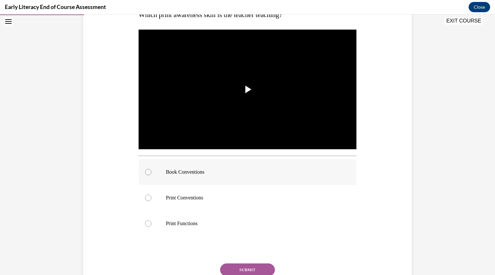
scroll to position [120, 0]
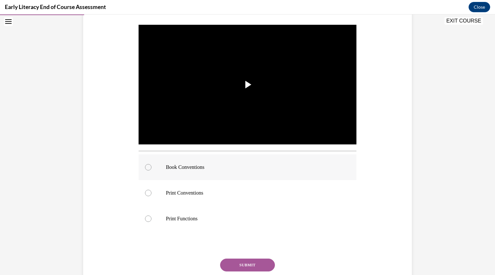
click at [222, 165] on p "Book Conventions" at bounding box center [253, 167] width 175 height 6
click at [246, 260] on button "SUBMIT" at bounding box center [247, 265] width 55 height 13
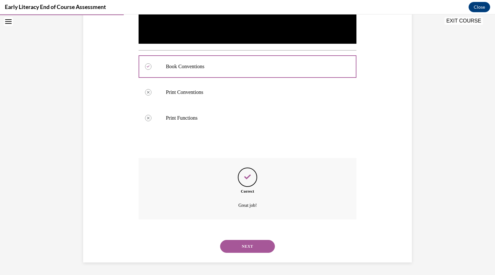
click at [243, 248] on button "NEXT" at bounding box center [247, 246] width 55 height 13
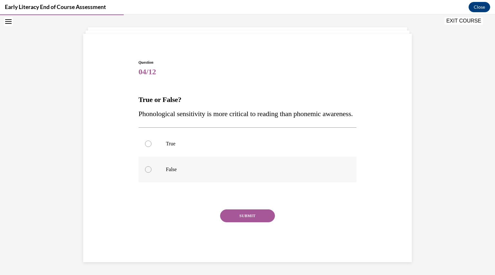
click at [226, 159] on div at bounding box center [247, 170] width 218 height 26
click at [238, 214] on button "SUBMIT" at bounding box center [247, 216] width 55 height 13
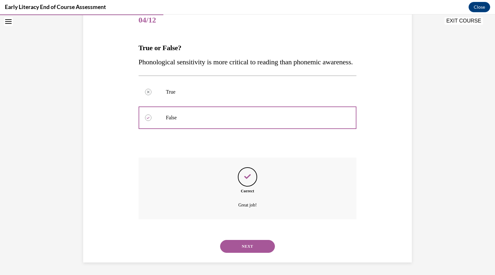
scroll to position [96, 0]
click at [240, 240] on button "NEXT" at bounding box center [247, 246] width 55 height 13
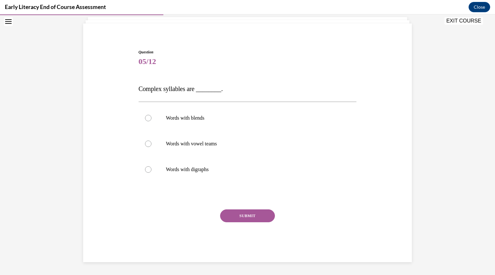
scroll to position [40, 0]
click at [219, 120] on p "Words with blends" at bounding box center [253, 118] width 175 height 6
click at [238, 214] on button "SUBMIT" at bounding box center [247, 216] width 55 height 13
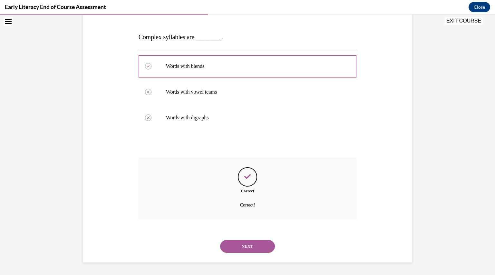
click at [241, 250] on button "NEXT" at bounding box center [247, 246] width 55 height 13
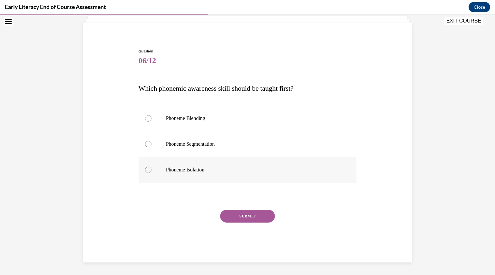
click at [228, 165] on div at bounding box center [247, 170] width 218 height 26
click at [236, 219] on button "SUBMIT" at bounding box center [247, 216] width 55 height 13
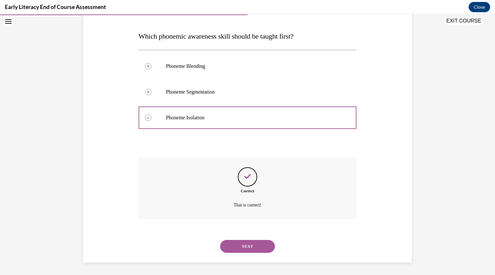
click at [240, 248] on button "NEXT" at bounding box center [247, 246] width 55 height 13
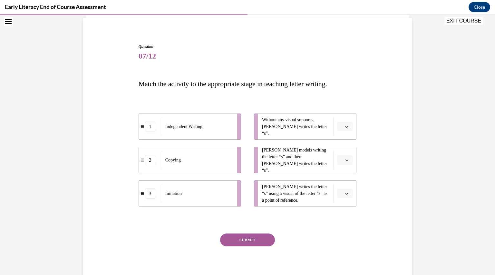
scroll to position [48, 0]
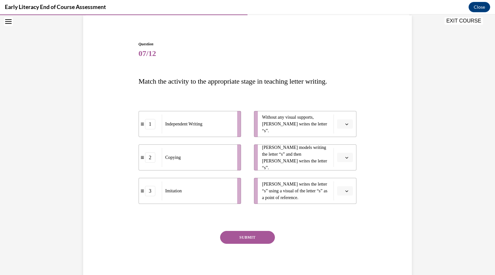
click at [338, 129] on li "Without any visual supports, Tina writes the letter “s”." at bounding box center [305, 124] width 102 height 26
click at [341, 127] on span "Please select an option" at bounding box center [342, 124] width 2 height 6
click at [342, 150] on div "1" at bounding box center [342, 151] width 16 height 13
click at [345, 157] on icon "button" at bounding box center [346, 157] width 3 height 3
click at [342, 195] on div "2" at bounding box center [342, 197] width 16 height 13
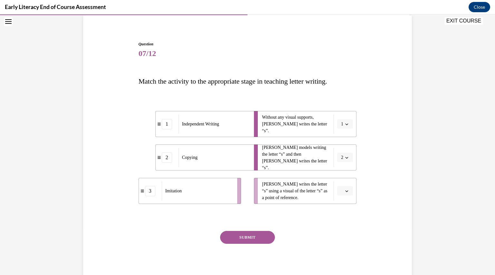
click at [344, 192] on span "button" at bounding box center [346, 191] width 5 height 5
click at [340, 246] on span "3" at bounding box center [340, 243] width 2 height 5
click at [263, 239] on button "SUBMIT" at bounding box center [247, 237] width 55 height 13
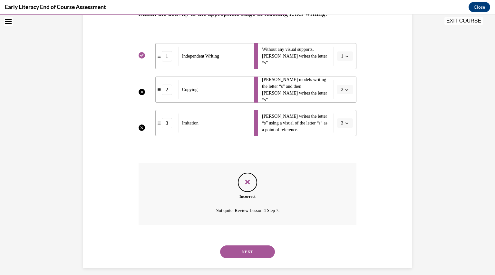
scroll to position [122, 0]
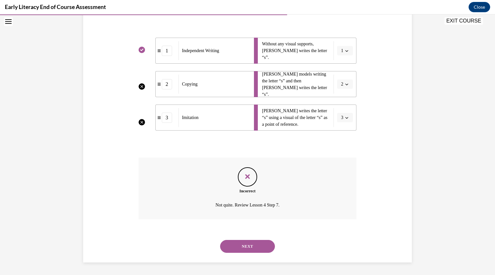
click at [240, 245] on button "NEXT" at bounding box center [247, 246] width 55 height 13
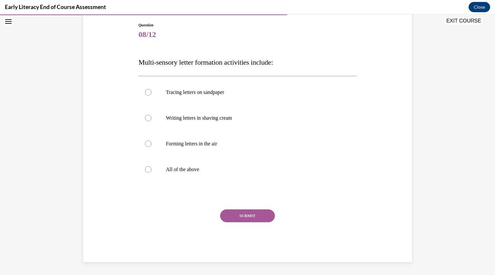
scroll to position [67, 0]
click at [224, 165] on div at bounding box center [247, 170] width 218 height 26
click at [240, 219] on button "SUBMIT" at bounding box center [247, 216] width 55 height 13
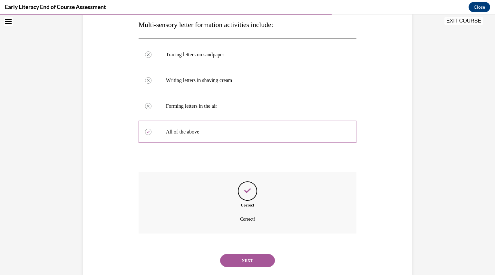
scroll to position [119, 0]
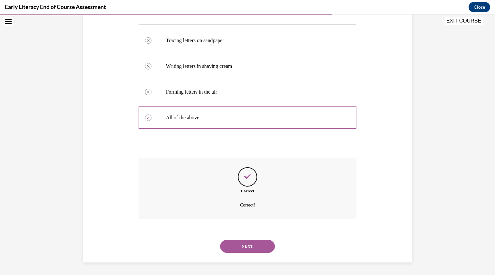
click at [238, 240] on button "NEXT" at bounding box center [247, 246] width 55 height 13
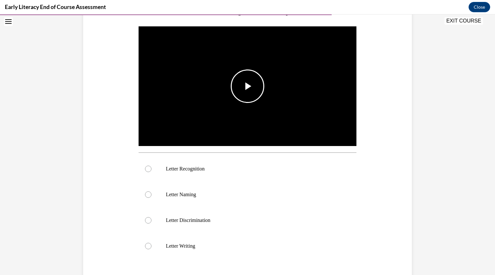
scroll to position [133, 0]
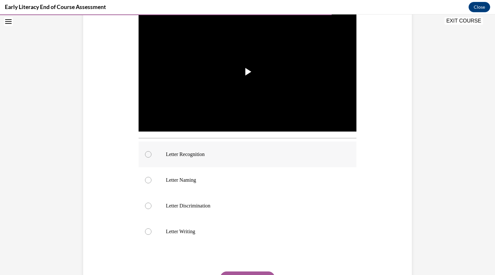
click at [243, 166] on div at bounding box center [247, 155] width 218 height 26
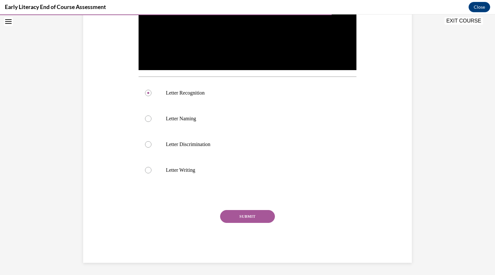
click at [241, 213] on button "SUBMIT" at bounding box center [247, 216] width 55 height 13
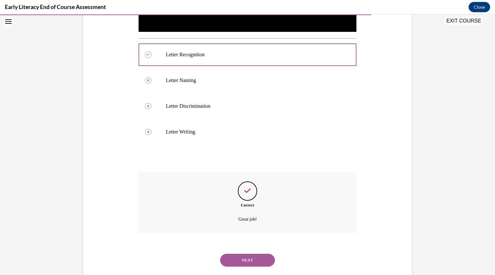
scroll to position [246, 0]
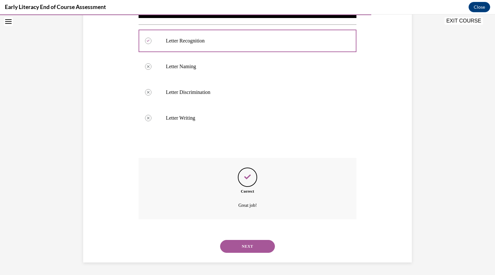
click at [243, 241] on button "NEXT" at bounding box center [247, 246] width 55 height 13
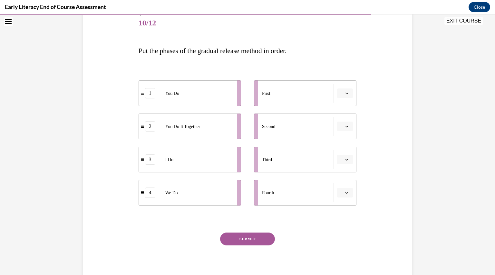
scroll to position [79, 0]
click at [345, 91] on icon "button" at bounding box center [346, 92] width 3 height 3
click at [337, 145] on div "3" at bounding box center [342, 145] width 16 height 13
click at [344, 124] on button "button" at bounding box center [345, 126] width 16 height 10
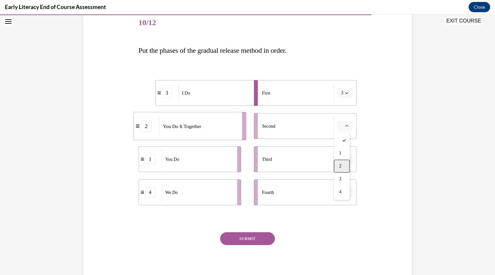
click at [343, 170] on div "2" at bounding box center [342, 166] width 16 height 13
click at [346, 125] on icon "button" at bounding box center [346, 126] width 3 height 3
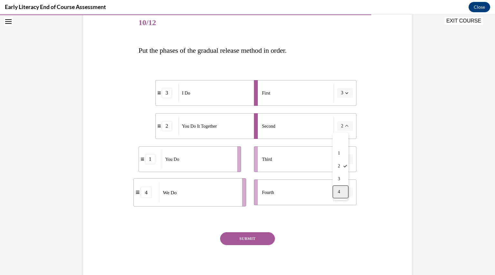
click at [343, 194] on div "4" at bounding box center [340, 191] width 16 height 13
click at [346, 157] on button "button" at bounding box center [345, 160] width 16 height 10
click at [343, 202] on div "2" at bounding box center [342, 199] width 16 height 13
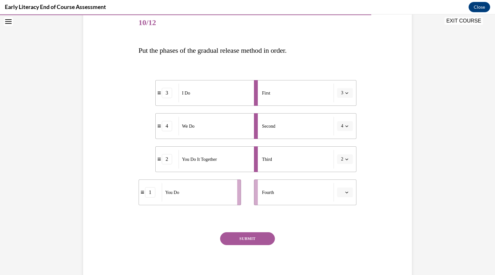
click at [345, 194] on span "button" at bounding box center [346, 192] width 5 height 5
click at [343, 218] on div "1" at bounding box center [342, 219] width 16 height 13
click at [257, 236] on button "SUBMIT" at bounding box center [247, 238] width 55 height 13
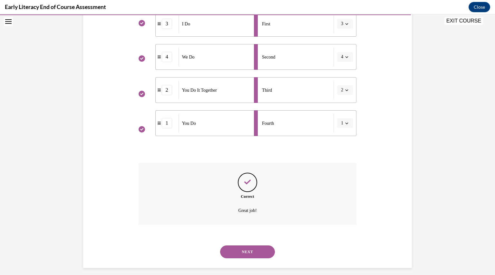
scroll to position [154, 0]
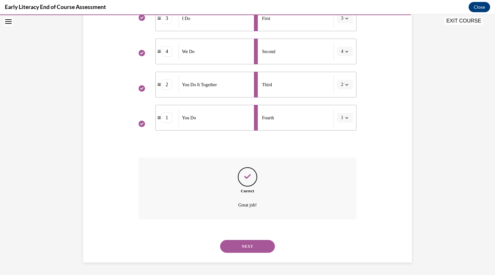
click at [243, 240] on button "NEXT" at bounding box center [247, 246] width 55 height 13
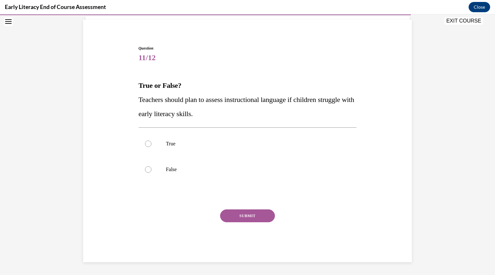
scroll to position [44, 0]
click at [232, 141] on p "True" at bounding box center [253, 144] width 175 height 6
click at [244, 211] on button "SUBMIT" at bounding box center [247, 216] width 55 height 13
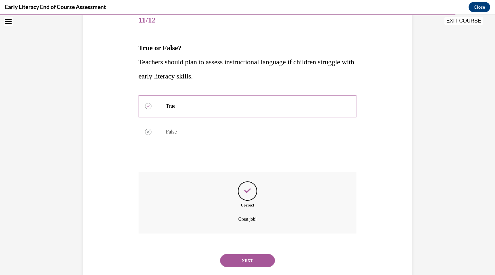
scroll to position [96, 0]
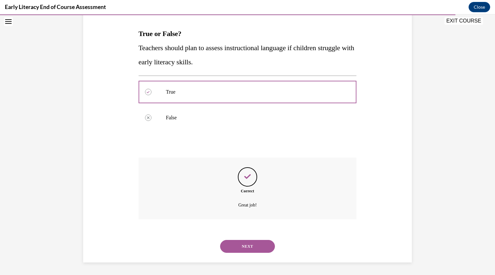
click at [239, 246] on button "NEXT" at bounding box center [247, 246] width 55 height 13
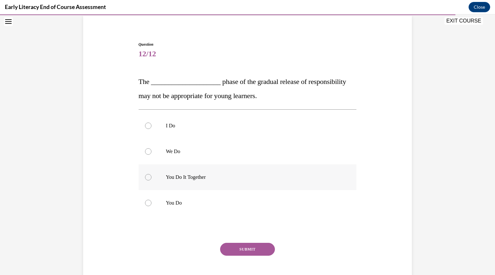
scroll to position [50, 0]
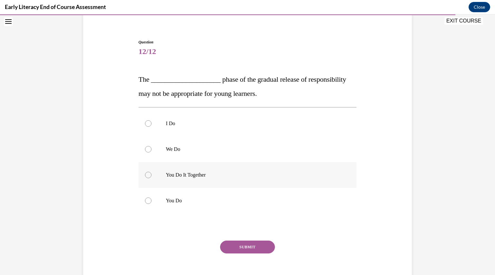
click at [226, 179] on div at bounding box center [247, 175] width 218 height 26
click at [240, 245] on button "SUBMIT" at bounding box center [247, 247] width 55 height 13
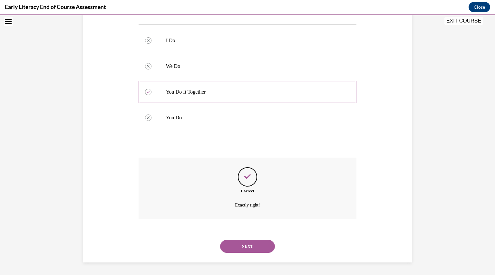
click at [253, 250] on button "NEXT" at bounding box center [247, 246] width 55 height 13
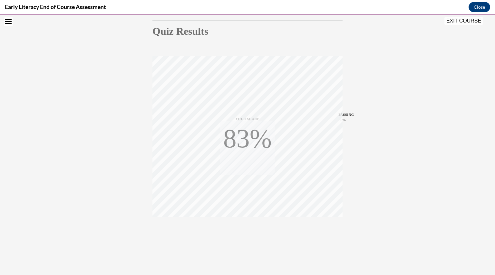
scroll to position [69, 0]
click at [247, 230] on div "TAKE AGAIN" at bounding box center [247, 232] width 23 height 15
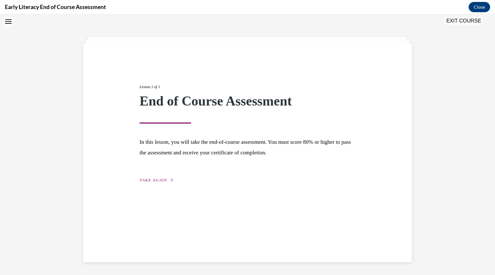
click at [165, 183] on div "Lesson 1 of 1 End of Course Assessment In this lesson, you will take the end-of…" at bounding box center [247, 126] width 225 height 115
click at [156, 176] on div "Lesson 1 of 1 End of Course Assessment In this lesson, you will take the end-of…" at bounding box center [247, 126] width 225 height 115
click at [156, 180] on span "TAKE AGAIN" at bounding box center [152, 180] width 27 height 5
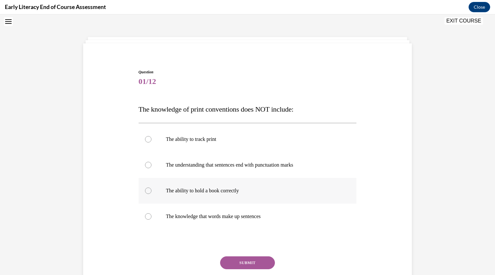
click at [166, 188] on p "The ability to hold a book correctly" at bounding box center [253, 191] width 175 height 6
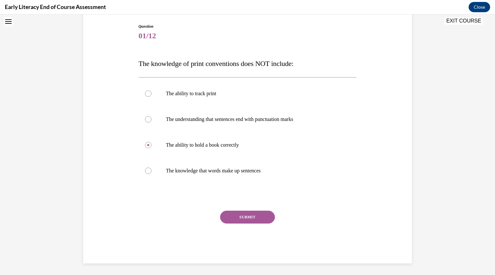
click at [223, 216] on button "SUBMIT" at bounding box center [247, 217] width 55 height 13
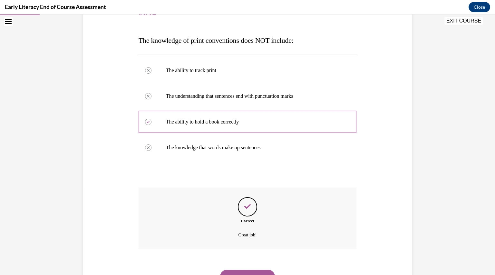
scroll to position [119, 0]
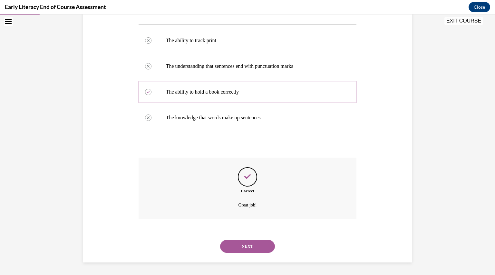
click at [234, 256] on div "NEXT" at bounding box center [247, 247] width 218 height 26
click at [233, 247] on button "NEXT" at bounding box center [247, 246] width 55 height 13
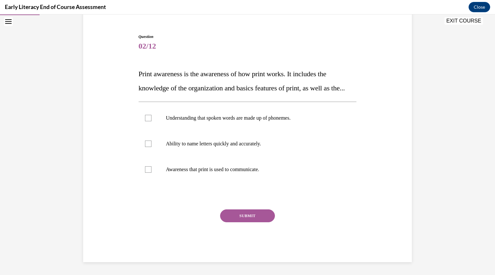
scroll to position [70, 0]
click at [243, 173] on p "Awareness that print is used to communicate." at bounding box center [253, 169] width 175 height 6
click at [248, 216] on button "SUBMIT" at bounding box center [247, 216] width 55 height 13
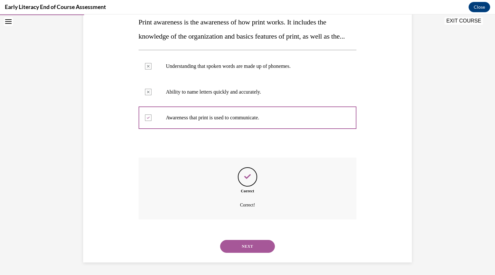
scroll to position [122, 0]
click at [239, 244] on button "NEXT" at bounding box center [247, 246] width 55 height 13
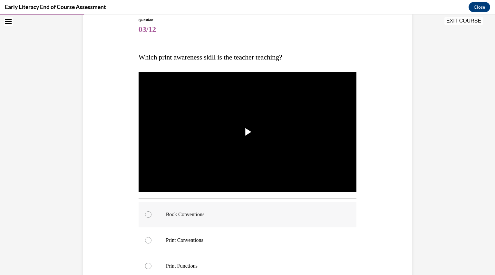
scroll to position [76, 0]
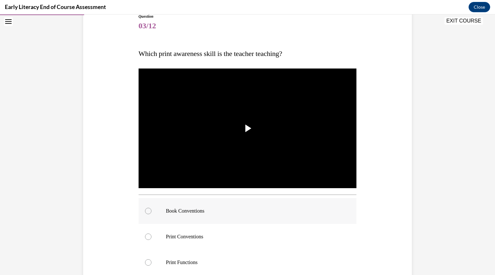
click at [200, 212] on p "Book Conventions" at bounding box center [253, 211] width 175 height 6
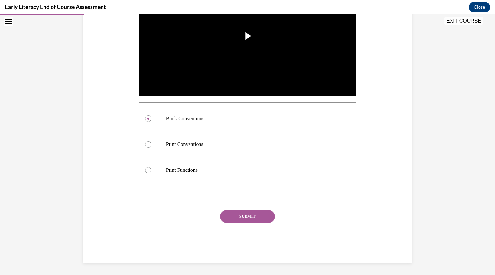
click at [231, 219] on button "SUBMIT" at bounding box center [247, 216] width 55 height 13
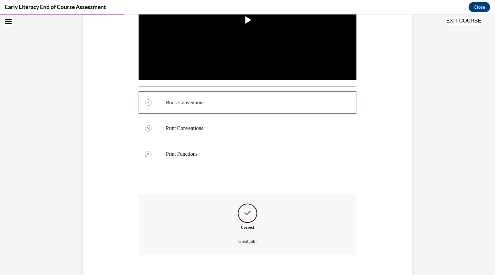
scroll to position [221, 0]
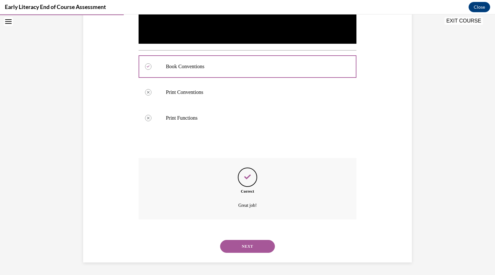
click at [234, 247] on button "NEXT" at bounding box center [247, 246] width 55 height 13
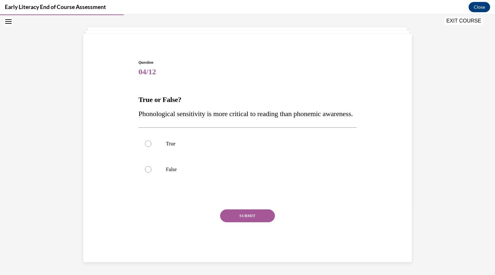
scroll to position [44, 0]
click at [225, 172] on p "False" at bounding box center [253, 169] width 175 height 6
click at [243, 216] on button "SUBMIT" at bounding box center [247, 216] width 55 height 13
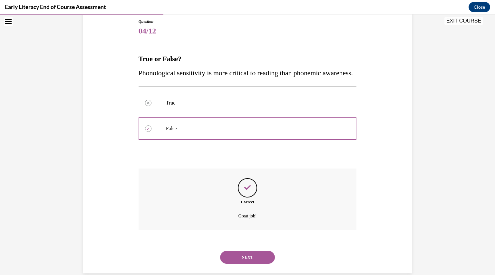
scroll to position [96, 0]
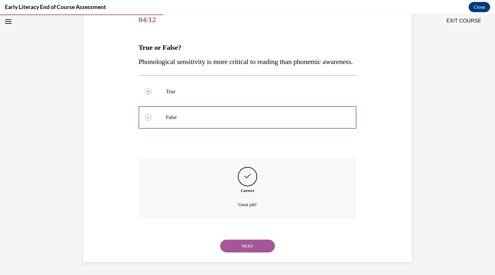
click at [248, 238] on div "NEXT" at bounding box center [247, 246] width 218 height 26
click at [247, 245] on button "NEXT" at bounding box center [247, 246] width 55 height 13
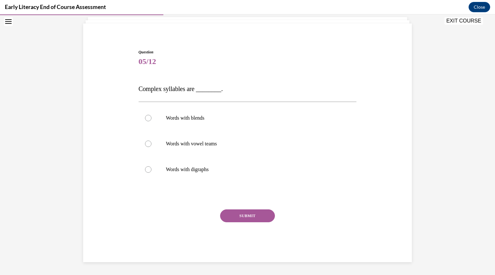
scroll to position [40, 0]
click at [240, 124] on div at bounding box center [247, 119] width 218 height 26
click at [249, 210] on button "SUBMIT" at bounding box center [247, 216] width 55 height 13
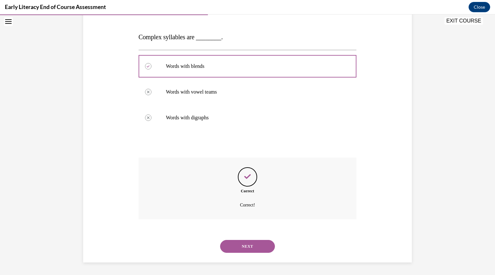
click at [244, 248] on button "NEXT" at bounding box center [247, 246] width 55 height 13
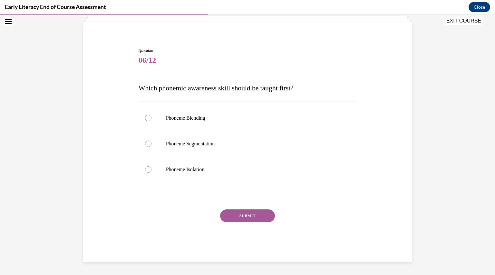
scroll to position [41, 0]
click at [240, 161] on div at bounding box center [247, 170] width 218 height 26
click at [251, 214] on button "SUBMIT" at bounding box center [247, 216] width 55 height 13
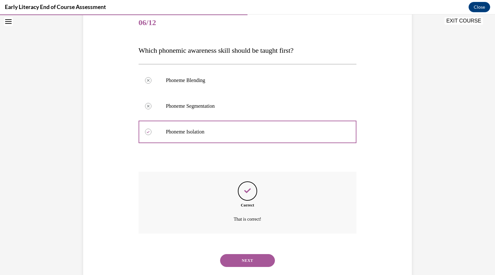
scroll to position [93, 0]
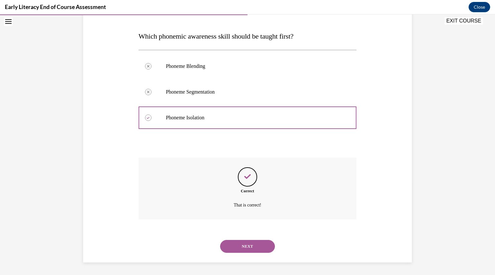
click at [247, 243] on button "NEXT" at bounding box center [247, 246] width 55 height 13
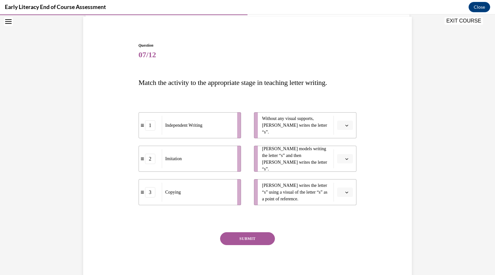
scroll to position [48, 0]
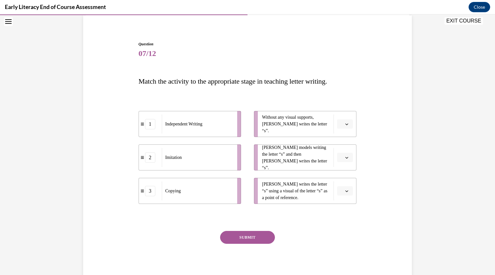
click at [341, 125] on span "Please select an option" at bounding box center [342, 124] width 2 height 6
click at [340, 149] on span "1" at bounding box center [340, 151] width 2 height 5
click at [341, 158] on span "Please select an option" at bounding box center [342, 158] width 2 height 6
click at [339, 210] on span "3" at bounding box center [340, 210] width 2 height 5
click at [346, 184] on li "Tina writes the letter “s” using a visual of the letter “s” as a point of refer…" at bounding box center [305, 191] width 102 height 26
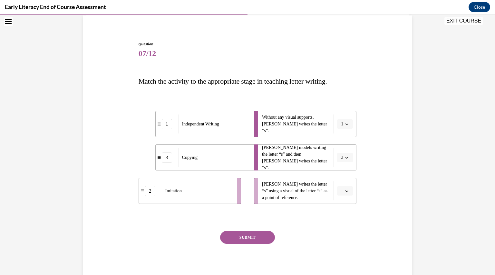
click at [345, 190] on icon "button" at bounding box center [346, 191] width 3 height 3
click at [343, 228] on div "2" at bounding box center [342, 231] width 16 height 13
click at [253, 240] on button "SUBMIT" at bounding box center [247, 237] width 55 height 13
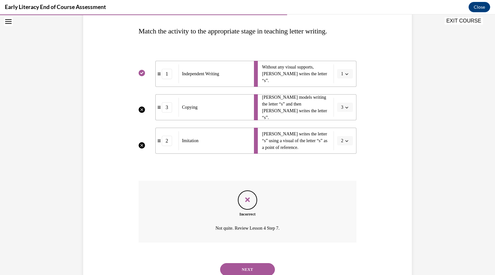
scroll to position [122, 0]
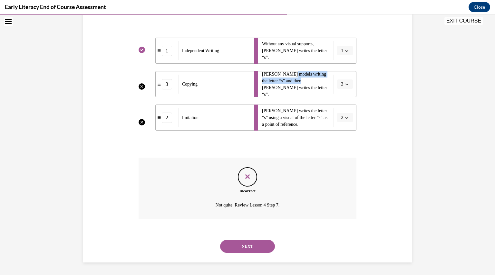
drag, startPoint x: 290, startPoint y: 80, endPoint x: 302, endPoint y: 85, distance: 12.6
click at [302, 85] on span "Mr. Brown models writing the letter “s” and then Tina writes the letter “s”." at bounding box center [296, 84] width 68 height 27
click at [246, 245] on button "NEXT" at bounding box center [247, 246] width 55 height 13
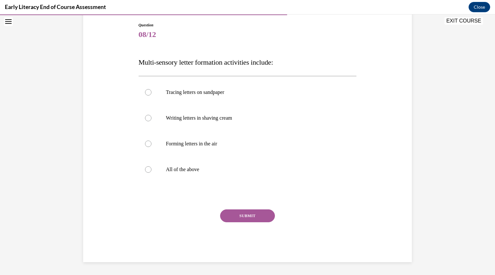
scroll to position [67, 0]
click at [222, 175] on div at bounding box center [247, 170] width 218 height 26
click at [239, 214] on button "SUBMIT" at bounding box center [247, 216] width 55 height 13
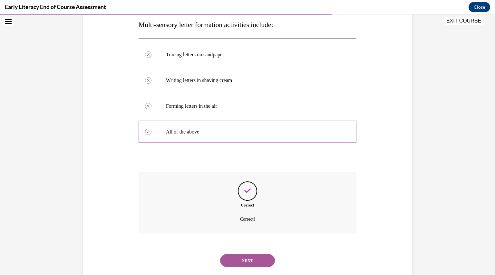
scroll to position [119, 0]
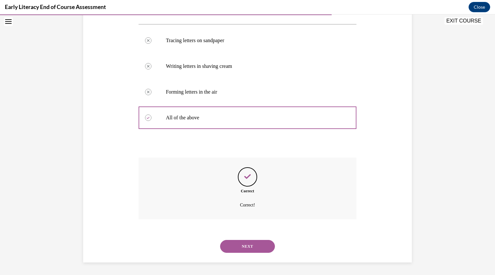
click at [243, 241] on button "NEXT" at bounding box center [247, 246] width 55 height 13
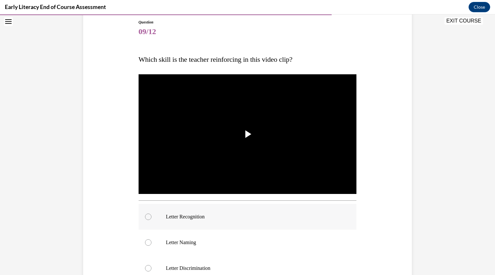
scroll to position [72, 0]
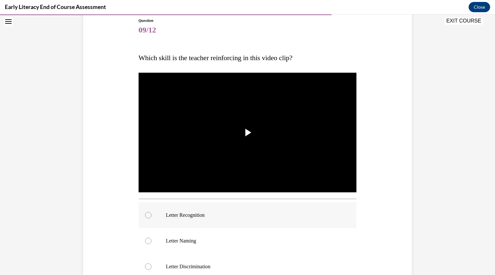
click at [217, 214] on p "Letter Recognition" at bounding box center [253, 215] width 175 height 6
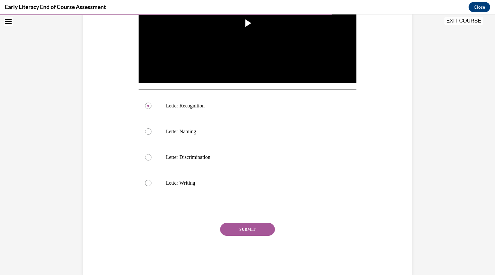
click at [238, 235] on button "SUBMIT" at bounding box center [247, 229] width 55 height 13
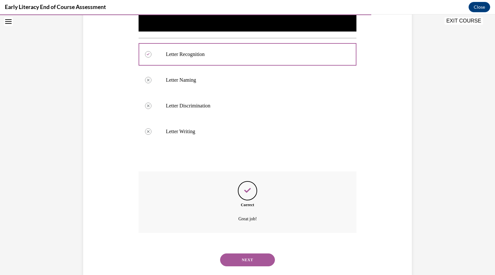
scroll to position [246, 0]
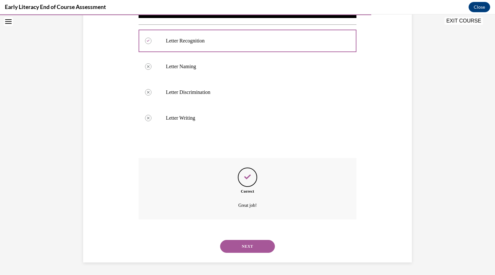
click at [239, 244] on button "NEXT" at bounding box center [247, 246] width 55 height 13
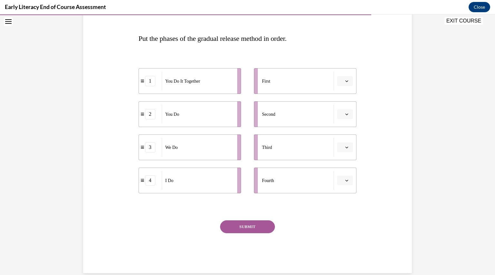
scroll to position [91, 0]
click at [344, 81] on span "button" at bounding box center [346, 81] width 5 height 5
click at [339, 148] on span "4" at bounding box center [340, 147] width 2 height 5
click at [347, 111] on button "button" at bounding box center [345, 115] width 16 height 10
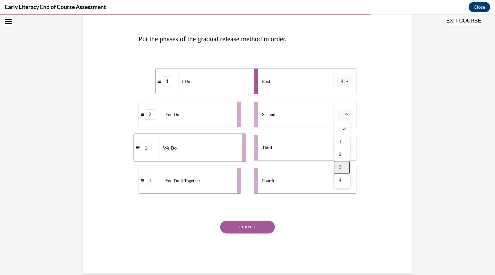
click at [344, 165] on div "3" at bounding box center [342, 167] width 16 height 13
click at [346, 146] on button "button" at bounding box center [345, 148] width 16 height 10
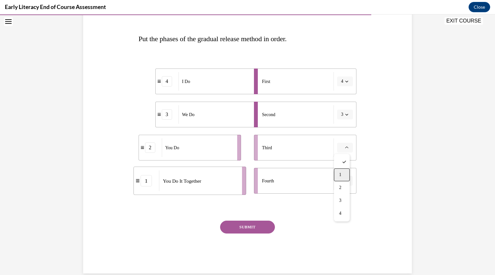
click at [344, 175] on div "1" at bounding box center [342, 174] width 16 height 13
click at [346, 184] on button "button" at bounding box center [345, 181] width 16 height 10
click at [346, 218] on div "2" at bounding box center [342, 220] width 16 height 13
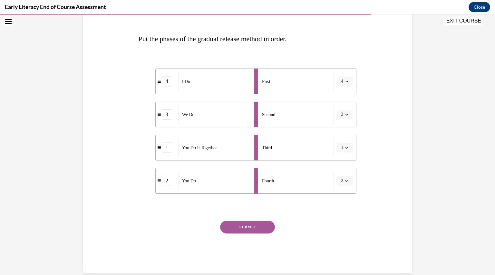
click at [263, 226] on button "SUBMIT" at bounding box center [247, 227] width 55 height 13
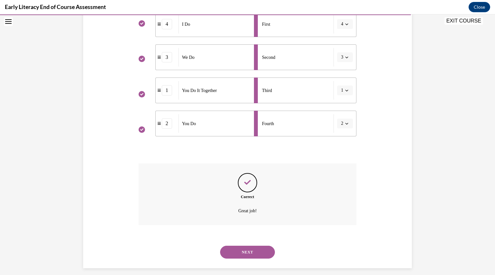
scroll to position [154, 0]
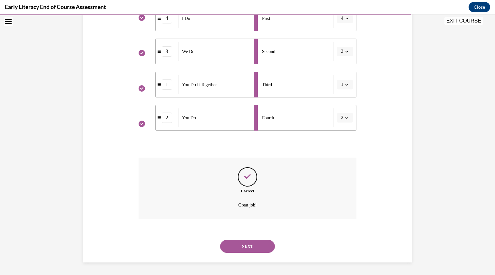
click at [255, 246] on button "NEXT" at bounding box center [247, 246] width 55 height 13
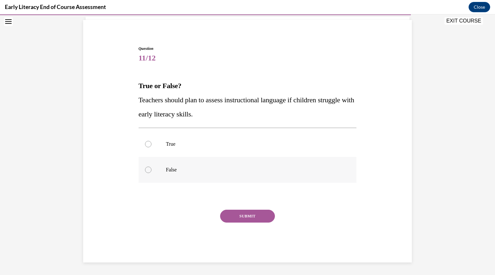
click at [258, 165] on div at bounding box center [247, 170] width 218 height 26
click at [252, 137] on div at bounding box center [247, 144] width 218 height 26
click at [253, 212] on button "SUBMIT" at bounding box center [247, 216] width 55 height 13
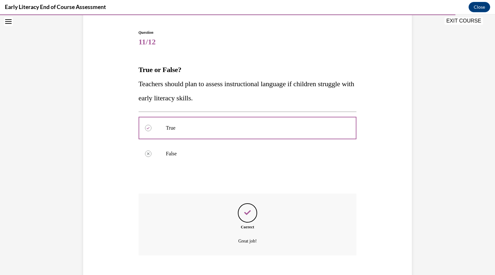
scroll to position [96, 0]
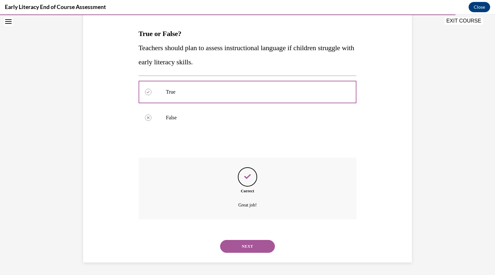
click at [238, 248] on button "NEXT" at bounding box center [247, 246] width 55 height 13
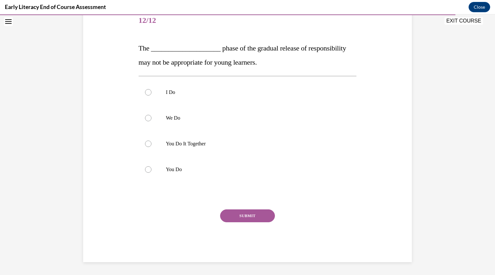
scroll to position [72, 0]
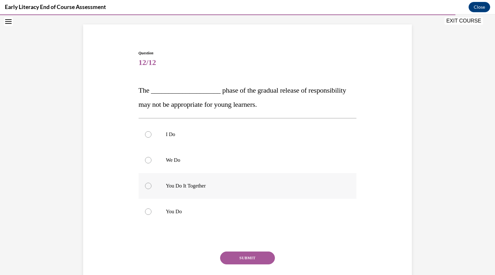
click at [220, 153] on div "I Do We Do You Do It Together You Do" at bounding box center [247, 173] width 218 height 103
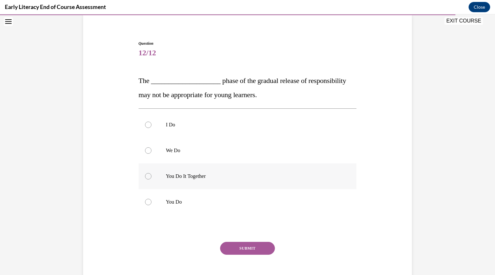
scroll to position [50, 0]
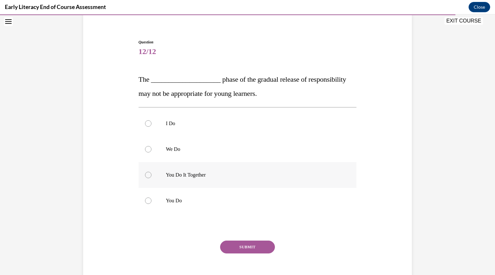
click at [224, 166] on div at bounding box center [247, 175] width 218 height 26
click at [240, 245] on button "SUBMIT" at bounding box center [247, 247] width 55 height 13
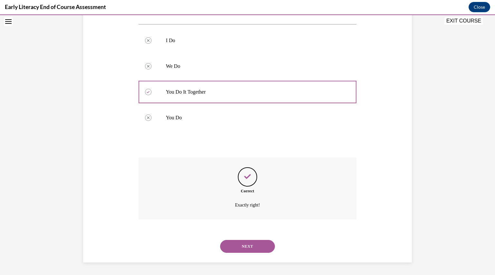
click at [241, 243] on button "NEXT" at bounding box center [247, 246] width 55 height 13
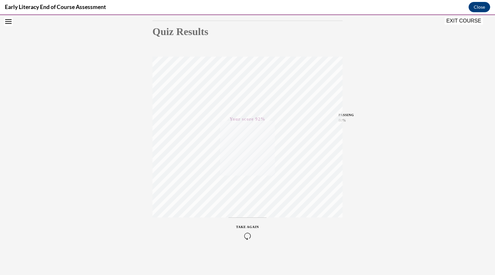
click at [455, 22] on button "EXIT COURSE" at bounding box center [463, 21] width 39 height 8
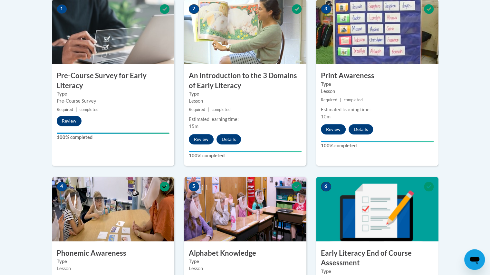
scroll to position [338, 0]
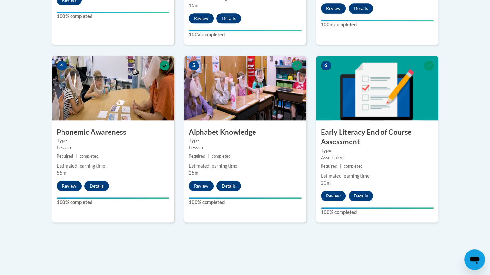
click at [359, 189] on div "6 Early Literacy End of Course Assessment Type Assessment Required | completed …" at bounding box center [377, 139] width 122 height 166
click at [360, 192] on button "Details" at bounding box center [360, 196] width 24 height 10
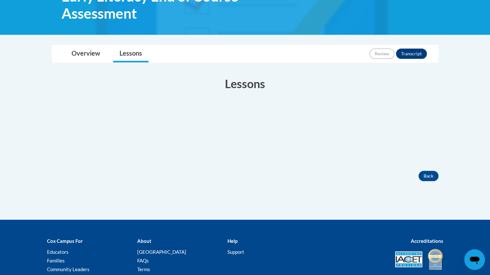
scroll to position [117, 0]
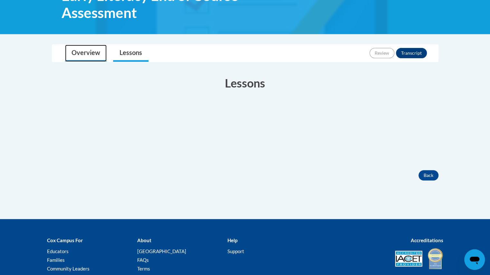
click at [88, 54] on link "Overview" at bounding box center [86, 53] width 42 height 17
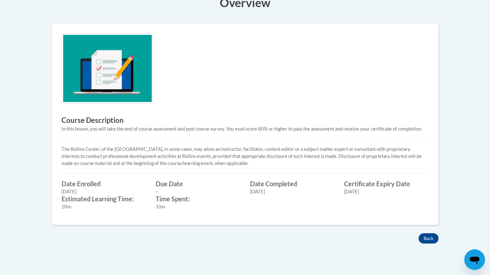
scroll to position [202, 0]
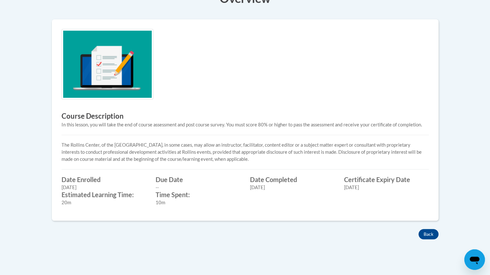
drag, startPoint x: 371, startPoint y: 187, endPoint x: 338, endPoint y: 177, distance: 34.5
click at [338, 177] on div "Type Assessment Date Enrolled [DATE] Date started [DATE] Due Date -- Date Compl…" at bounding box center [245, 191] width 377 height 30
click at [338, 177] on div "Date Completed [DATE]" at bounding box center [292, 183] width 94 height 15
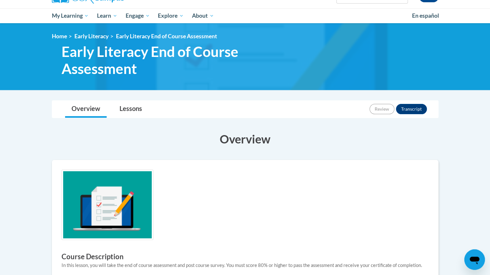
scroll to position [0, 0]
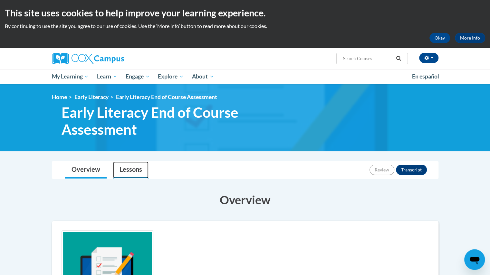
click at [137, 165] on link "Lessons" at bounding box center [130, 170] width 35 height 17
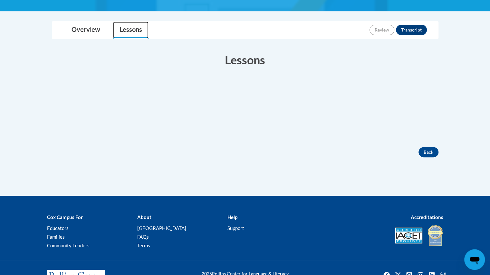
scroll to position [140, 0]
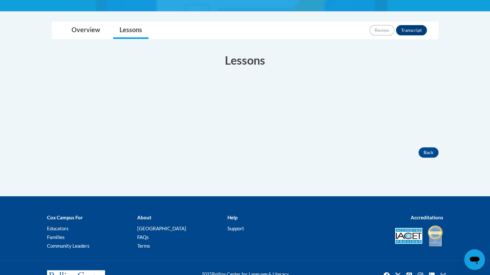
click at [294, 106] on div "Completed Your Progress" at bounding box center [245, 110] width 386 height 58
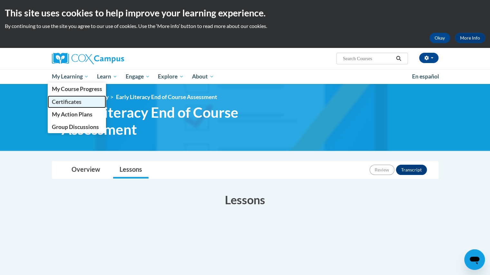
click at [81, 99] on span "Certificates" at bounding box center [67, 102] width 30 height 7
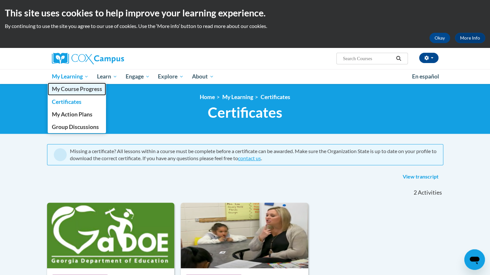
click at [82, 90] on span "My Course Progress" at bounding box center [77, 89] width 50 height 7
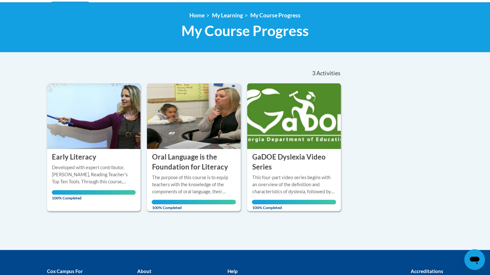
scroll to position [85, 0]
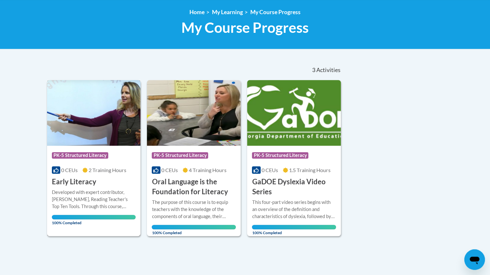
click at [76, 184] on h3 "Early Literacy" at bounding box center [74, 182] width 44 height 10
